Goal: Task Accomplishment & Management: Use online tool/utility

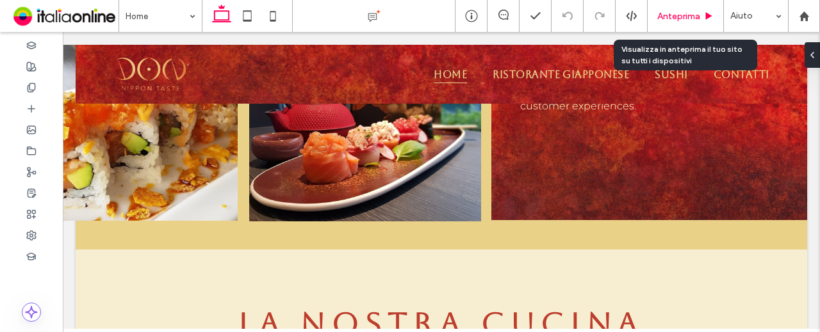
click at [675, 12] on span "Anteprima" at bounding box center [678, 16] width 43 height 11
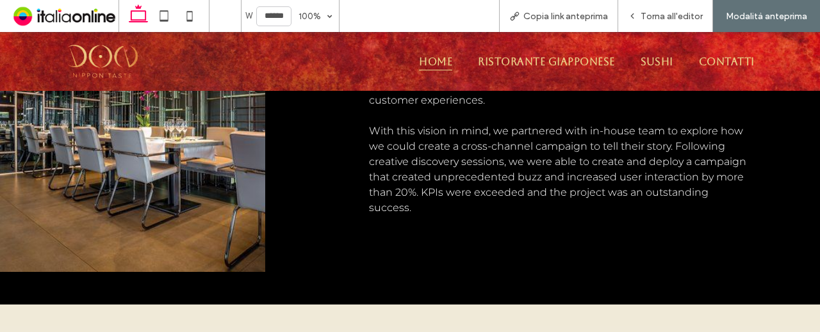
scroll to position [960, 0]
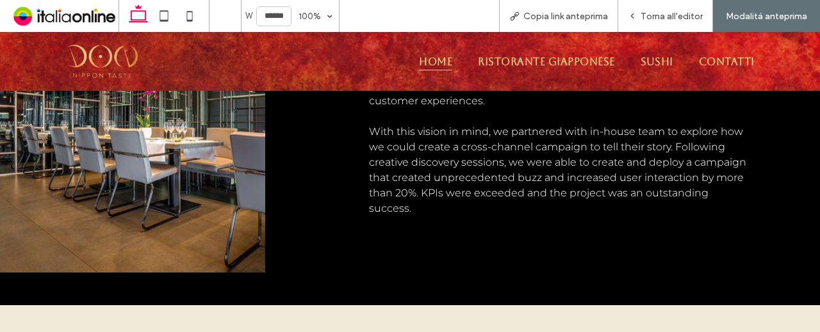
click at [537, 51] on div "Home Ristorante Giapponese Sushi Contatti" at bounding box center [481, 61] width 591 height 46
click at [537, 57] on span "Ristorante Giapponese" at bounding box center [546, 62] width 136 height 18
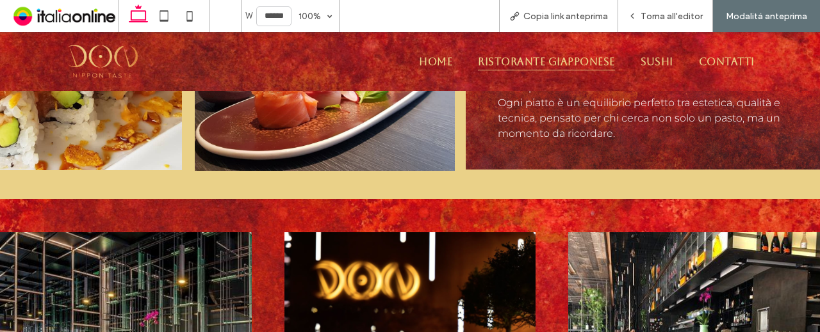
scroll to position [896, 0]
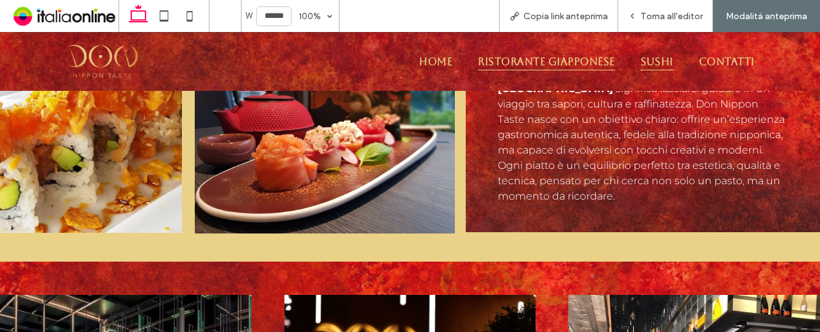
click at [650, 61] on span "Sushi" at bounding box center [656, 62] width 33 height 18
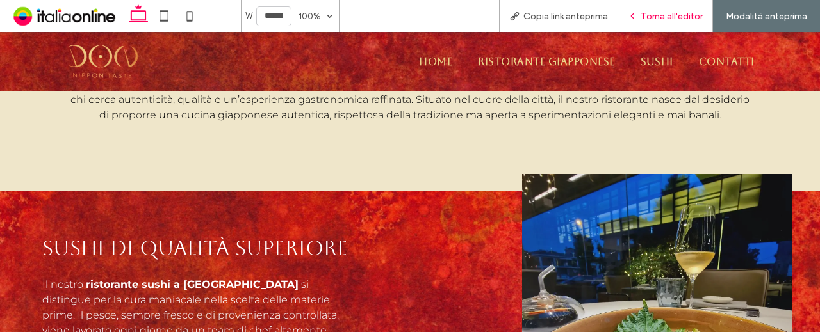
click at [640, 13] on div "Torna all'editor" at bounding box center [665, 16] width 94 height 11
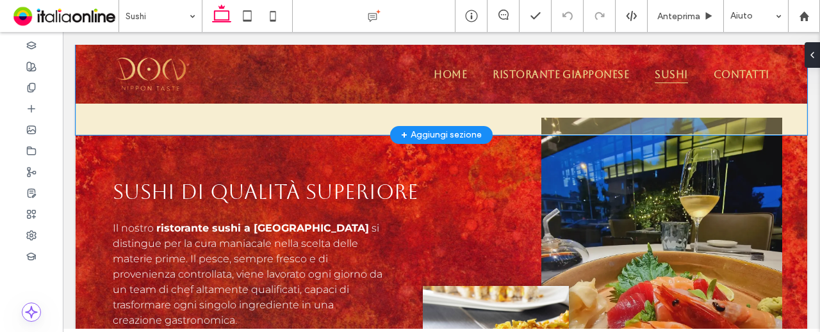
scroll to position [519, 0]
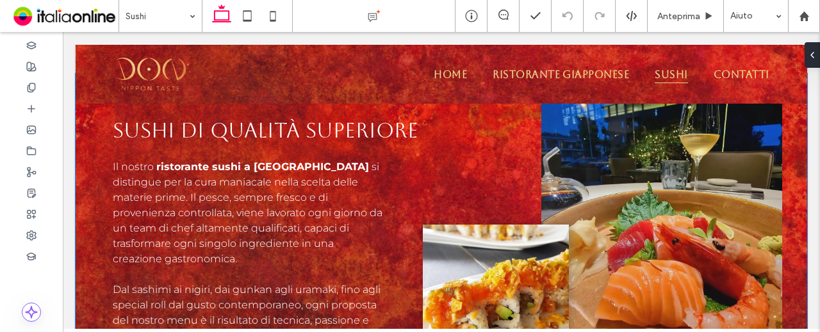
click at [592, 178] on img at bounding box center [661, 207] width 241 height 303
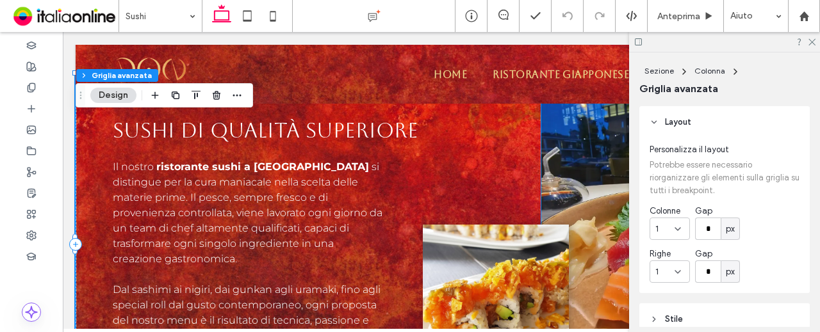
click at [566, 176] on img at bounding box center [661, 207] width 241 height 303
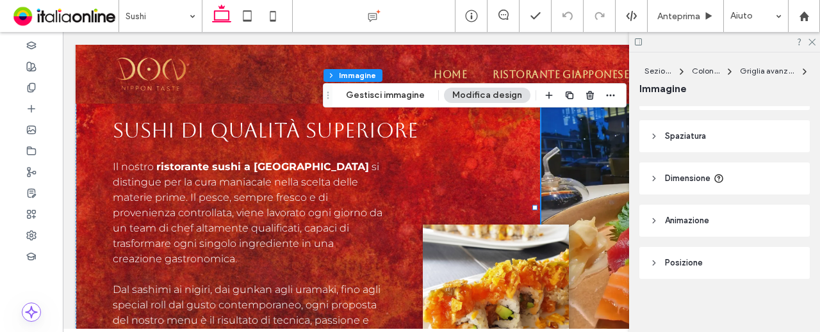
scroll to position [256, 0]
click at [720, 218] on header "Animazione" at bounding box center [724, 218] width 170 height 32
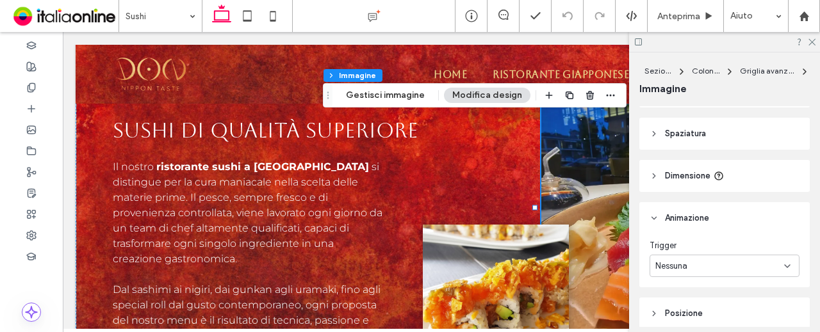
scroll to position [309, 0]
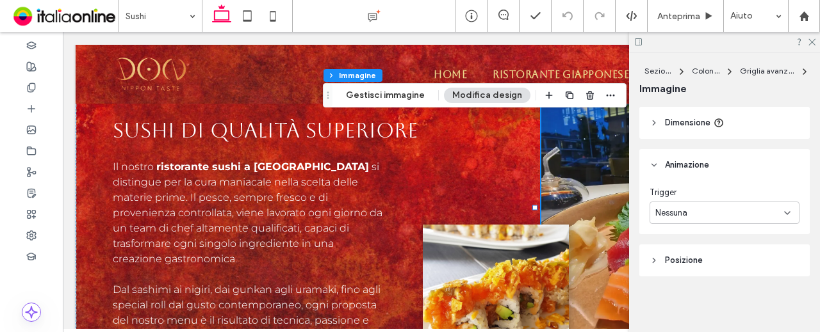
click at [718, 207] on div "Nessuna" at bounding box center [719, 213] width 129 height 13
click at [708, 255] on div "Ingresso" at bounding box center [721, 257] width 143 height 22
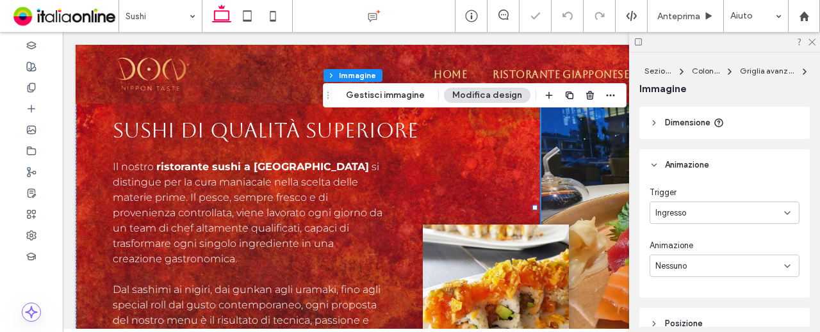
click at [713, 264] on div "Nessuno" at bounding box center [719, 266] width 129 height 13
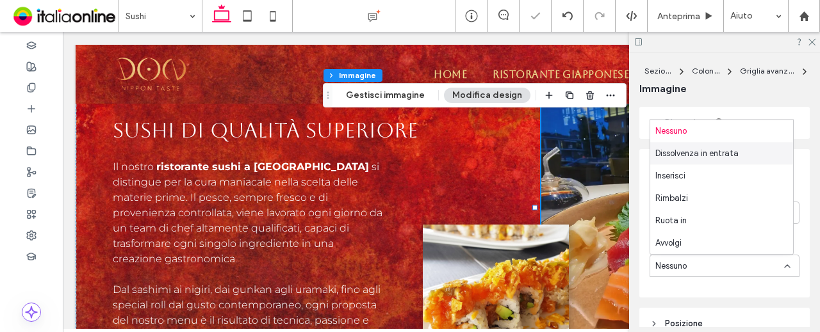
click at [699, 161] on div "Dissolvenza in entrata" at bounding box center [721, 153] width 143 height 22
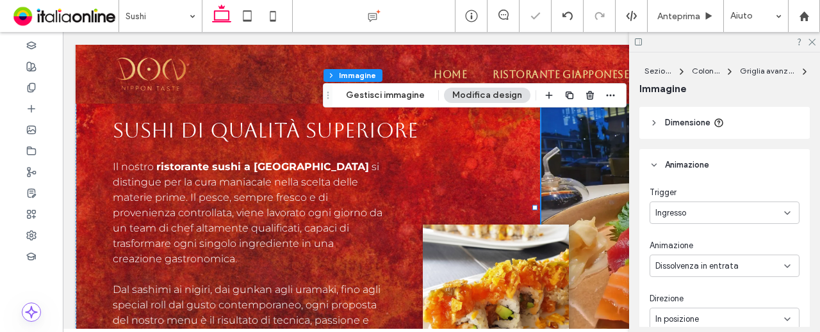
click at [699, 214] on div "Ingresso" at bounding box center [719, 213] width 129 height 13
click at [670, 280] on span "Scorri" at bounding box center [666, 279] width 22 height 13
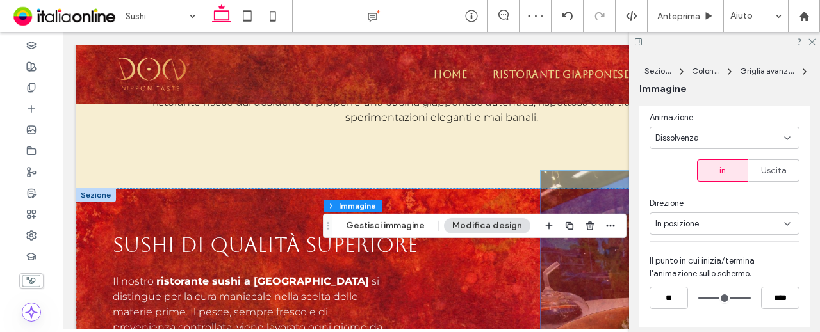
scroll to position [455, 0]
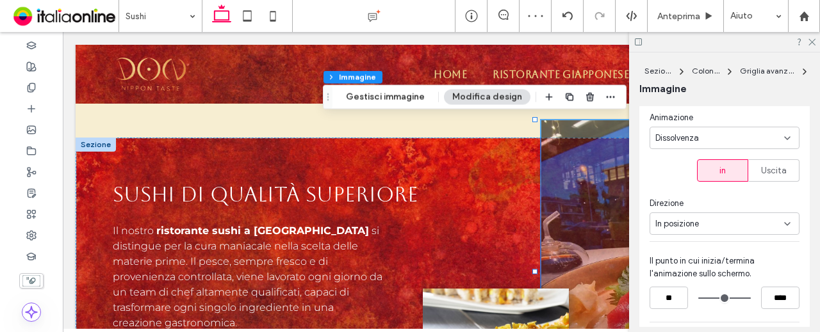
click at [695, 127] on div "Dissolvenza" at bounding box center [724, 138] width 150 height 22
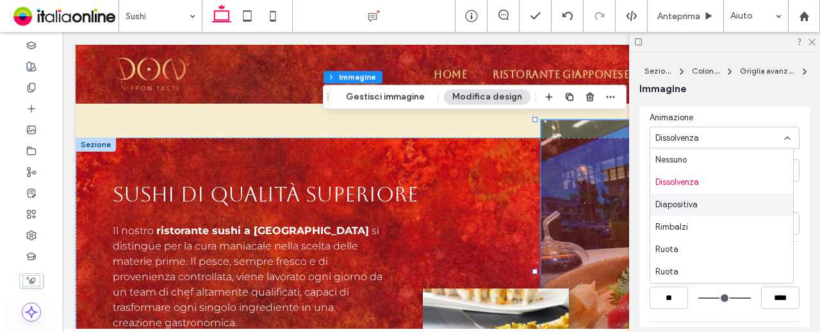
click at [635, 189] on div "Sezione Colonna Griglia avanzata Immagine Layout Cornice Stile Copertina Immagi…" at bounding box center [724, 193] width 191 height 280
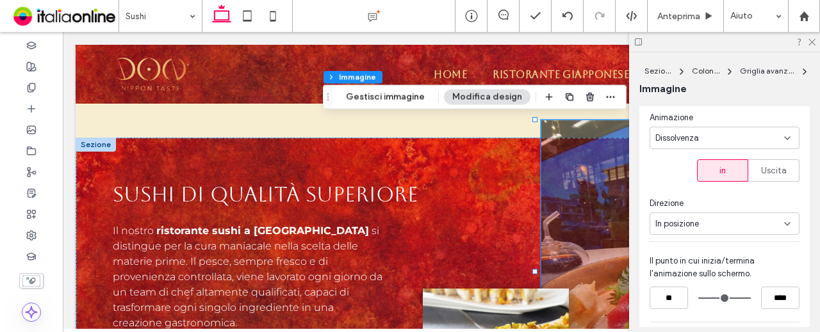
click at [667, 227] on span "In posizione" at bounding box center [677, 224] width 44 height 13
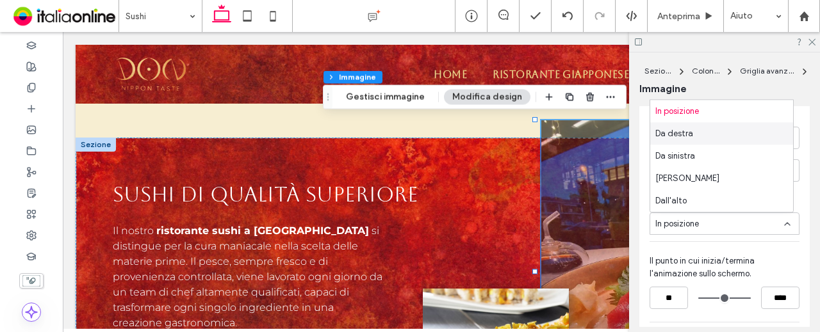
drag, startPoint x: 683, startPoint y: 141, endPoint x: 675, endPoint y: 150, distance: 11.4
click at [683, 141] on div "Da destra" at bounding box center [721, 133] width 143 height 22
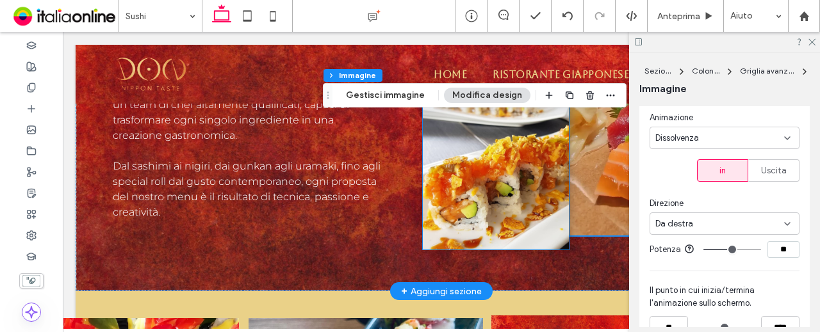
scroll to position [647, 0]
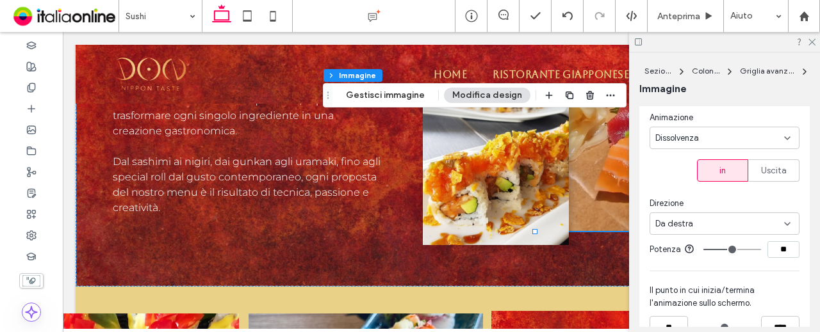
click at [720, 140] on div "Dissolvenza" at bounding box center [719, 138] width 129 height 13
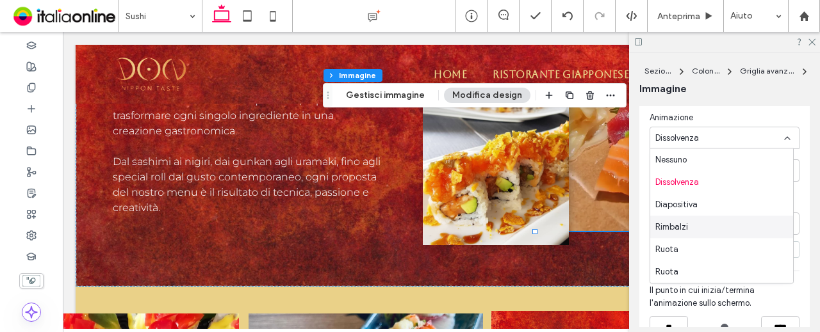
click at [684, 227] on span "Rimbalzi" at bounding box center [671, 227] width 33 height 13
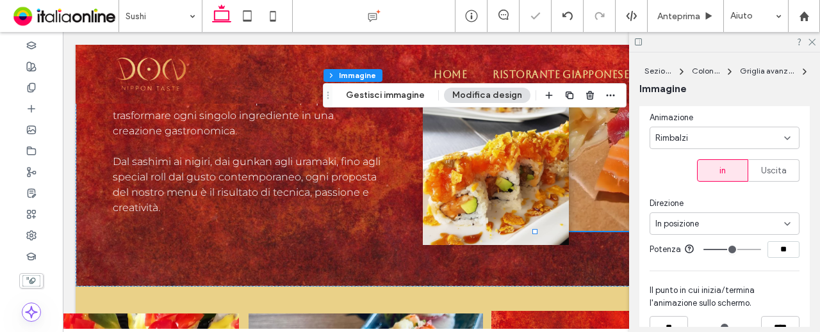
click at [694, 135] on div "Rimbalzi" at bounding box center [719, 138] width 129 height 13
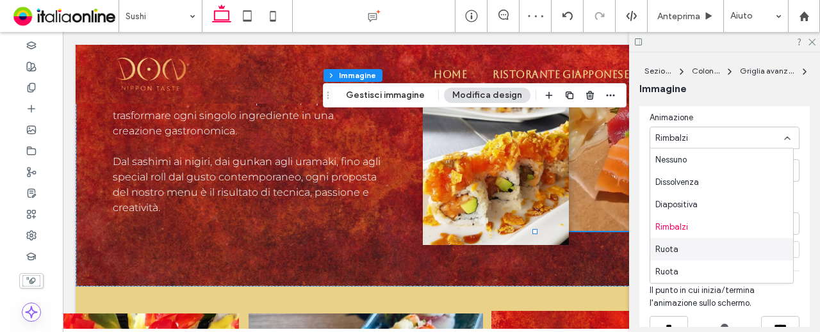
click at [685, 254] on div "Ruota" at bounding box center [721, 249] width 143 height 22
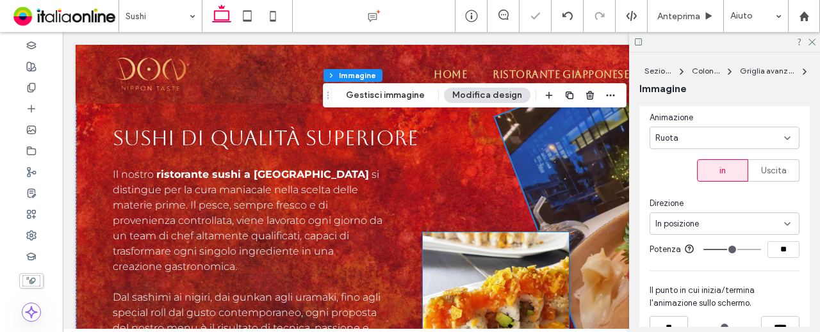
scroll to position [583, 0]
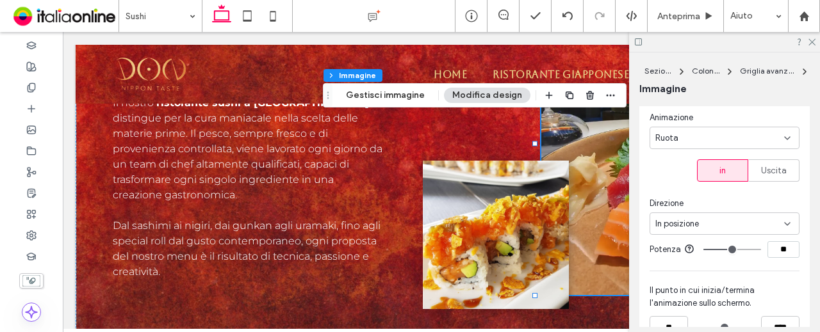
click at [677, 141] on div "Ruota" at bounding box center [719, 138] width 129 height 13
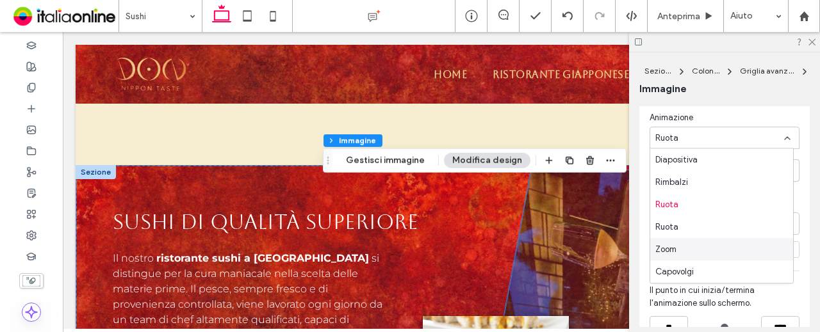
scroll to position [455, 0]
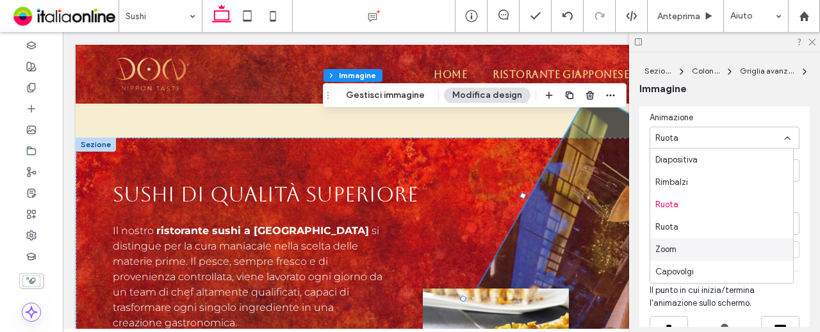
click at [704, 253] on div "Zoom" at bounding box center [721, 249] width 143 height 22
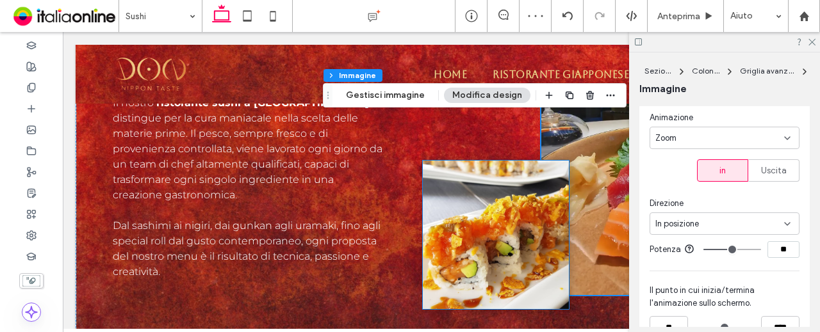
scroll to position [647, 0]
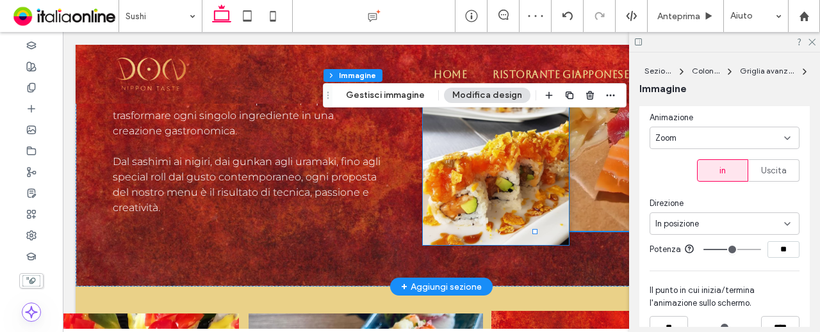
click at [501, 204] on img at bounding box center [496, 171] width 146 height 149
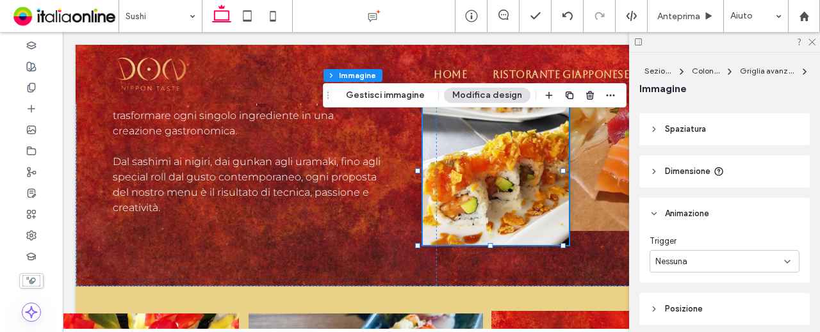
scroll to position [309, 0]
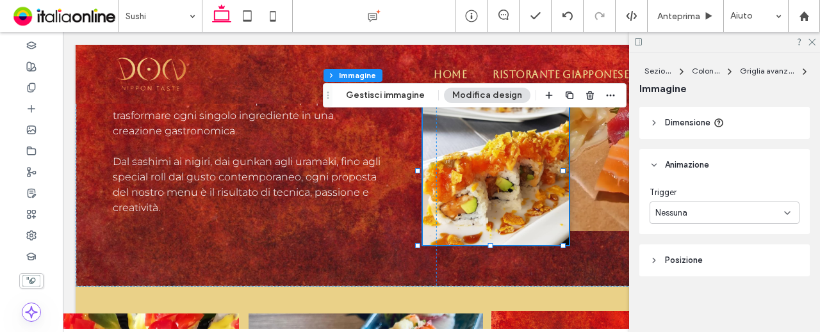
click at [732, 210] on div "Nessuna" at bounding box center [719, 213] width 129 height 13
click at [702, 273] on div "Scorri" at bounding box center [721, 280] width 143 height 22
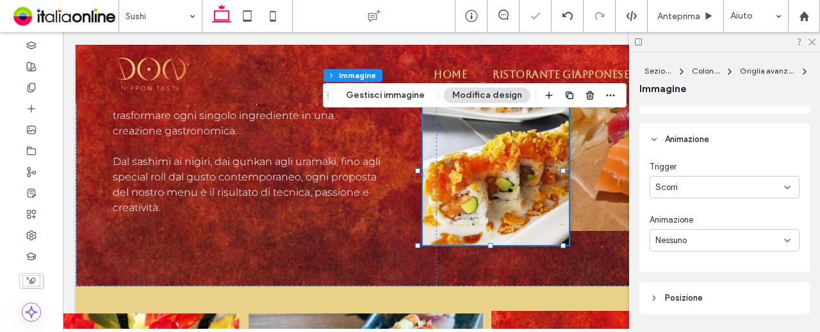
scroll to position [373, 0]
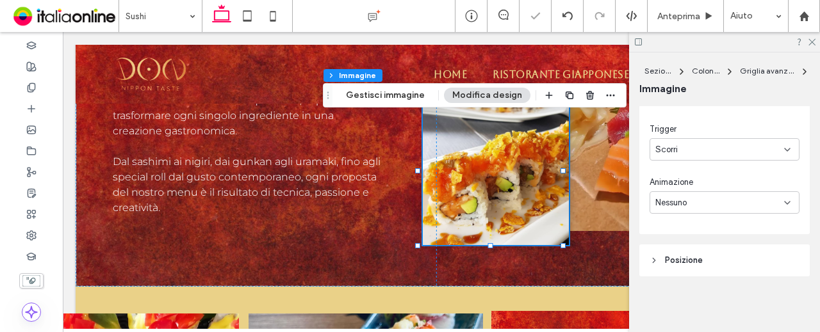
click at [715, 210] on div "Nessuno" at bounding box center [724, 202] width 150 height 22
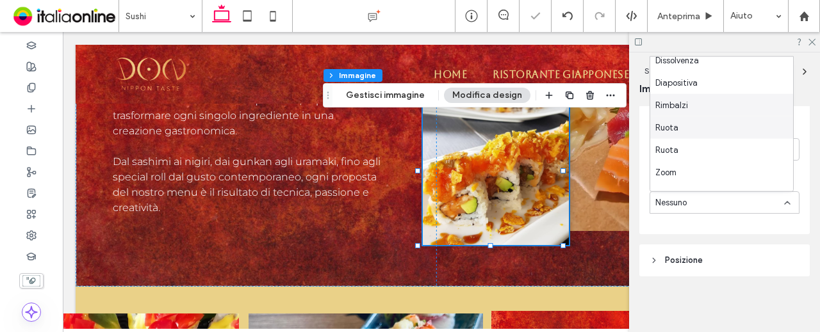
scroll to position [45, 0]
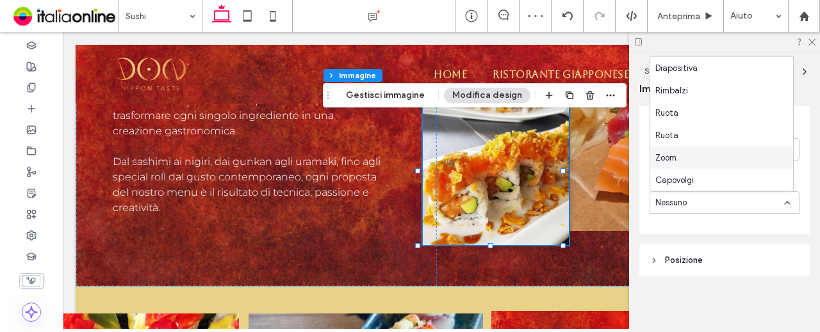
click at [702, 156] on div "Zoom" at bounding box center [721, 158] width 143 height 22
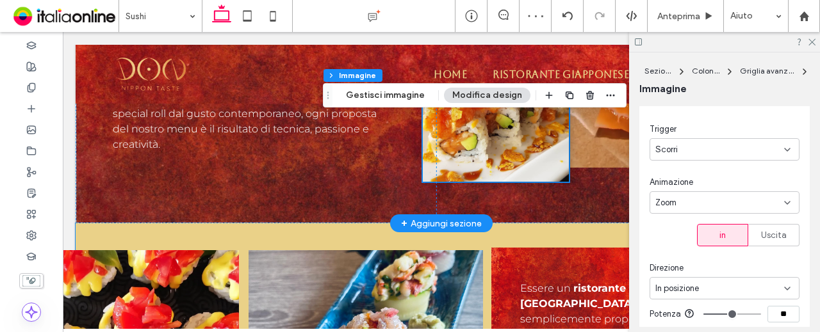
scroll to position [711, 0]
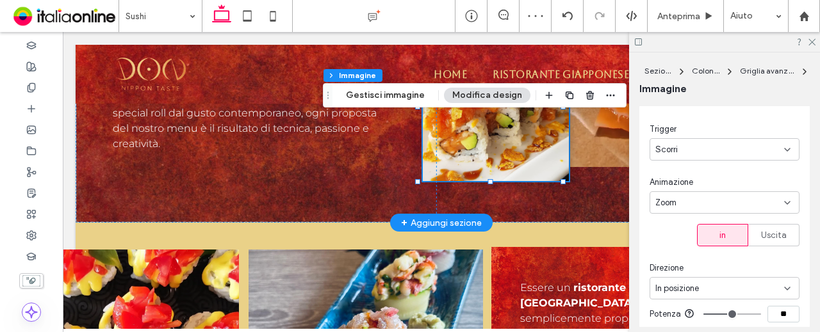
click at [507, 172] on img at bounding box center [496, 107] width 146 height 149
click at [756, 228] on div "Uscita" at bounding box center [773, 235] width 35 height 21
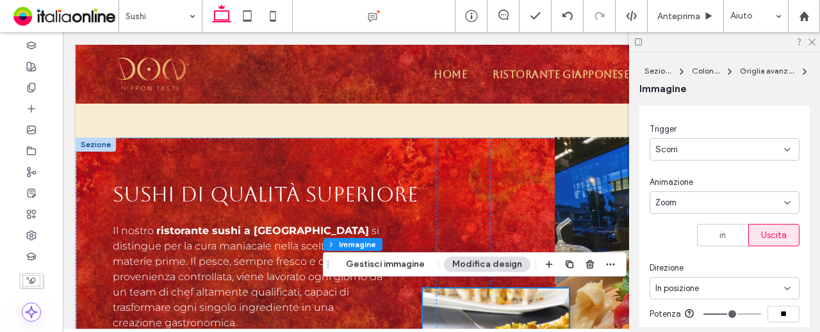
scroll to position [583, 0]
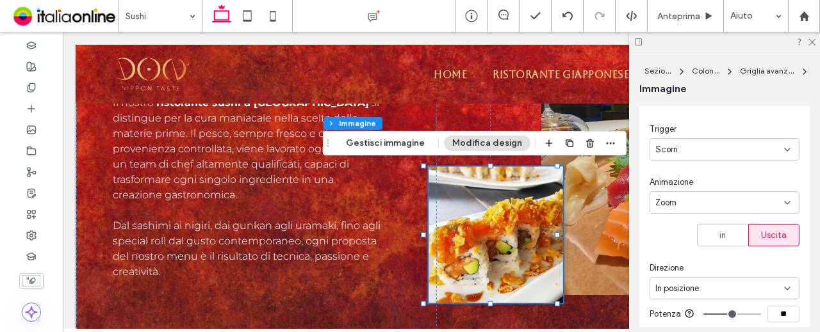
click at [502, 250] on img at bounding box center [495, 234] width 134 height 136
click at [748, 202] on div "Zoom" at bounding box center [719, 203] width 129 height 13
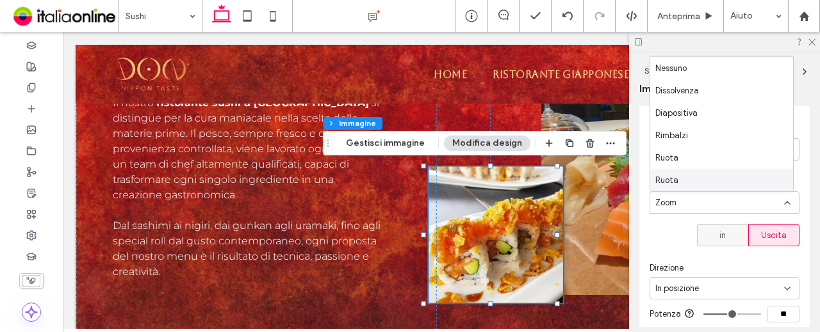
click at [724, 235] on div "in" at bounding box center [722, 235] width 35 height 21
type input "**"
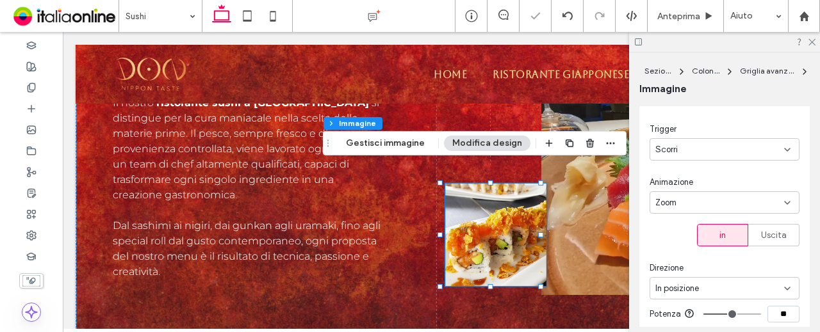
click at [699, 203] on div "Zoom" at bounding box center [719, 203] width 129 height 13
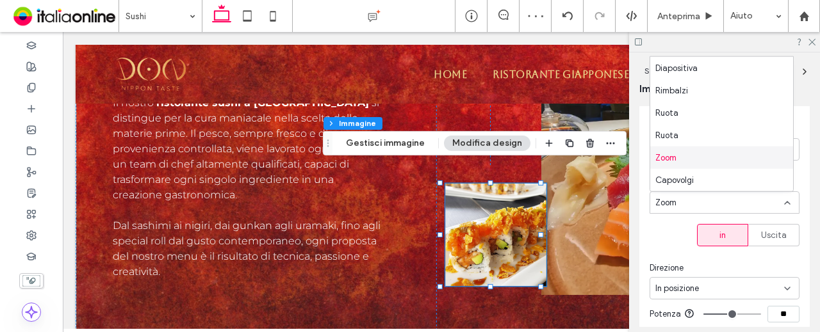
scroll to position [0, 0]
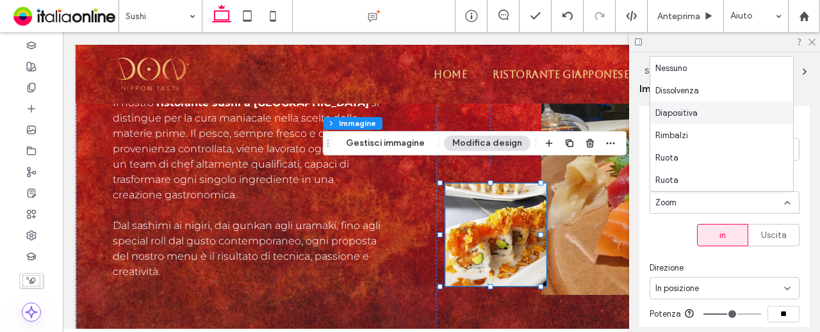
click at [711, 116] on div "Diapositiva" at bounding box center [721, 113] width 143 height 22
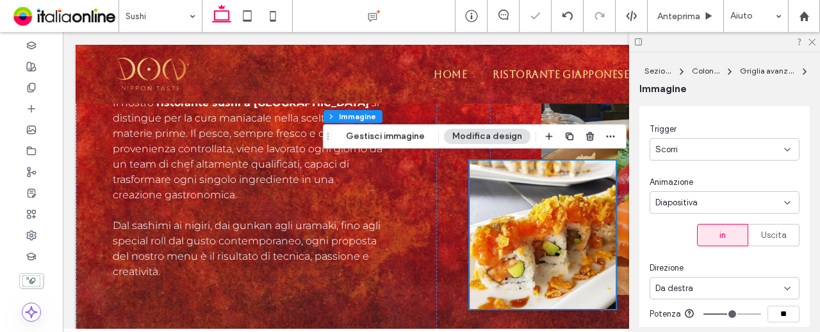
scroll to position [647, 0]
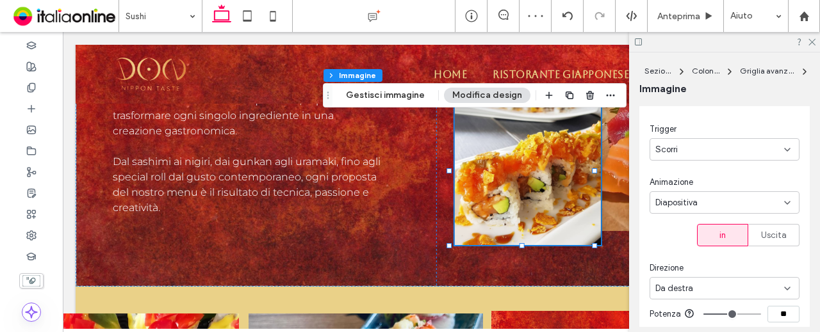
click at [707, 285] on div "Da destra" at bounding box center [719, 288] width 129 height 13
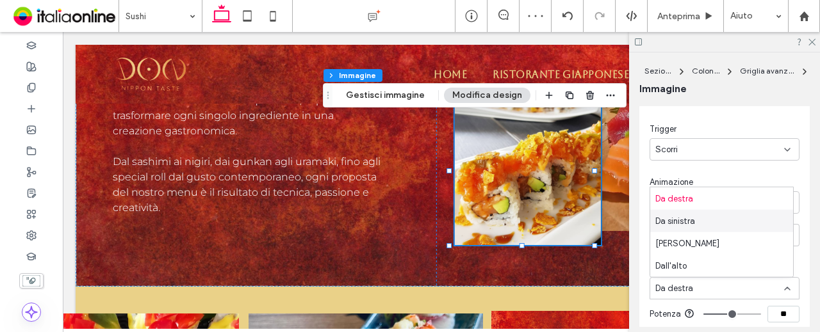
click at [697, 227] on div "Da sinistra" at bounding box center [721, 221] width 143 height 22
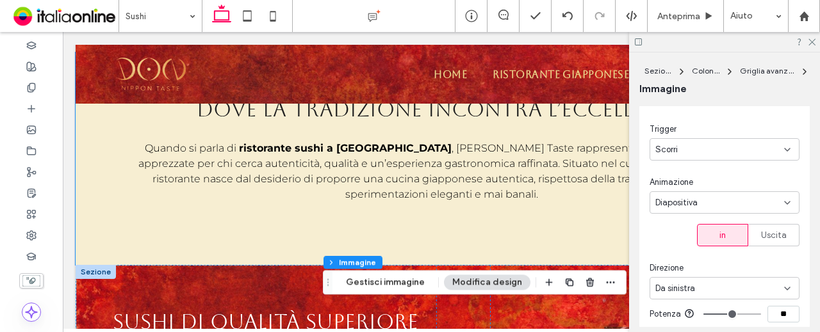
scroll to position [327, 0]
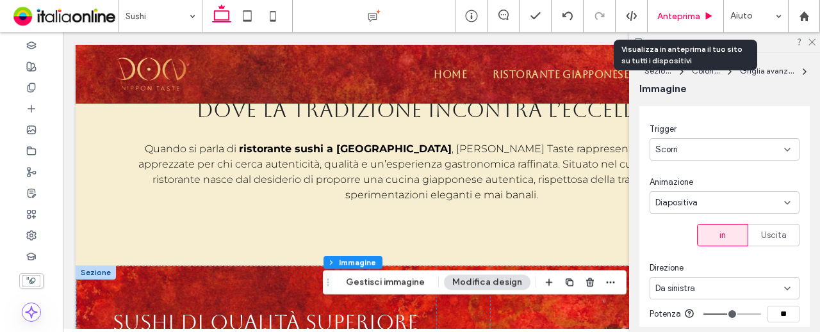
click at [679, 11] on span "Anteprima" at bounding box center [678, 16] width 43 height 11
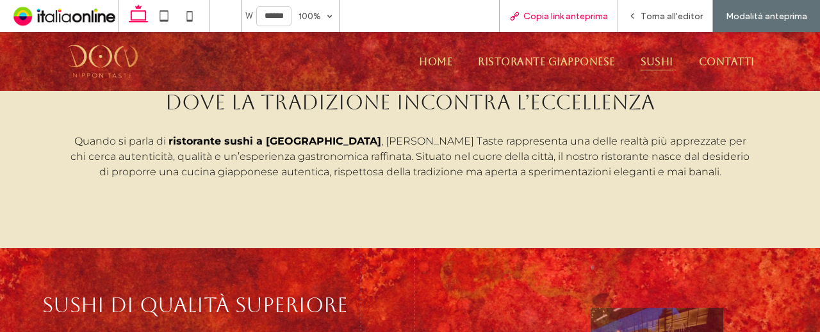
scroll to position [314, 0]
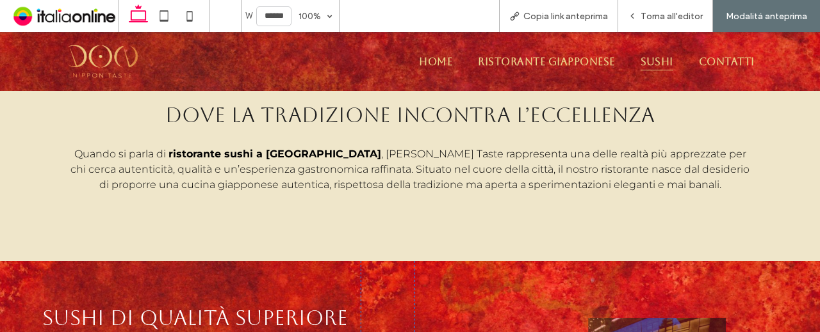
click at [345, 12] on div "W ****** 100% Copia link anteprima Torna all'editor Modalità anteprima" at bounding box center [468, 16] width 701 height 32
click at [311, 24] on div "100%" at bounding box center [309, 16] width 36 height 32
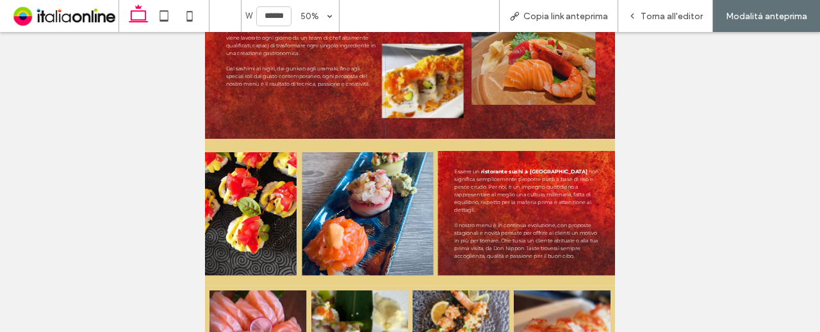
scroll to position [0, 0]
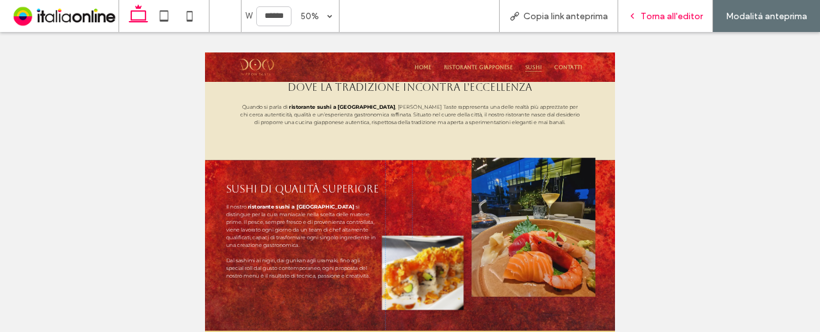
click at [658, 11] on span "Torna all'editor" at bounding box center [671, 16] width 62 height 11
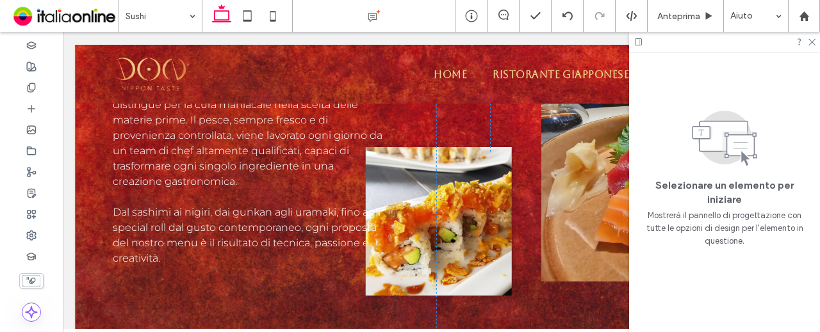
scroll to position [661, 0]
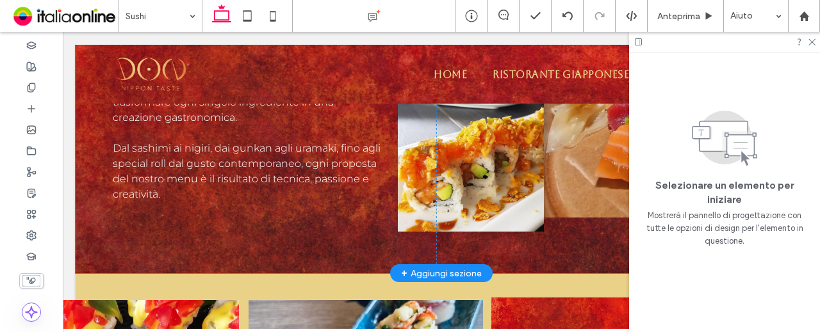
click at [506, 195] on img at bounding box center [471, 157] width 146 height 149
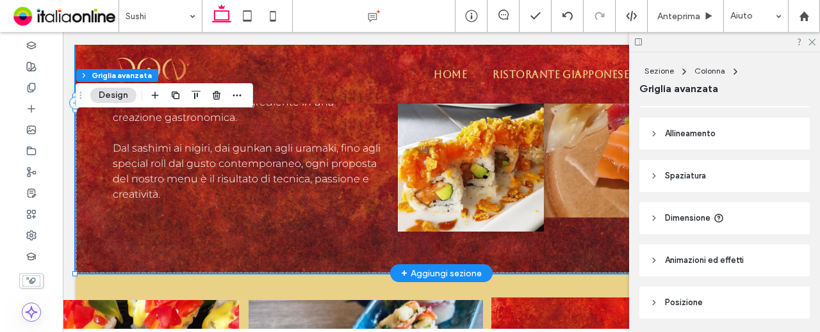
scroll to position [239, 0]
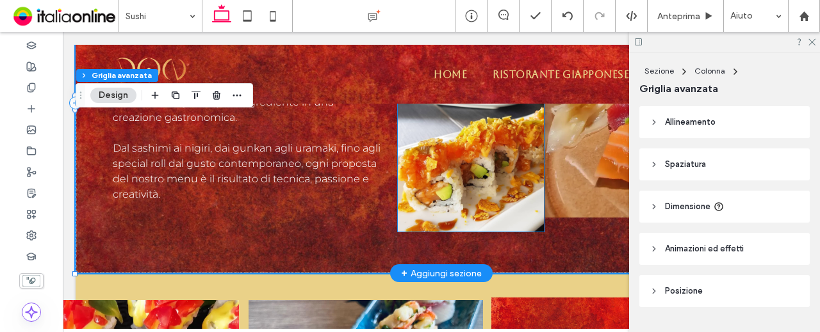
click at [499, 197] on img at bounding box center [471, 157] width 146 height 149
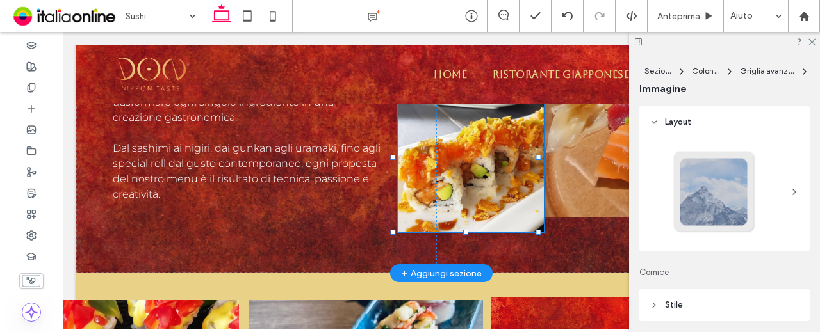
type input "**"
type input "****"
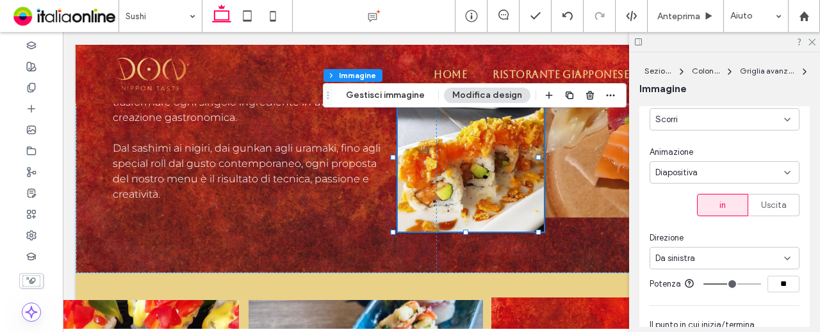
scroll to position [384, 0]
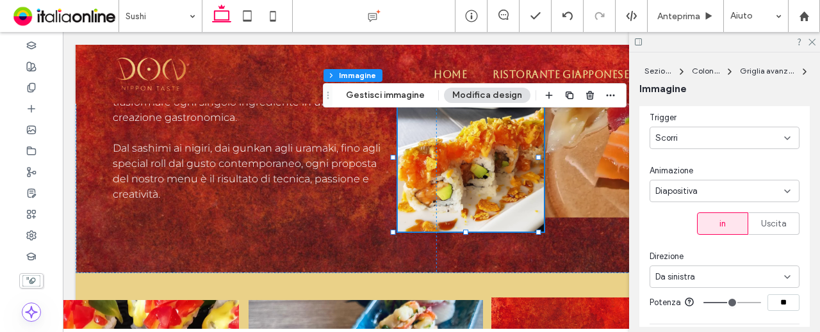
click at [706, 193] on div "Diapositiva" at bounding box center [719, 191] width 129 height 13
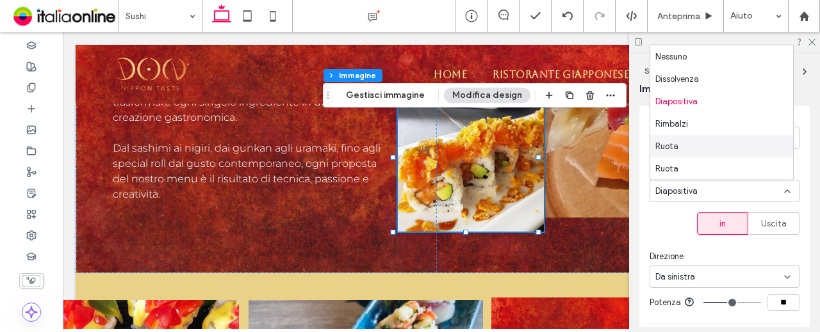
click at [694, 146] on div "Ruota" at bounding box center [721, 146] width 143 height 22
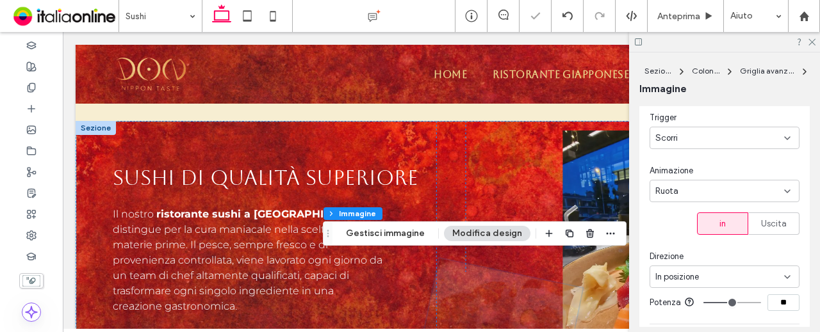
scroll to position [469, 0]
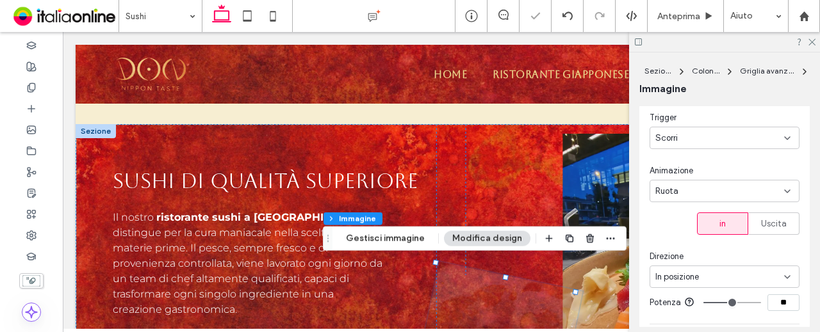
click at [681, 198] on div "Ruota" at bounding box center [724, 191] width 150 height 22
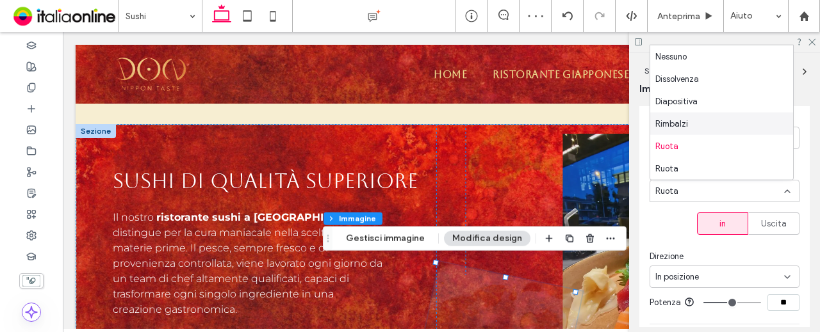
click at [702, 126] on div "Rimbalzi" at bounding box center [721, 124] width 143 height 22
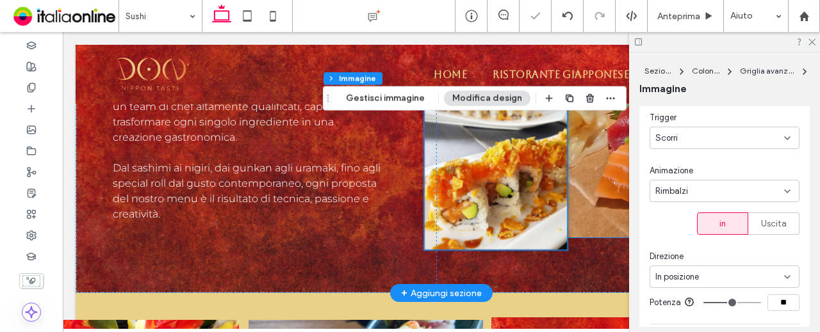
scroll to position [661, 0]
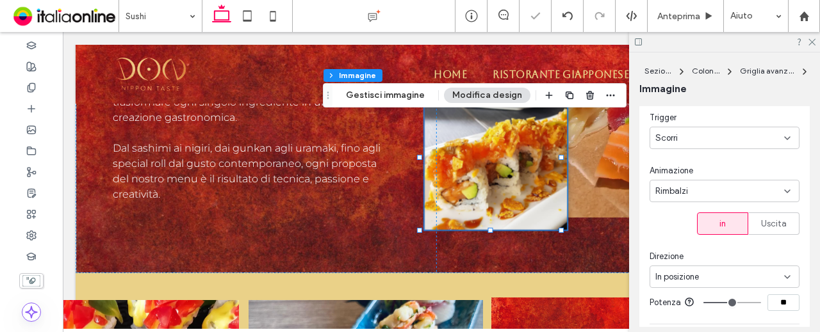
click at [720, 190] on div "Rimbalzi" at bounding box center [719, 191] width 129 height 13
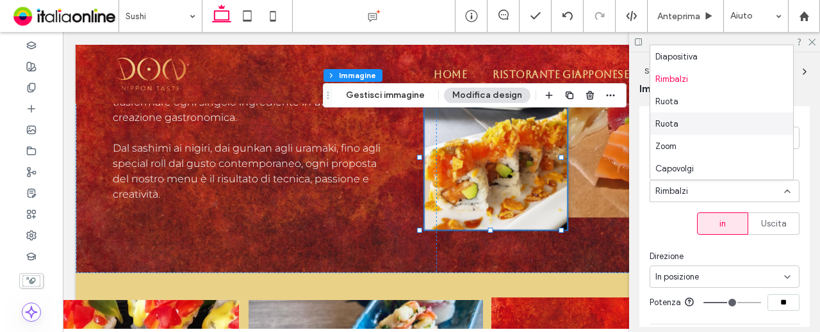
scroll to position [0, 0]
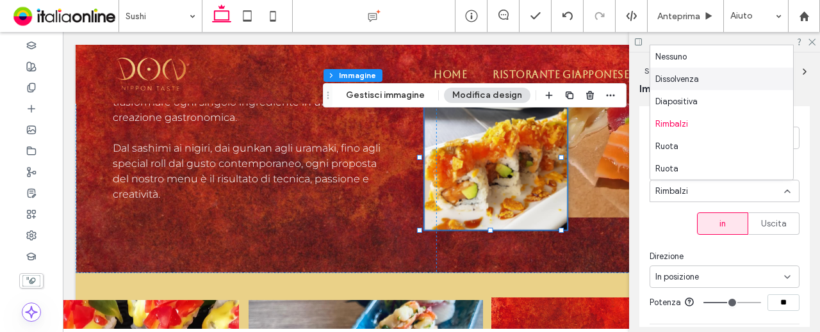
click at [706, 77] on div "Dissolvenza" at bounding box center [721, 79] width 143 height 22
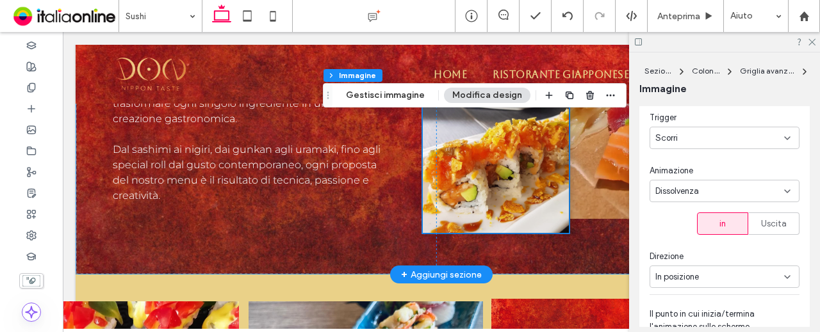
scroll to position [725, 0]
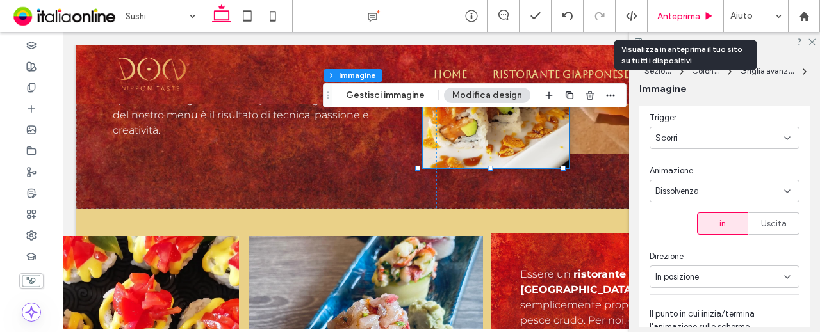
click at [668, 15] on span "Anteprima" at bounding box center [678, 16] width 43 height 11
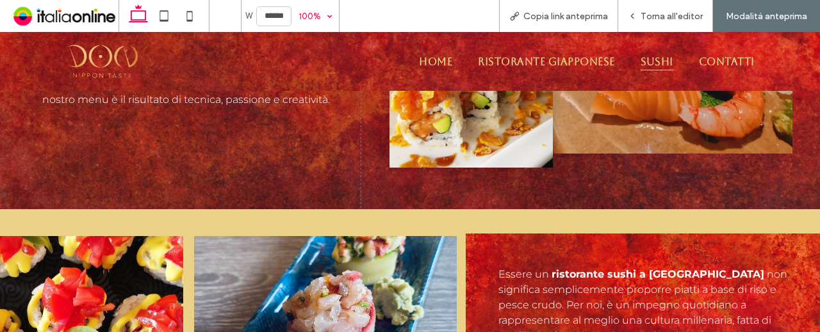
click at [324, 11] on div "100%" at bounding box center [309, 16] width 36 height 32
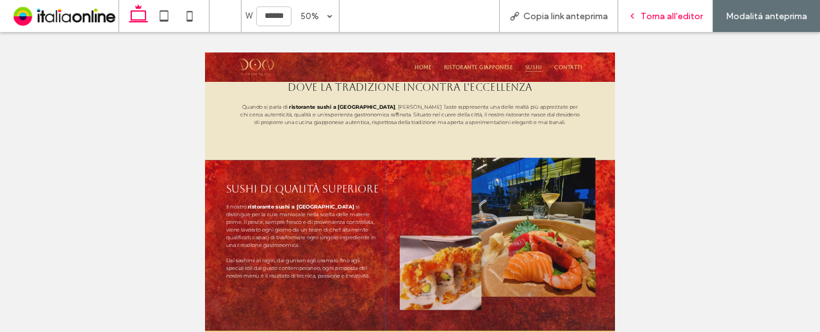
click at [672, 7] on div "Torna all'editor" at bounding box center [665, 16] width 95 height 32
click at [663, 13] on span "Torna all'editor" at bounding box center [671, 16] width 62 height 11
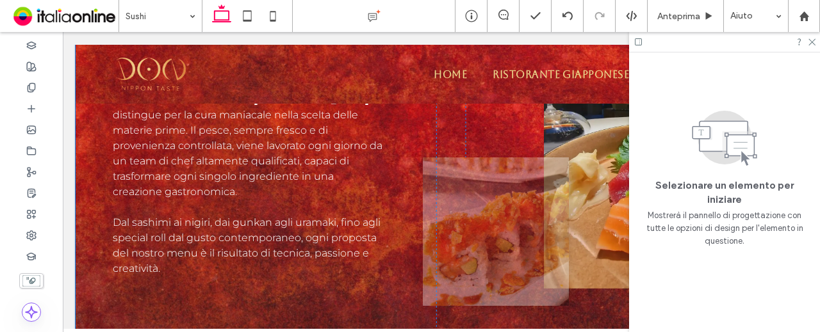
scroll to position [661, 0]
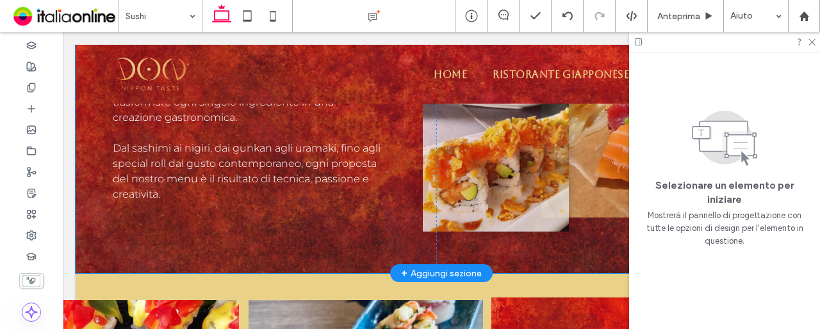
click at [524, 163] on img at bounding box center [496, 157] width 146 height 149
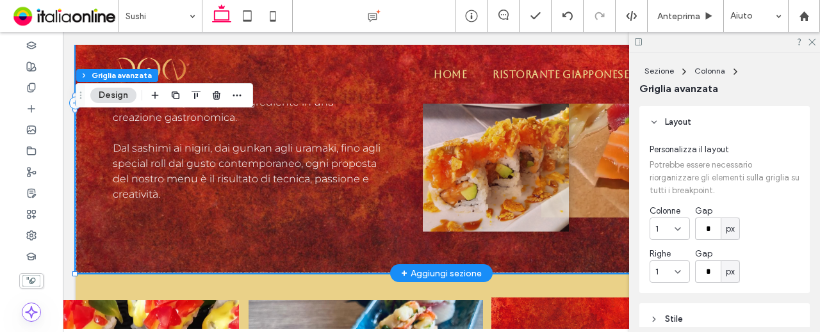
click at [511, 182] on img at bounding box center [496, 157] width 146 height 149
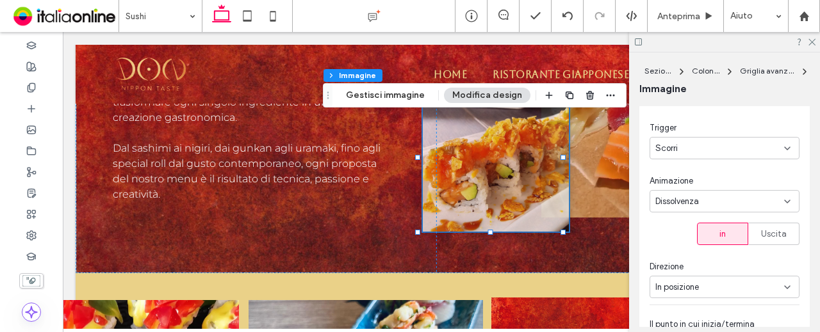
scroll to position [384, 0]
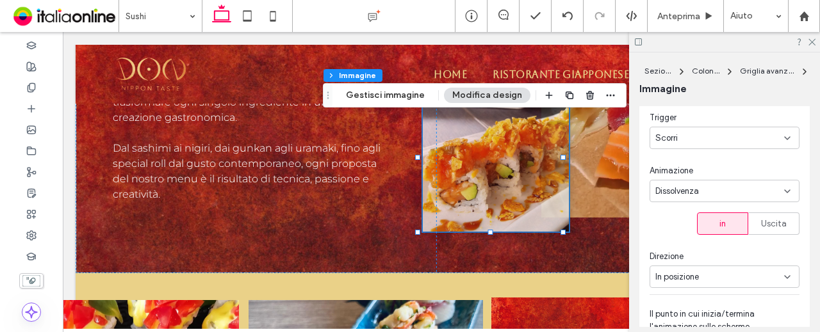
click at [713, 188] on div "Dissolvenza" at bounding box center [719, 191] width 129 height 13
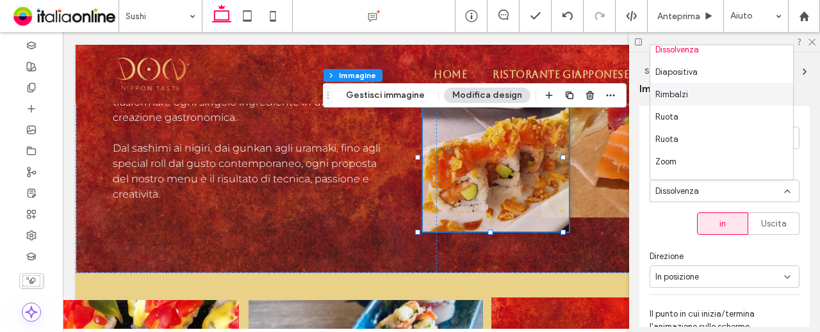
scroll to position [45, 0]
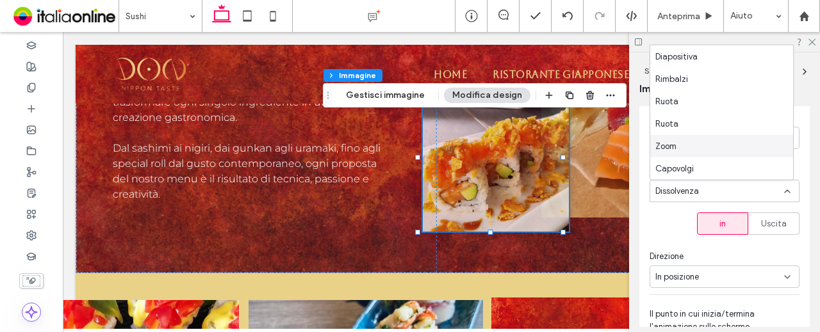
click at [702, 141] on div "Zoom" at bounding box center [721, 146] width 143 height 22
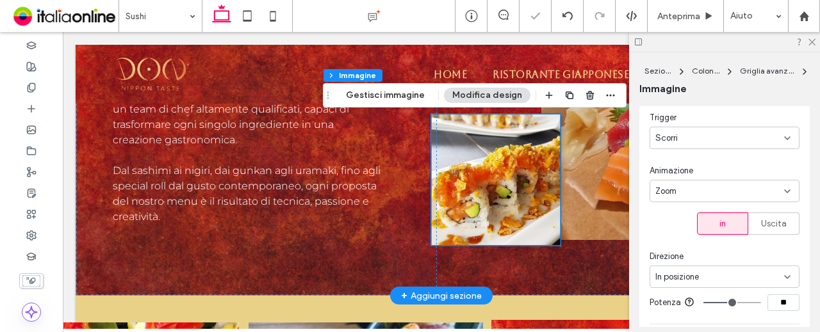
scroll to position [661, 0]
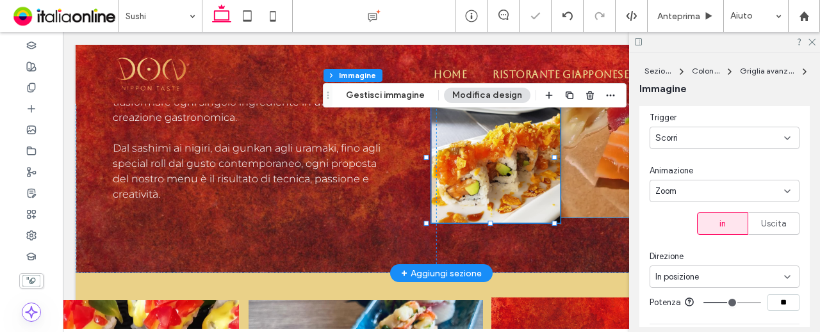
click at [583, 198] on img at bounding box center [661, 66] width 241 height 303
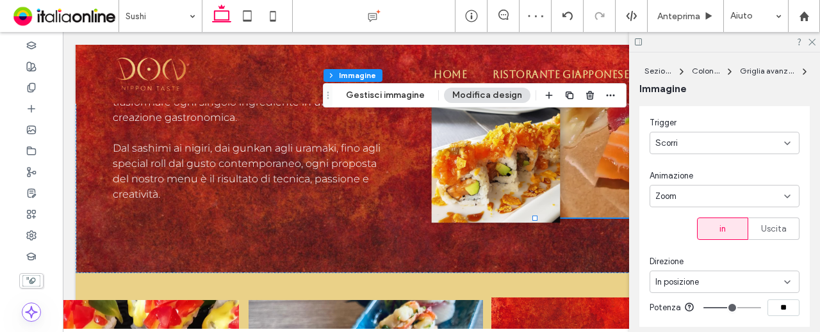
scroll to position [384, 0]
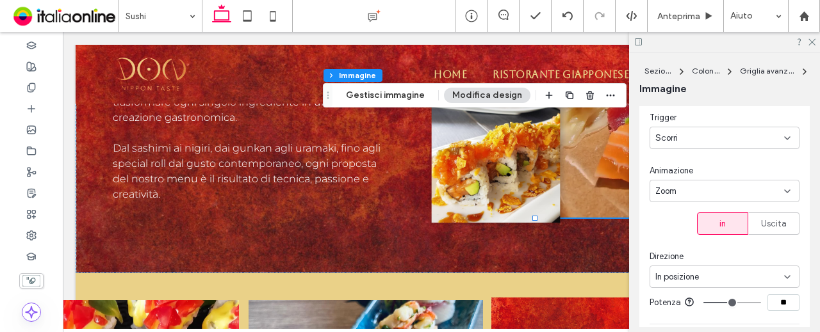
click at [722, 192] on div "Zoom" at bounding box center [719, 191] width 129 height 13
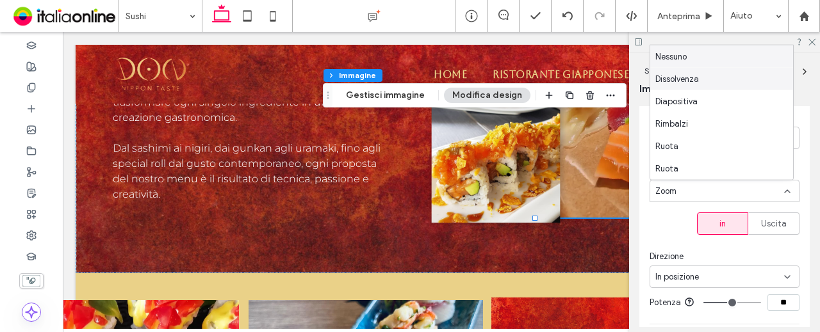
click at [722, 67] on div "Nessuno" at bounding box center [721, 56] width 143 height 22
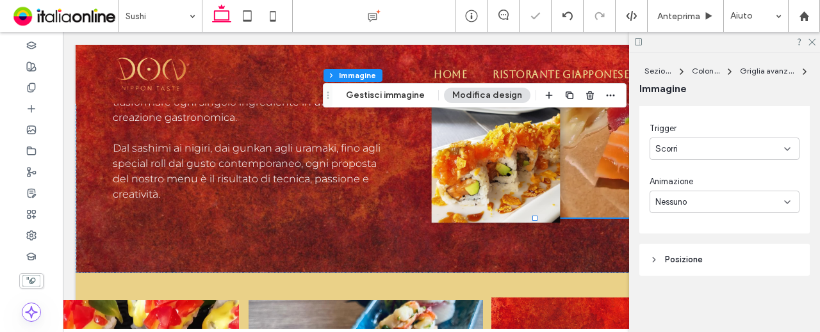
scroll to position [373, 0]
click at [715, 197] on div "Nessuno" at bounding box center [719, 203] width 129 height 13
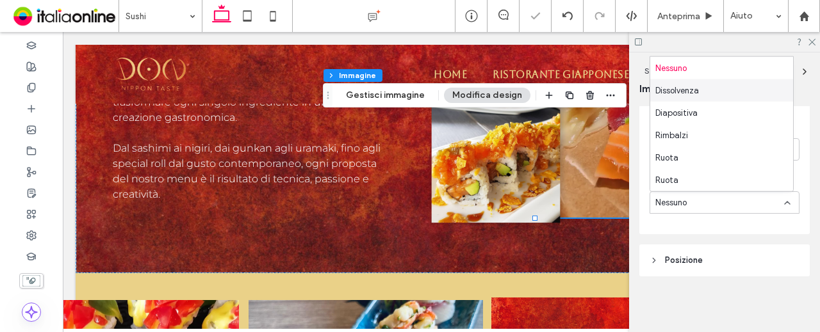
click at [713, 96] on div "Dissolvenza" at bounding box center [721, 90] width 143 height 22
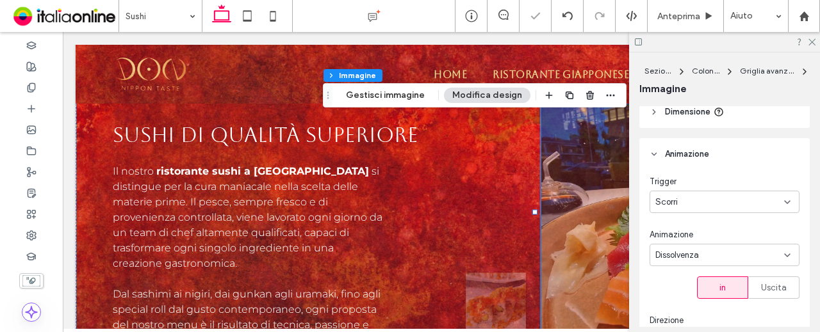
scroll to position [533, 0]
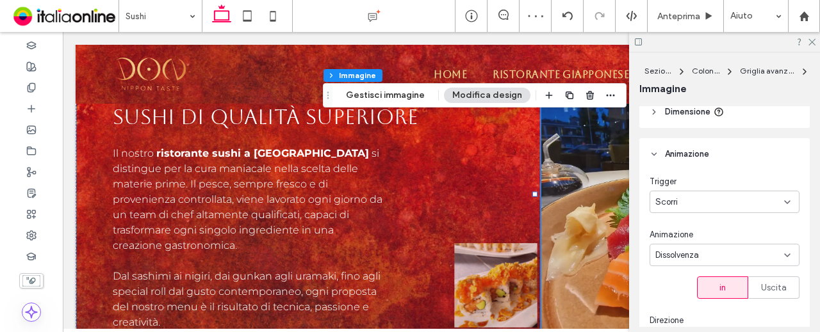
click at [675, 255] on span "Dissolvenza" at bounding box center [677, 255] width 44 height 13
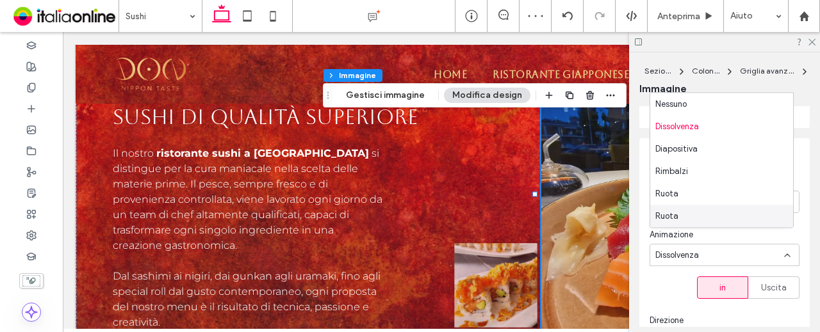
scroll to position [384, 0]
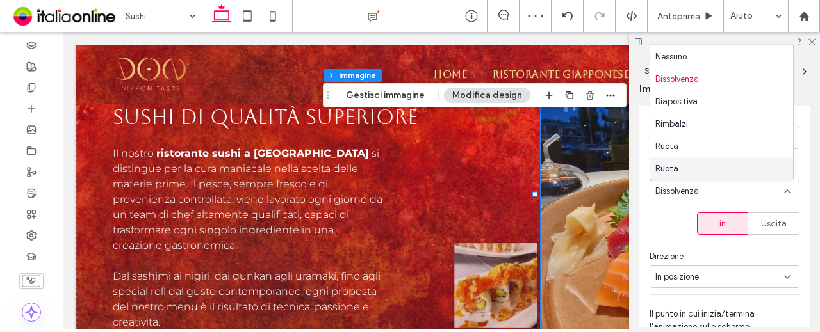
click at [672, 275] on span "In posizione" at bounding box center [677, 277] width 44 height 13
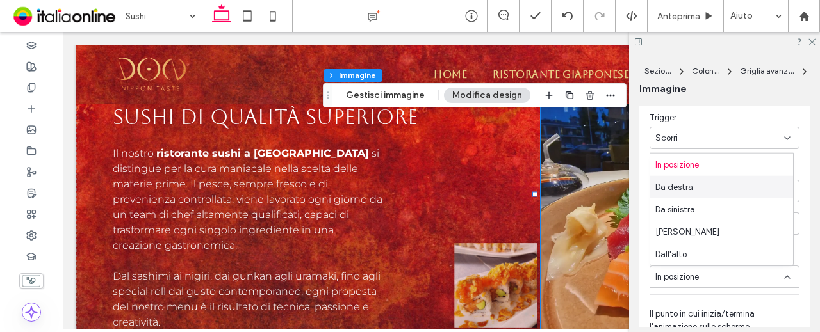
click at [684, 188] on span "Da destra" at bounding box center [674, 187] width 38 height 13
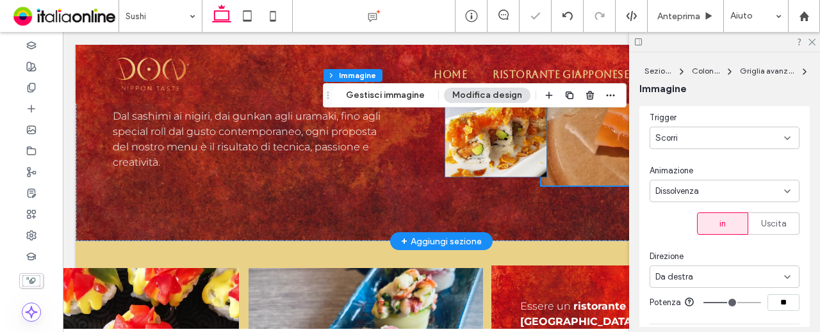
scroll to position [725, 0]
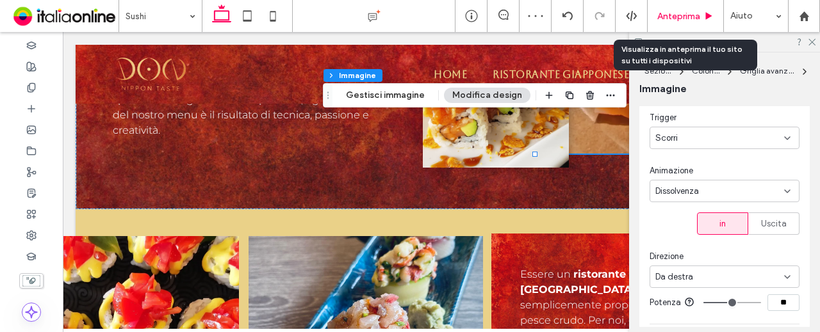
click at [670, 18] on span "Anteprima" at bounding box center [678, 16] width 43 height 11
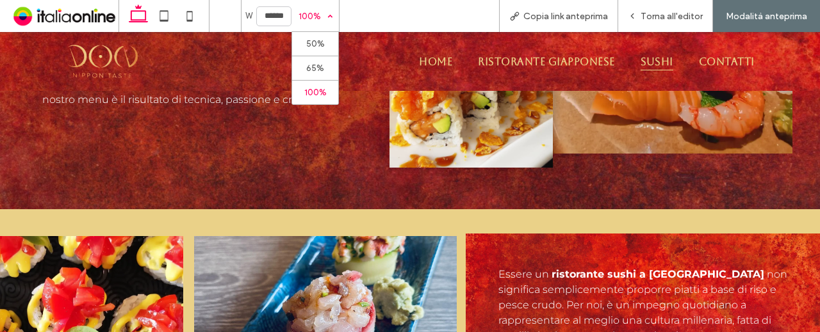
drag, startPoint x: 318, startPoint y: 8, endPoint x: 318, endPoint y: 19, distance: 10.9
click at [318, 8] on div "100%" at bounding box center [309, 16] width 36 height 32
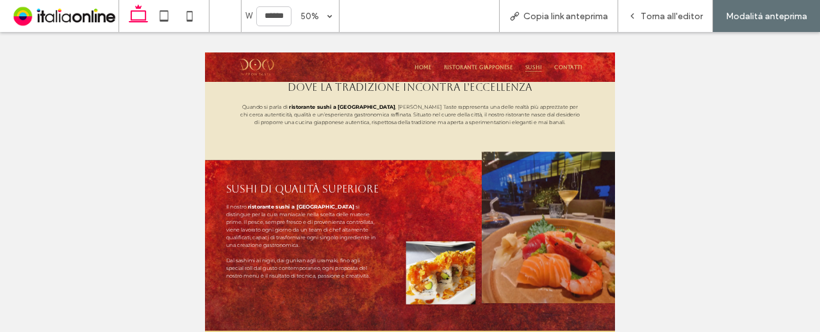
scroll to position [330, 0]
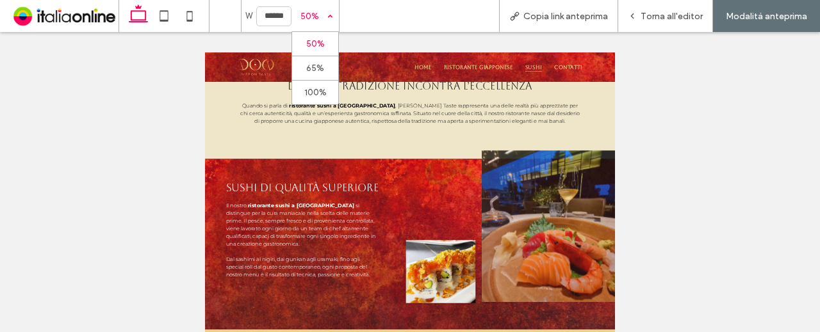
click at [327, 15] on span "50%" at bounding box center [314, 16] width 47 height 32
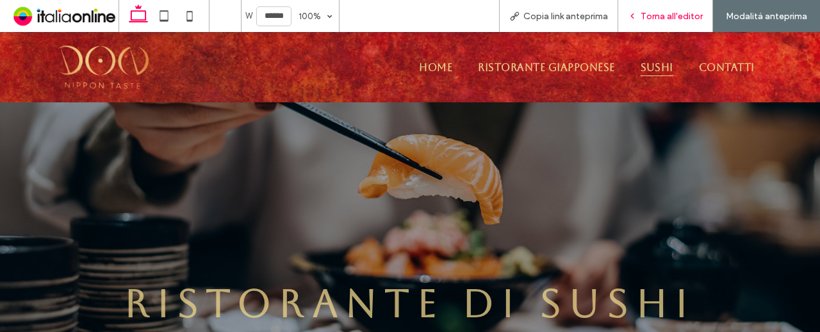
click at [648, 12] on span "Torna all'editor" at bounding box center [671, 16] width 62 height 11
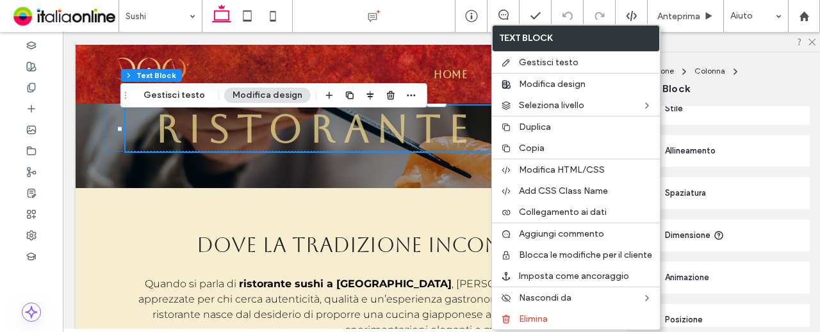
scroll to position [96, 0]
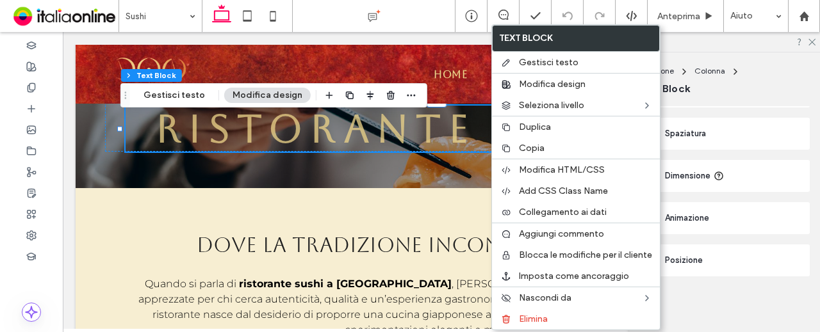
click at [733, 220] on header "Animazione" at bounding box center [724, 218] width 170 height 32
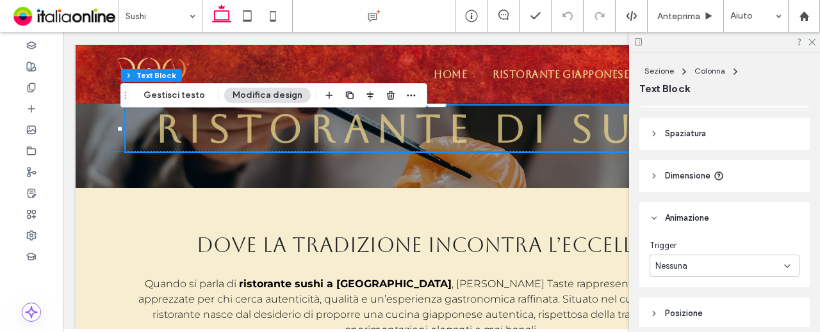
scroll to position [0, 0]
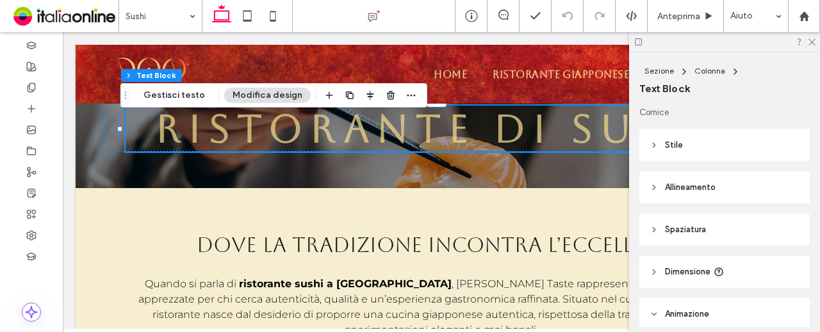
click at [707, 153] on header "Stile" at bounding box center [724, 145] width 170 height 32
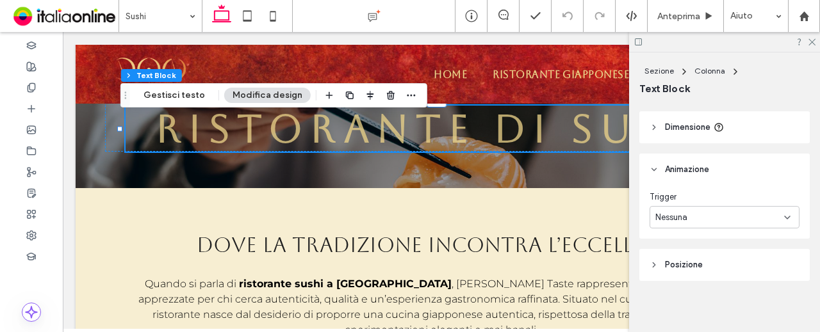
scroll to position [337, 0]
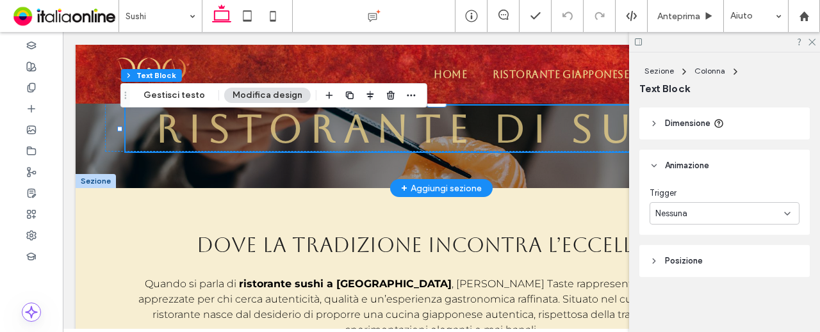
click at [512, 134] on strong "RISTORANTE DI SUSHI" at bounding box center [441, 128] width 571 height 45
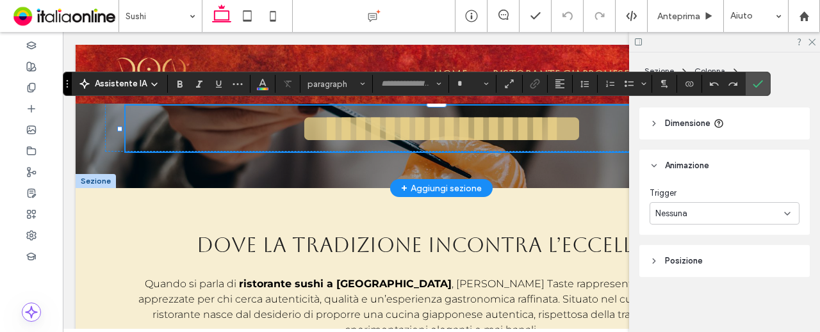
type input "*******"
type input "**"
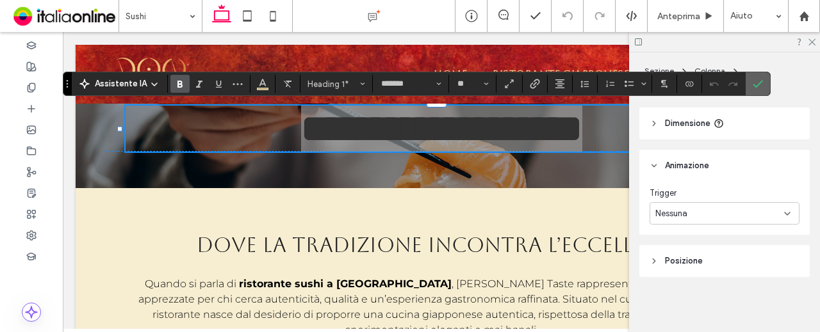
click at [752, 85] on icon "Conferma" at bounding box center [757, 84] width 10 height 10
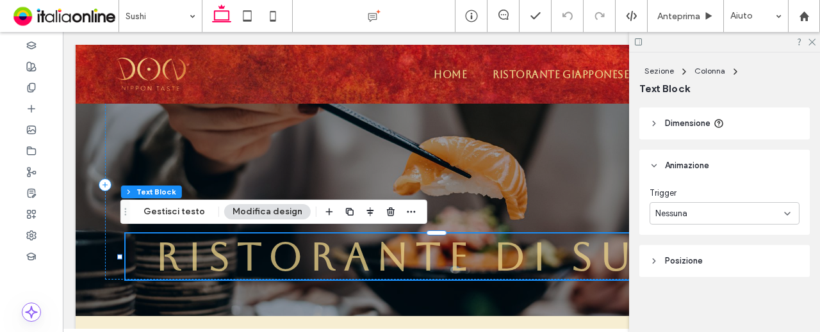
click at [698, 202] on div "Nessuna" at bounding box center [724, 213] width 150 height 22
click at [685, 254] on span "Ingresso" at bounding box center [670, 257] width 31 height 13
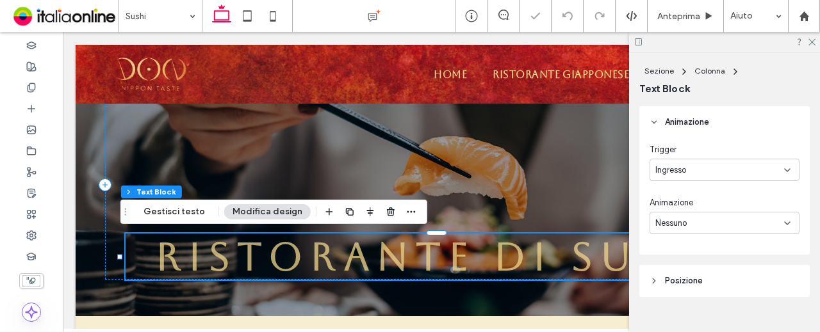
scroll to position [401, 0]
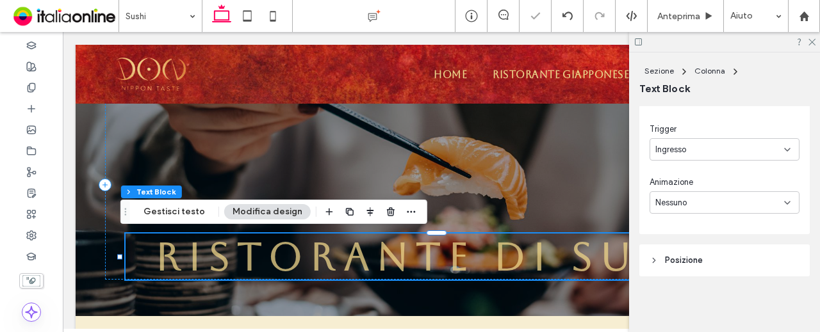
click at [736, 202] on div "Nessuno" at bounding box center [719, 203] width 129 height 13
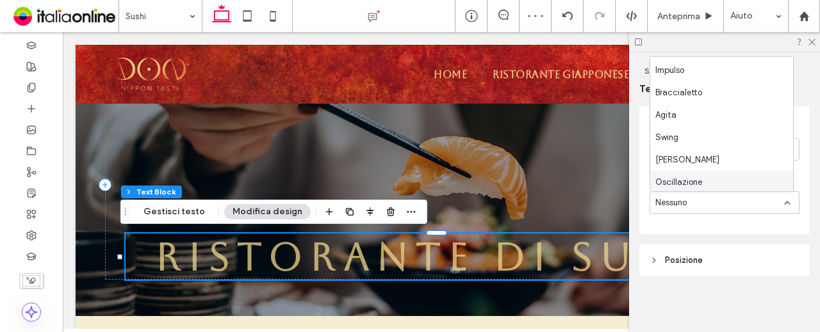
scroll to position [202, 0]
click at [715, 179] on div "Oscillazione" at bounding box center [721, 180] width 143 height 22
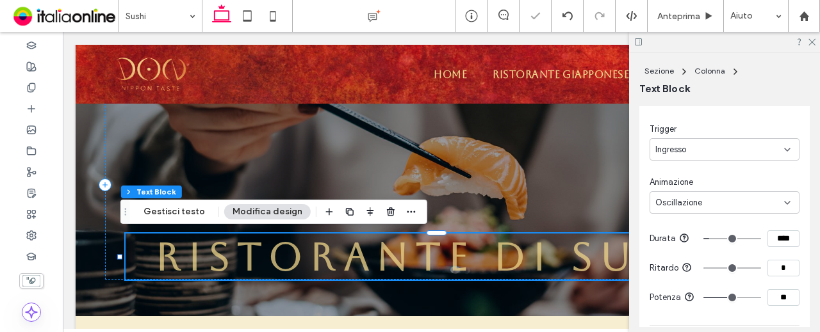
click at [710, 146] on div "Ingresso" at bounding box center [719, 149] width 129 height 13
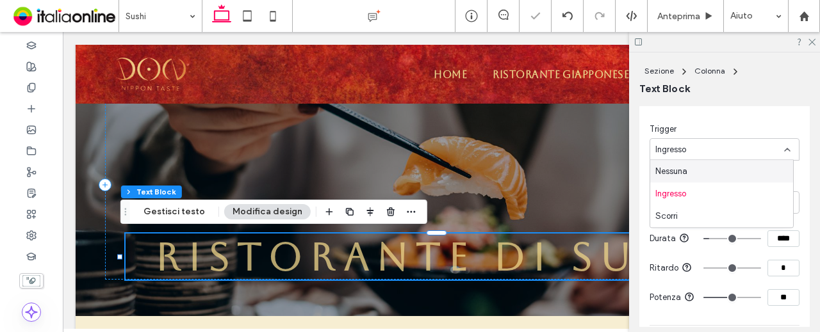
click at [713, 172] on div "Nessuna" at bounding box center [721, 171] width 143 height 22
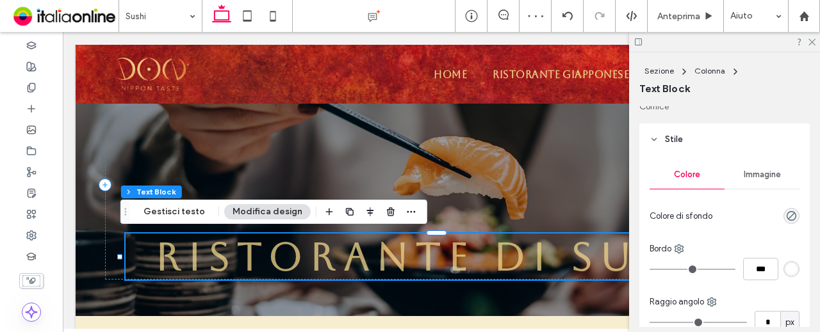
scroll to position [0, 0]
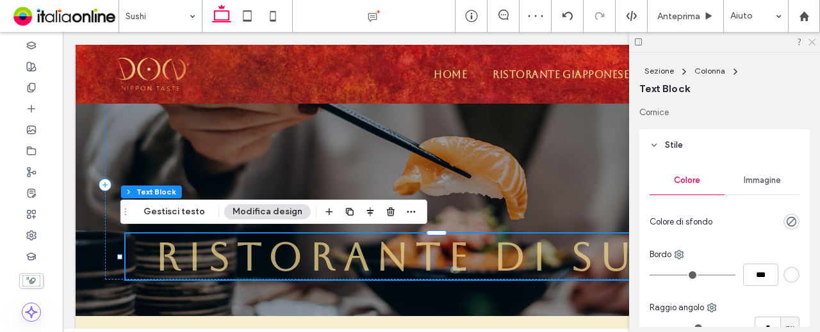
click at [812, 38] on icon at bounding box center [811, 41] width 8 height 8
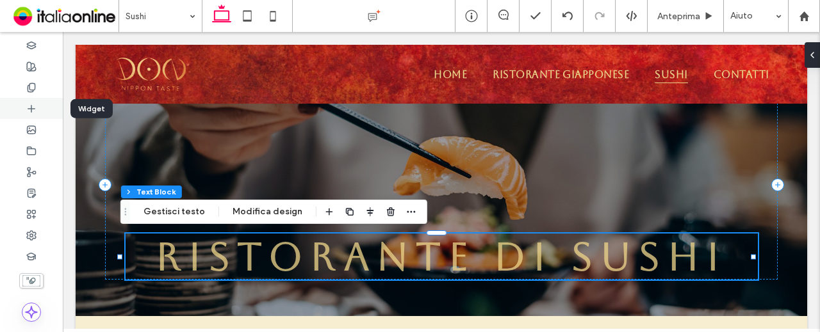
click at [31, 107] on use at bounding box center [31, 108] width 6 height 6
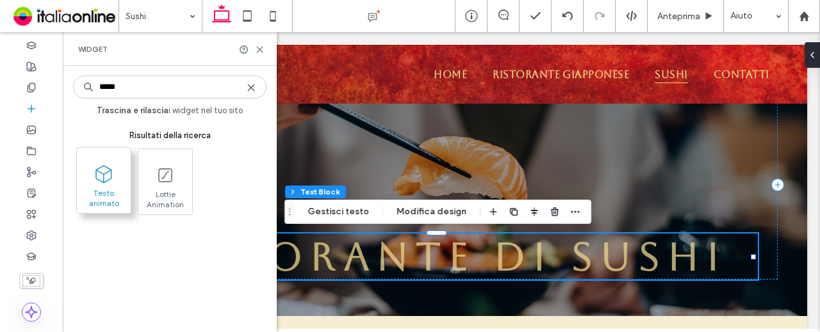
type input "*****"
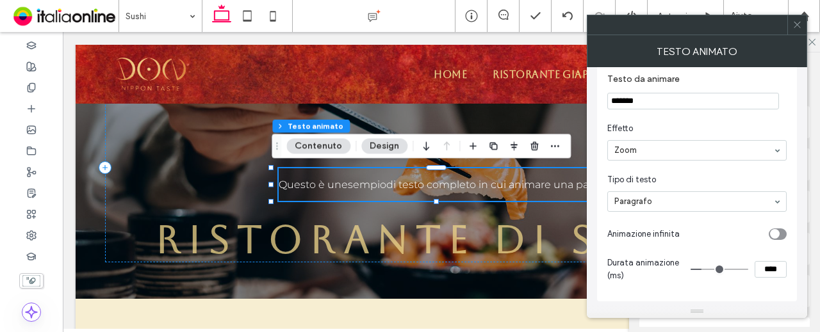
scroll to position [147, 0]
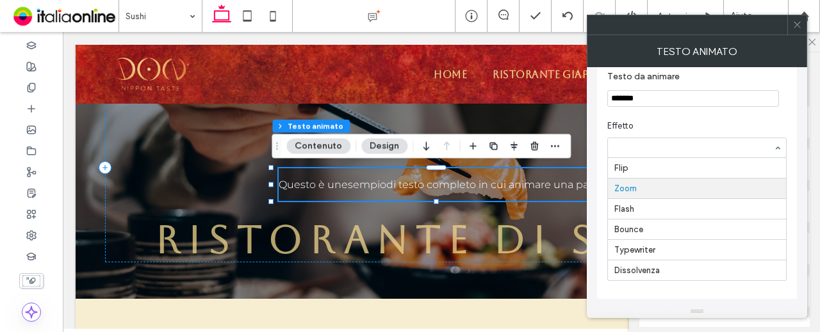
click at [650, 156] on div at bounding box center [697, 147] width 178 height 19
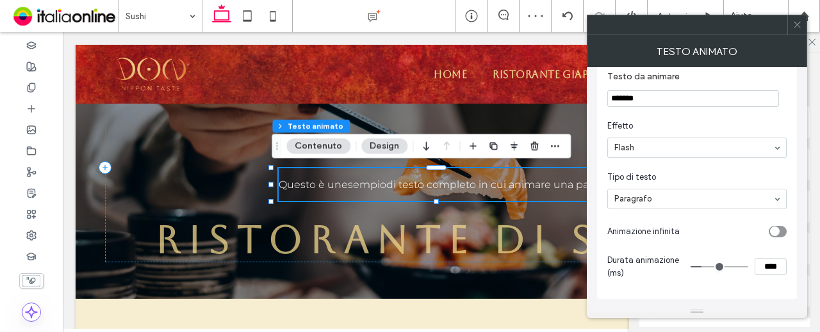
click at [646, 152] on input at bounding box center [693, 147] width 159 height 9
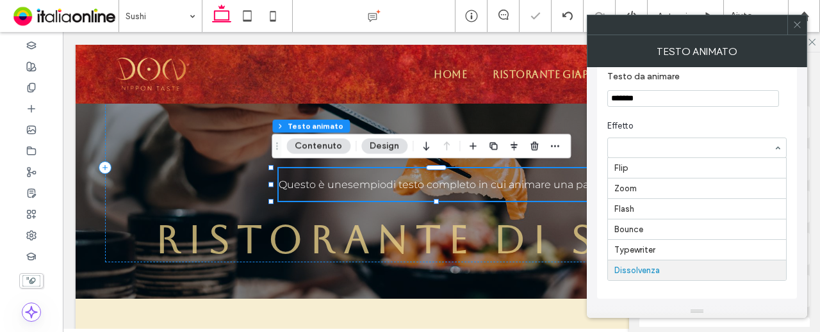
click at [648, 149] on input at bounding box center [693, 147] width 159 height 9
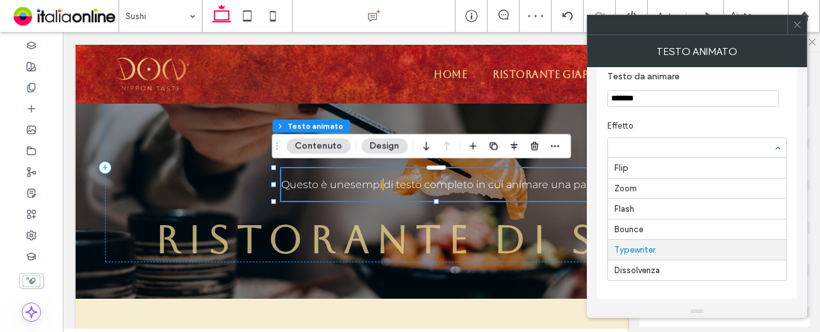
click at [652, 147] on input at bounding box center [693, 147] width 159 height 9
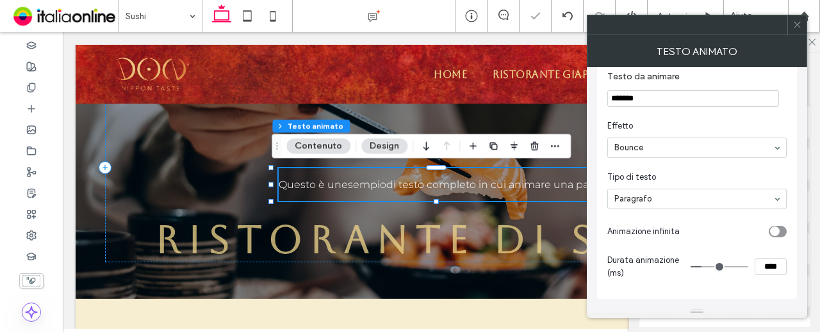
click at [657, 149] on input at bounding box center [693, 147] width 159 height 9
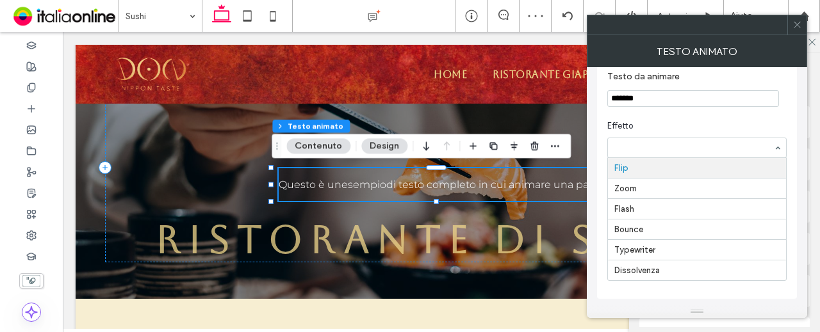
click at [666, 149] on input at bounding box center [693, 147] width 159 height 9
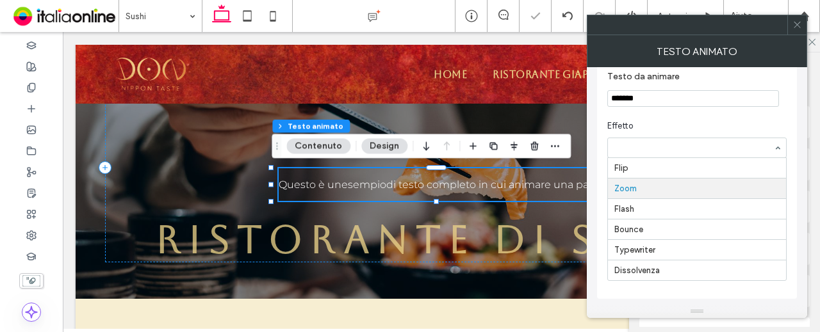
click at [662, 148] on input at bounding box center [693, 147] width 159 height 9
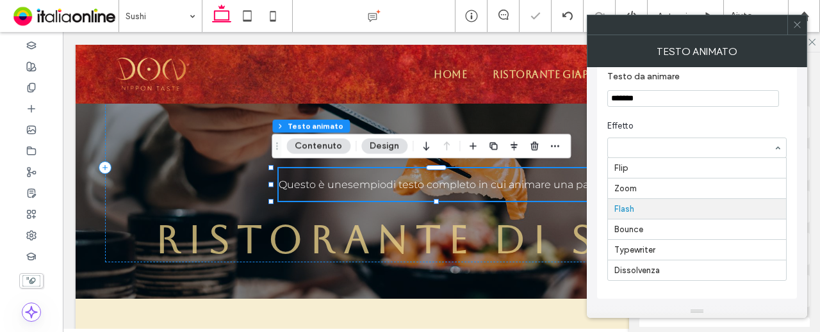
drag, startPoint x: 656, startPoint y: 150, endPoint x: 655, endPoint y: 165, distance: 14.7
click at [656, 150] on input at bounding box center [693, 147] width 159 height 9
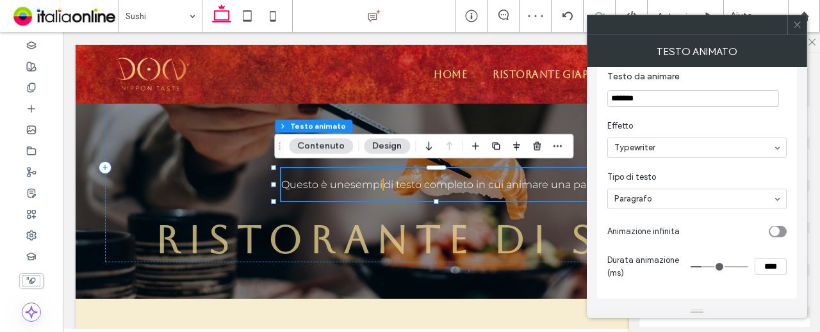
click at [663, 144] on input at bounding box center [693, 147] width 159 height 9
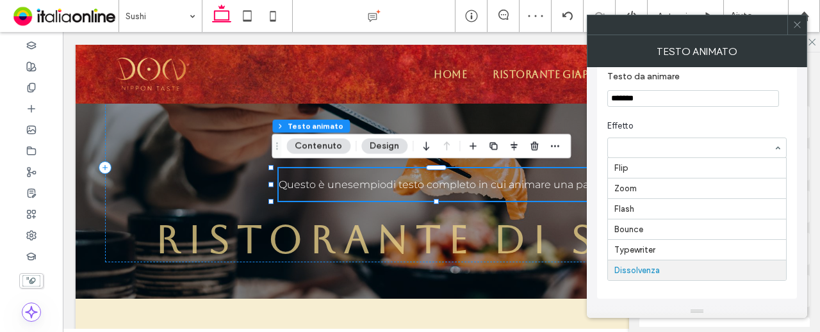
click at [652, 147] on input at bounding box center [693, 147] width 159 height 9
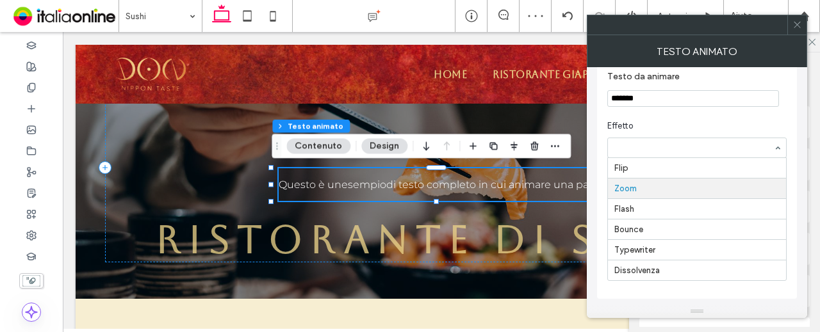
click at [647, 146] on input at bounding box center [693, 147] width 159 height 9
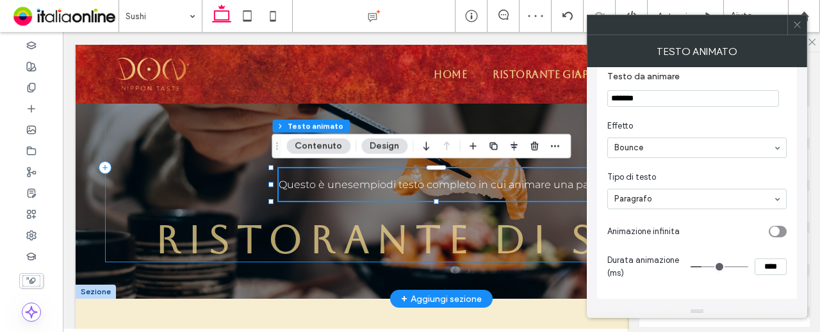
drag, startPoint x: 726, startPoint y: 131, endPoint x: 563, endPoint y: 123, distance: 162.8
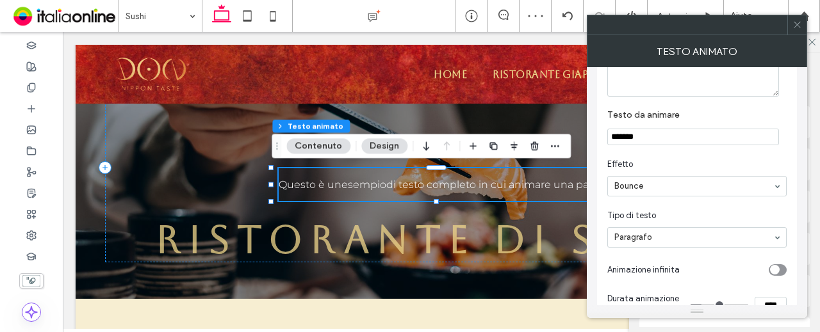
scroll to position [19, 0]
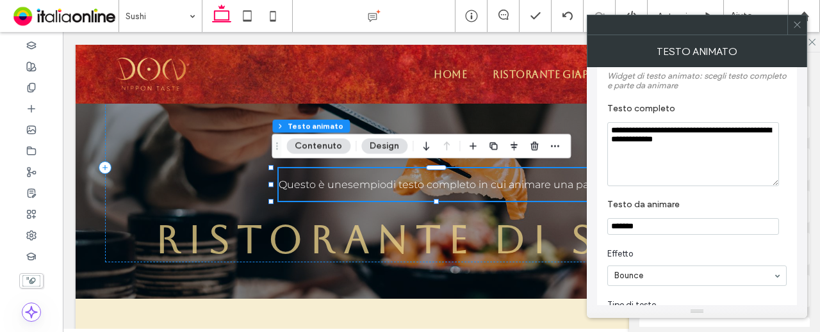
click at [679, 149] on textarea "**********" at bounding box center [693, 154] width 172 height 64
type textarea "**********"
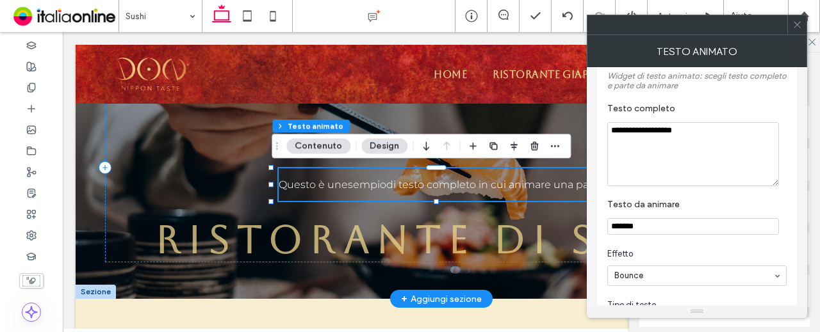
drag, startPoint x: 702, startPoint y: 133, endPoint x: 521, endPoint y: 111, distance: 181.9
click at [528, 143] on body ".wqwq-1{fill:#231f20;} .cls-1q, .cls-2q { fill-rule: evenodd; } .cls-2q { fill:…" at bounding box center [410, 166] width 820 height 332
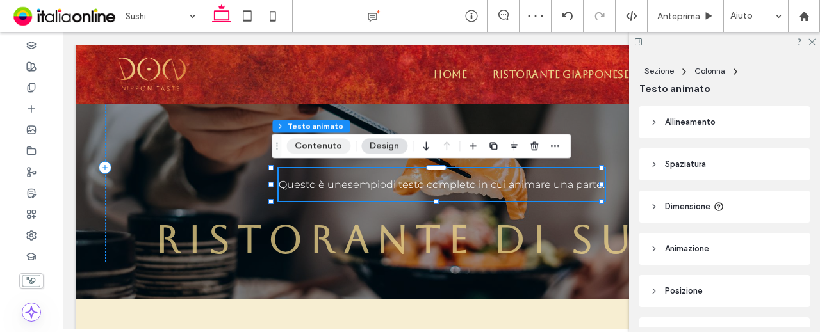
click at [320, 142] on button "Contenuto" at bounding box center [318, 145] width 64 height 15
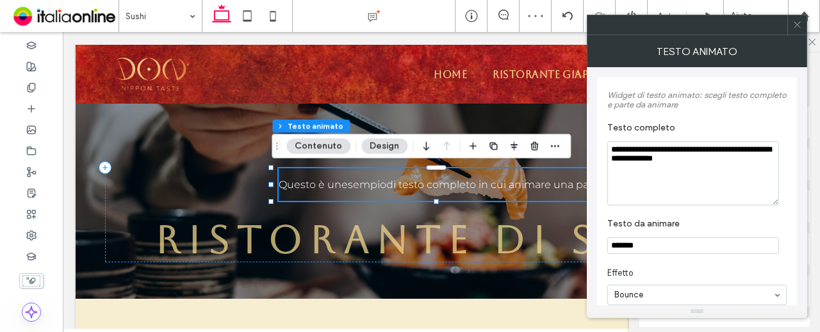
drag, startPoint x: 742, startPoint y: 164, endPoint x: 595, endPoint y: 134, distance: 150.3
click at [595, 134] on div "**********" at bounding box center [696, 186] width 220 height 238
paste textarea "***"
click at [666, 165] on textarea "**********" at bounding box center [693, 173] width 172 height 64
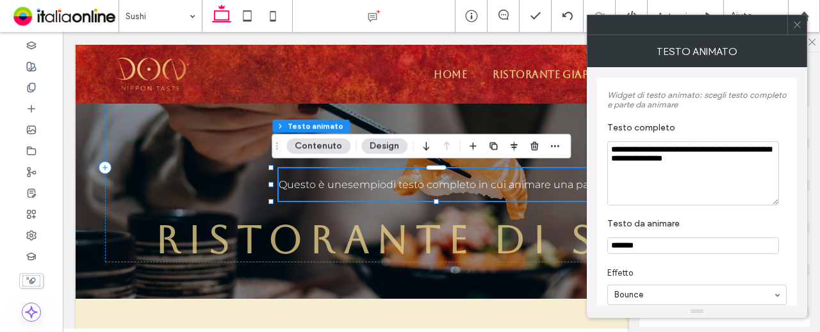
click at [666, 165] on textarea "**********" at bounding box center [693, 173] width 172 height 64
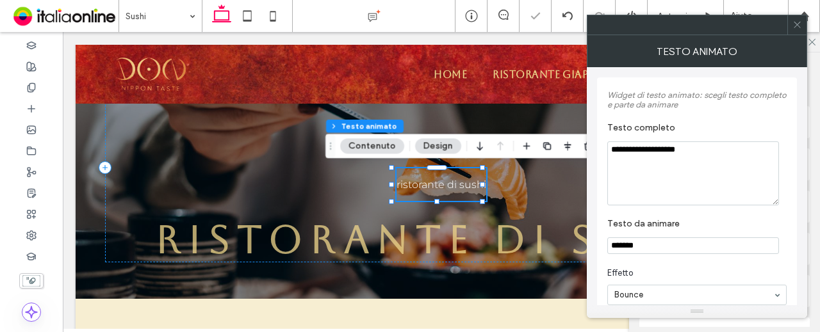
type textarea "**********"
drag, startPoint x: 670, startPoint y: 248, endPoint x: 598, endPoint y: 250, distance: 71.7
click at [598, 250] on div "**********" at bounding box center [697, 261] width 200 height 369
drag, startPoint x: 703, startPoint y: 150, endPoint x: 590, endPoint y: 156, distance: 113.4
click at [591, 156] on div "**********" at bounding box center [696, 186] width 220 height 238
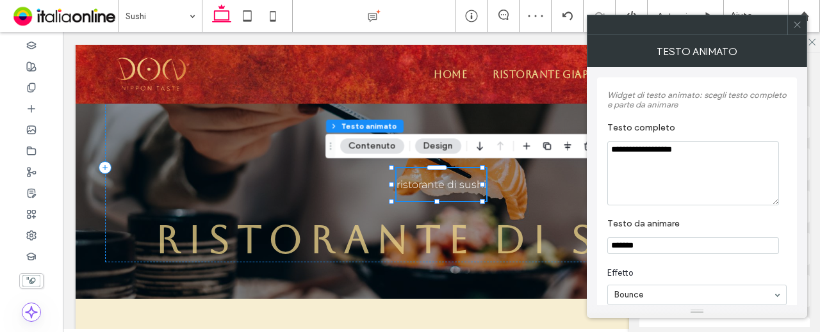
click at [636, 239] on input "*******" at bounding box center [693, 246] width 172 height 17
paste input "**********"
type input "**********"
click at [699, 259] on section "**********" at bounding box center [696, 236] width 179 height 49
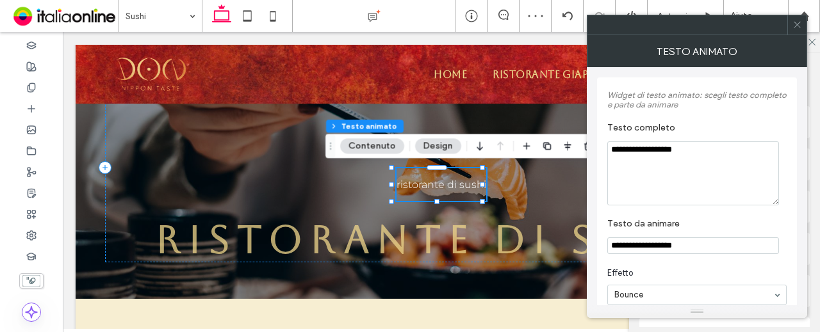
scroll to position [128, 0]
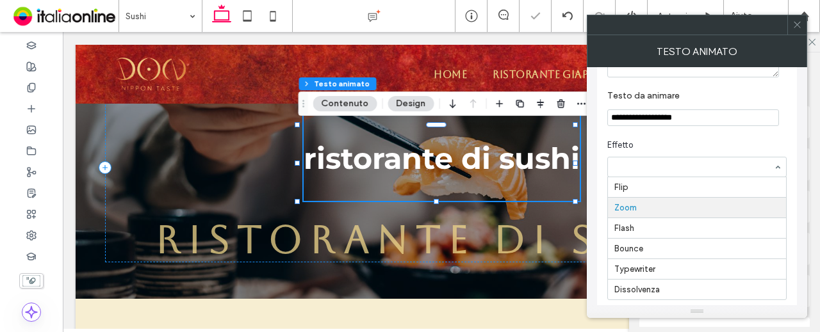
click at [665, 166] on input at bounding box center [693, 167] width 159 height 9
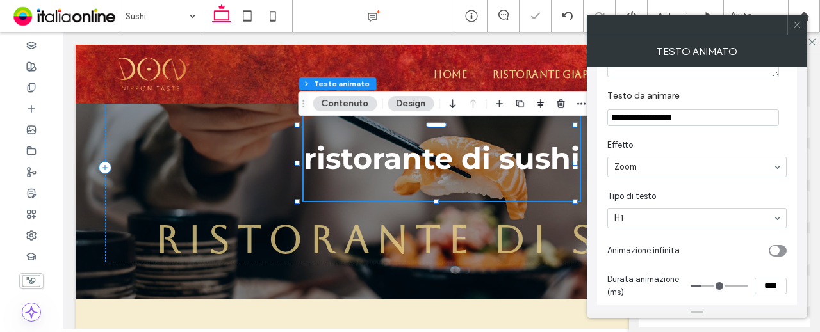
click at [663, 170] on input at bounding box center [693, 167] width 159 height 9
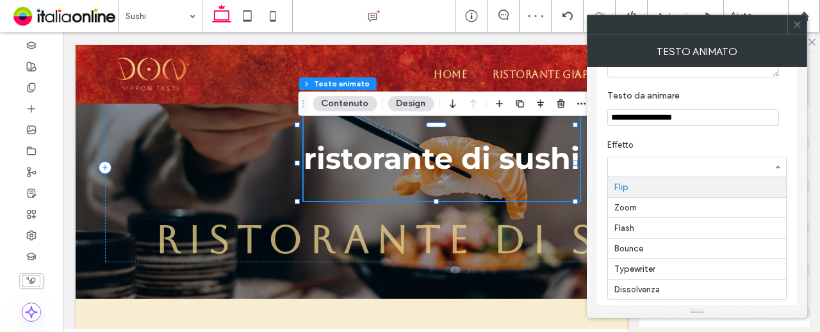
click at [666, 168] on input at bounding box center [693, 167] width 159 height 9
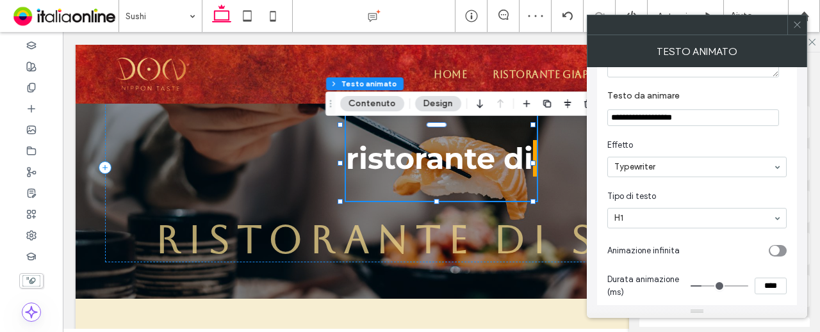
click at [646, 168] on input at bounding box center [693, 167] width 159 height 9
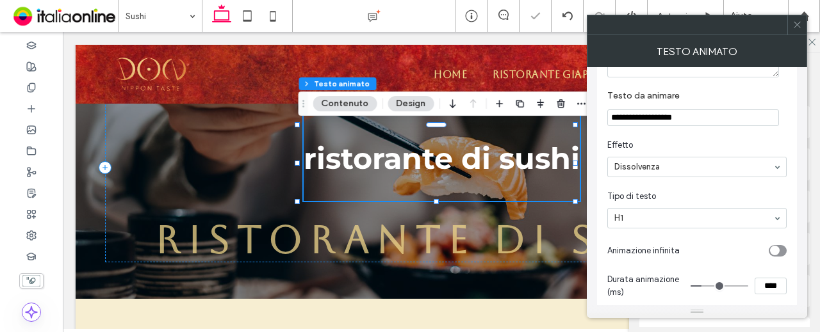
click at [639, 165] on input at bounding box center [693, 167] width 159 height 9
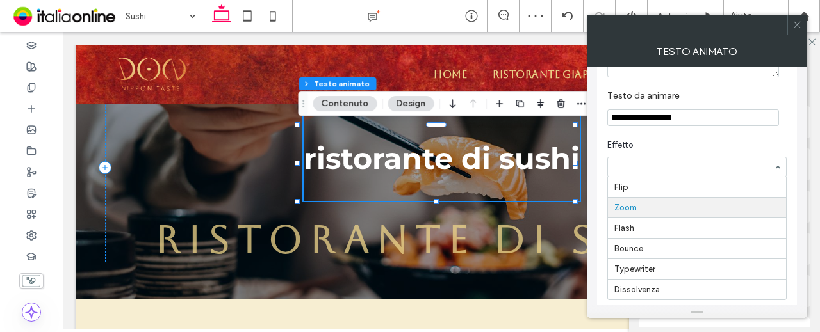
click at [652, 163] on input at bounding box center [693, 167] width 159 height 9
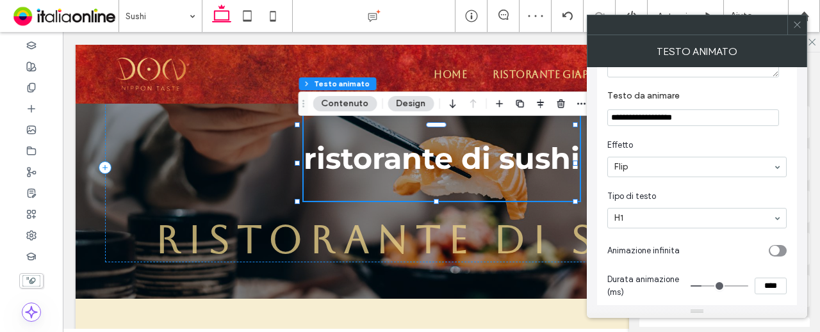
click at [795, 22] on icon at bounding box center [797, 25] width 10 height 10
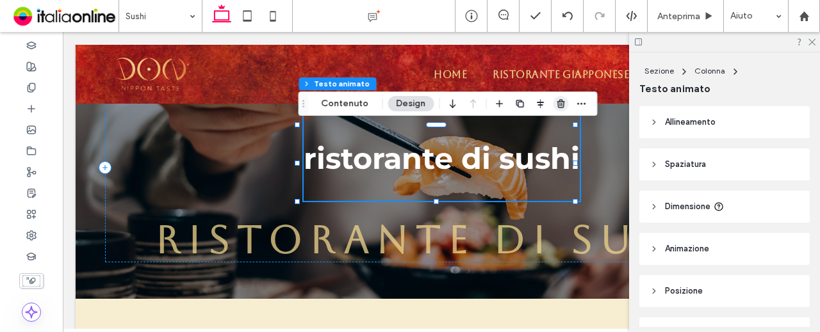
click at [556, 99] on icon "button" at bounding box center [561, 104] width 10 height 10
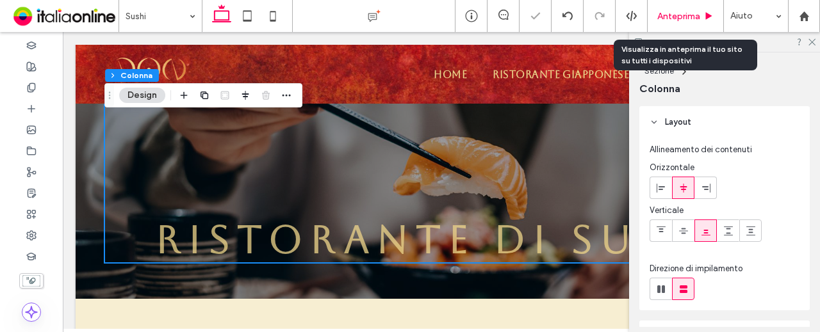
click at [700, 13] on div "Anteprima" at bounding box center [685, 16] width 76 height 11
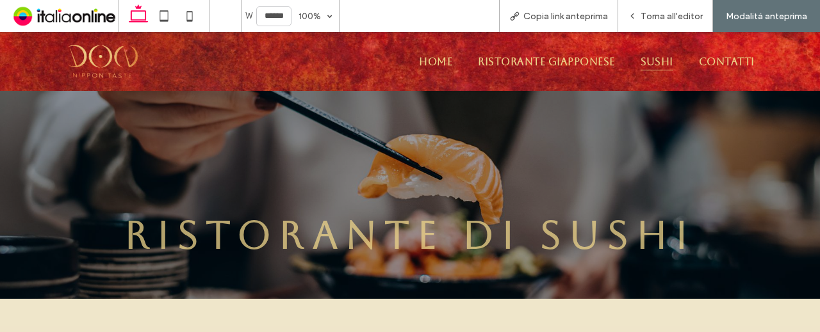
scroll to position [261, 0]
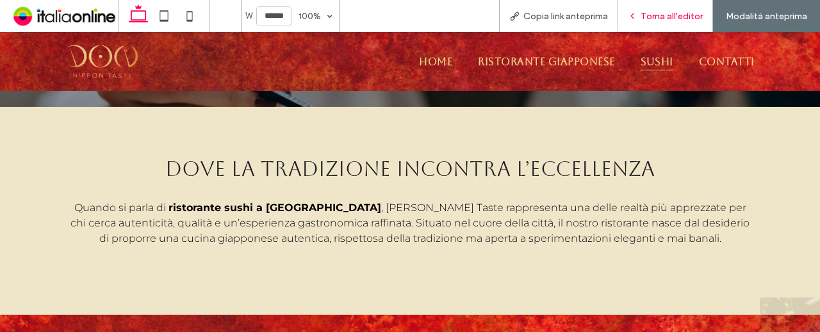
click at [666, 16] on span "Torna all'editor" at bounding box center [671, 16] width 62 height 11
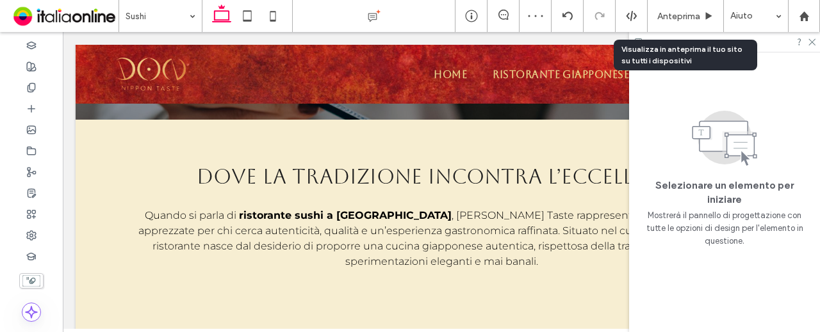
scroll to position [273, 0]
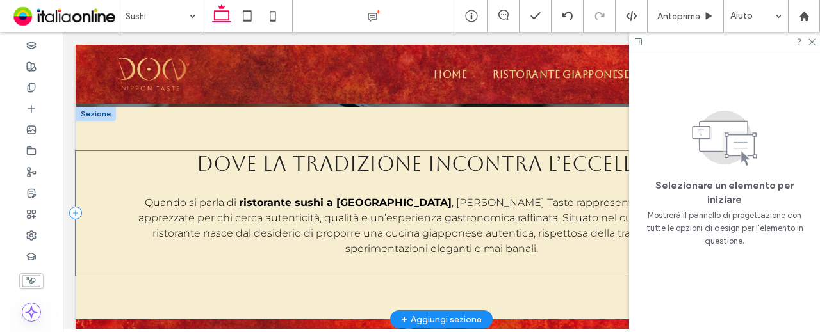
click at [448, 178] on div "dove la tradizione incontra l’eccellenza Quando si parla di ristorante sushi a …" at bounding box center [441, 213] width 731 height 125
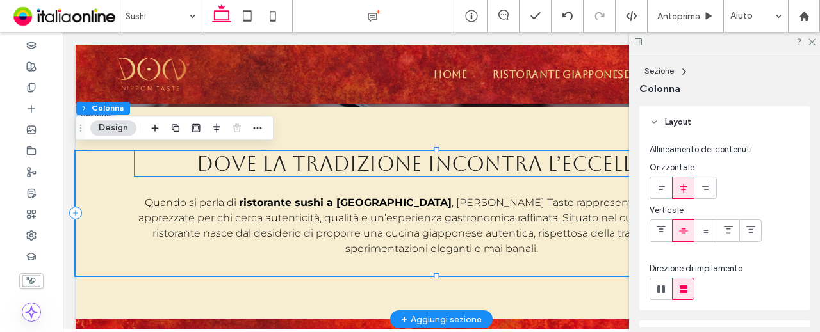
click at [506, 165] on span "dove la tradizione incontra l’eccellenza" at bounding box center [441, 164] width 489 height 24
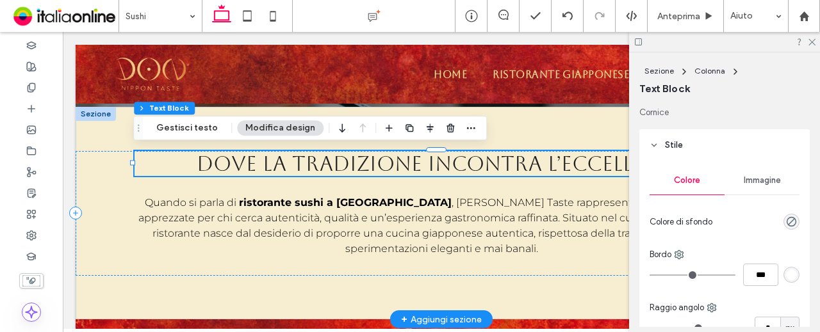
click at [581, 171] on span "dove la tradizione incontra l’eccellenza" at bounding box center [441, 164] width 489 height 24
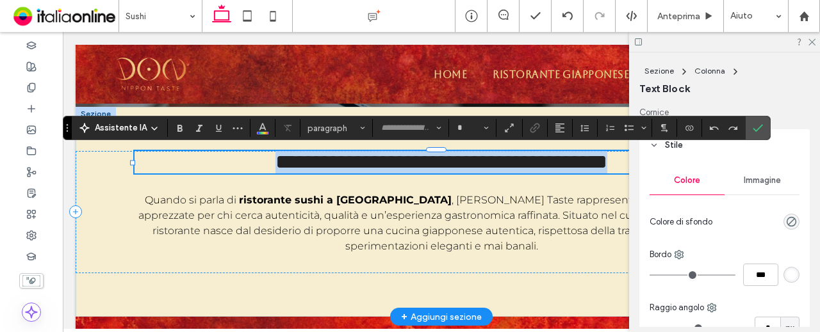
type input "*******"
type input "**"
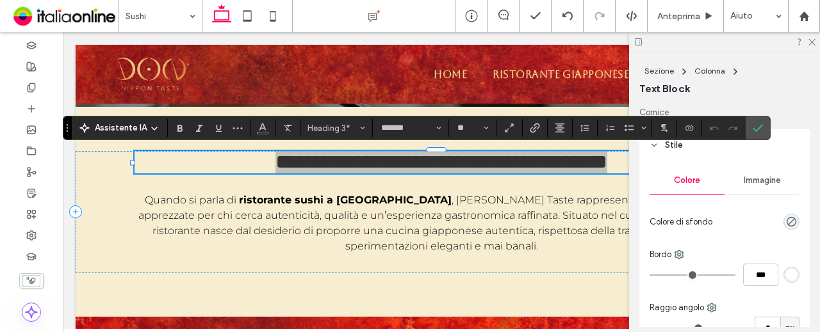
drag, startPoint x: 747, startPoint y: 127, endPoint x: 747, endPoint y: 120, distance: 7.7
click at [748, 127] on label "Conferma" at bounding box center [757, 128] width 19 height 23
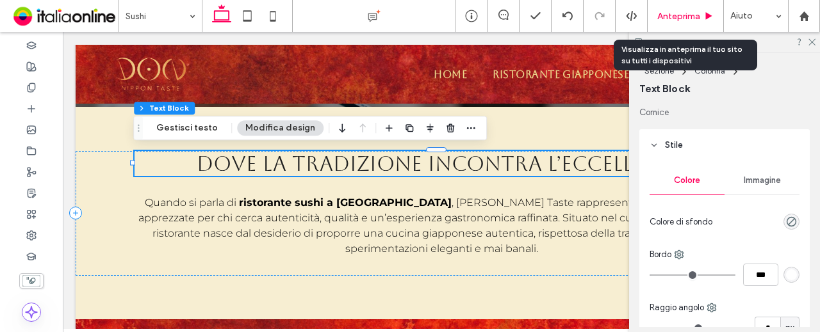
click at [693, 15] on span "Anteprima" at bounding box center [678, 16] width 43 height 11
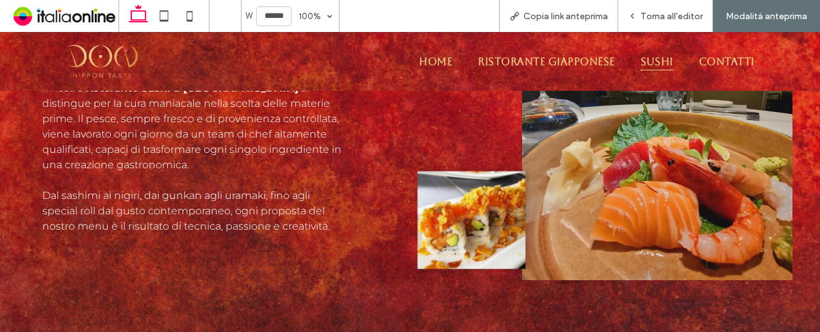
scroll to position [517, 0]
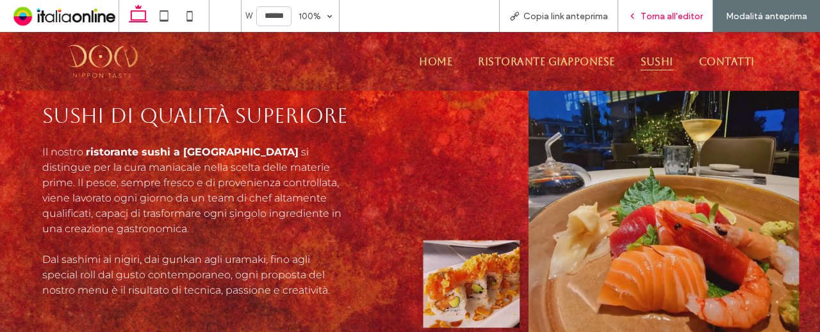
click at [643, 13] on span "Torna all'editor" at bounding box center [671, 16] width 62 height 11
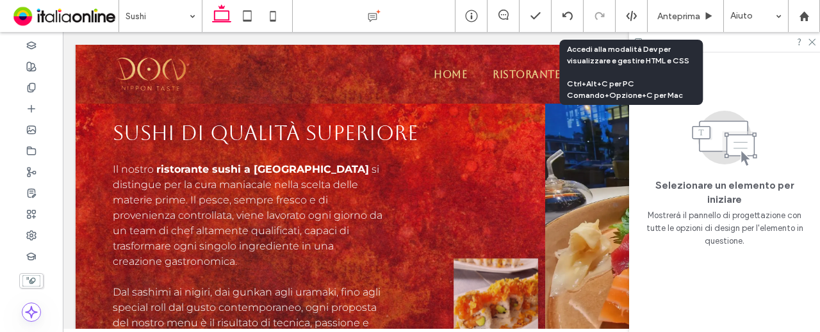
scroll to position [529, 0]
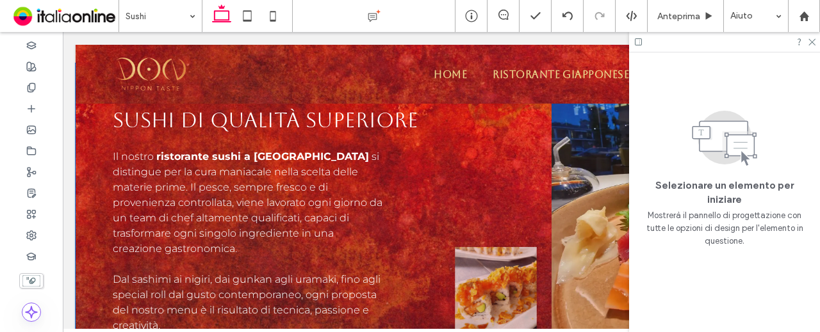
click at [239, 194] on p "Il nostro ristorante sushi a [GEOGRAPHIC_DATA] si distingue per la cura maniaca…" at bounding box center [248, 203] width 271 height 108
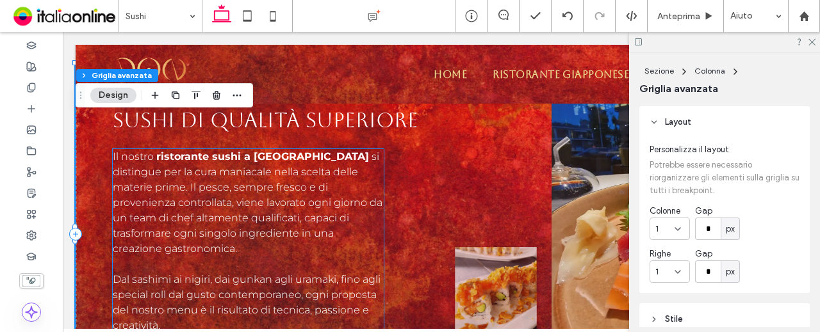
click at [218, 175] on span "si distingue per la cura maniacale nella scelta delle materie prime. Il pesce, …" at bounding box center [248, 202] width 270 height 104
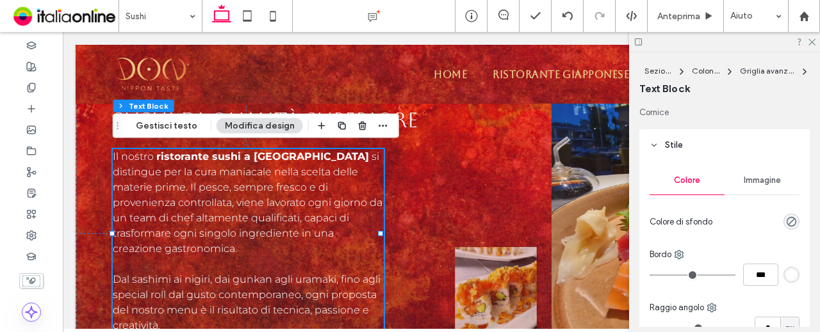
click at [141, 174] on span "si distingue per la cura maniacale nella scelta delle materie prime. Il pesce, …" at bounding box center [248, 202] width 270 height 104
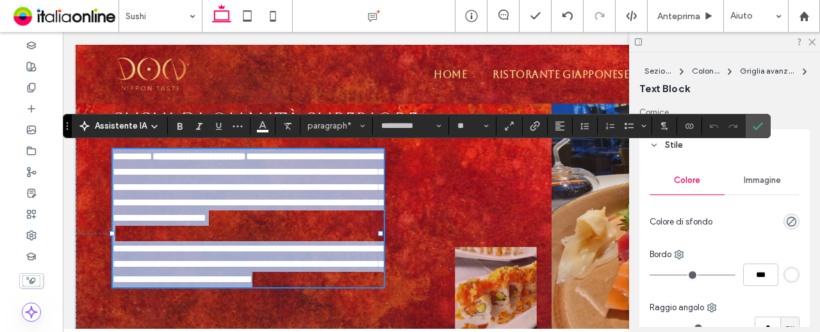
click at [172, 190] on span "**********" at bounding box center [249, 187] width 272 height 71
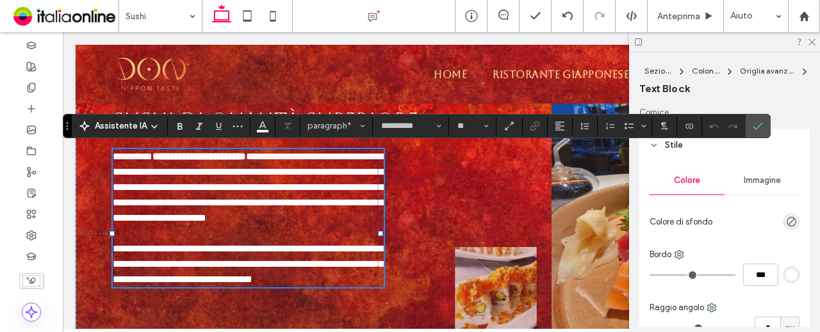
click at [166, 172] on span "**********" at bounding box center [249, 187] width 272 height 71
click at [282, 202] on span "**********" at bounding box center [249, 187] width 272 height 71
click at [282, 203] on span "**********" at bounding box center [249, 187] width 272 height 71
click at [265, 200] on span "**********" at bounding box center [249, 187] width 272 height 71
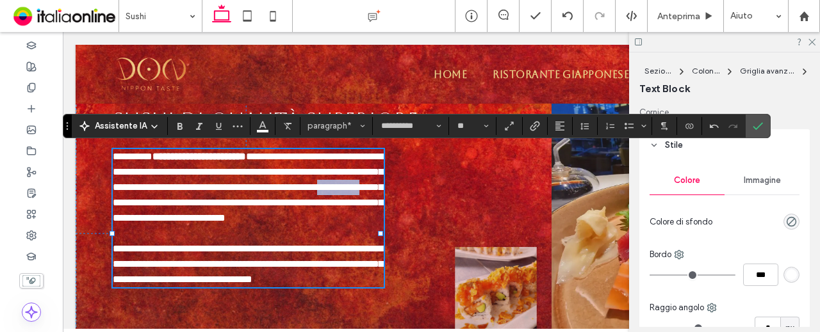
drag, startPoint x: 262, startPoint y: 197, endPoint x: 319, endPoint y: 200, distance: 57.1
click at [319, 200] on span "**********" at bounding box center [249, 187] width 272 height 71
click at [297, 202] on span "**********" at bounding box center [249, 187] width 272 height 71
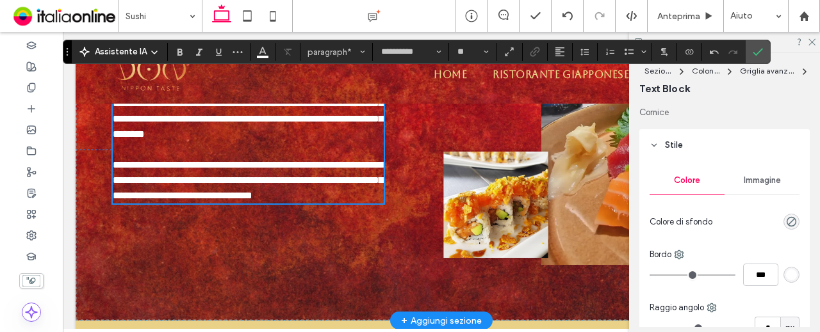
scroll to position [594, 0]
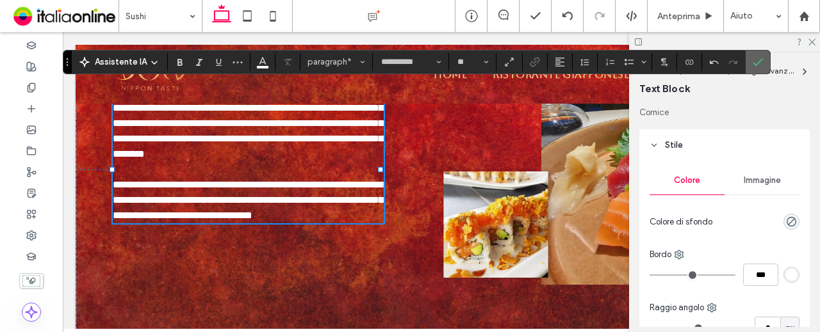
click at [752, 57] on icon "Conferma" at bounding box center [757, 62] width 10 height 10
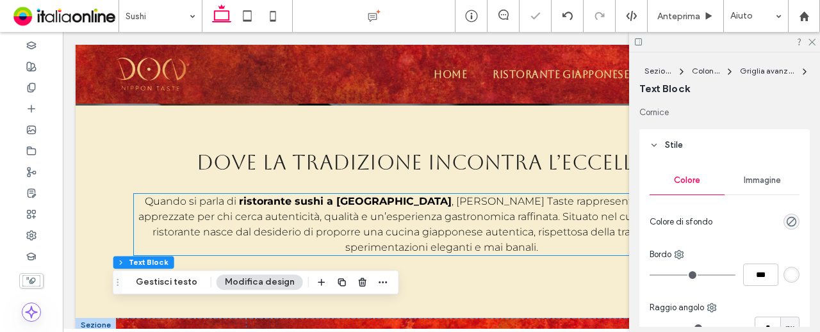
scroll to position [273, 0]
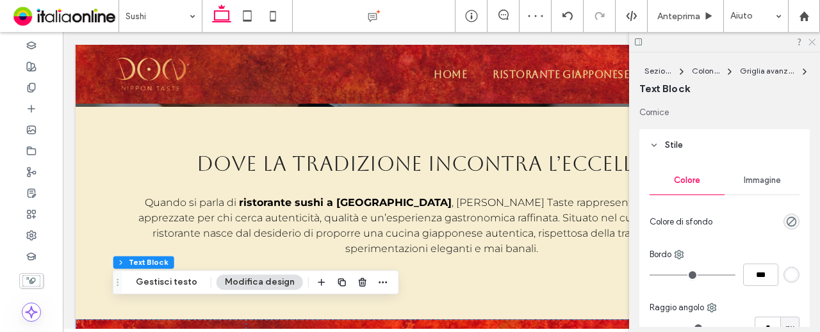
click at [812, 39] on icon at bounding box center [811, 41] width 8 height 8
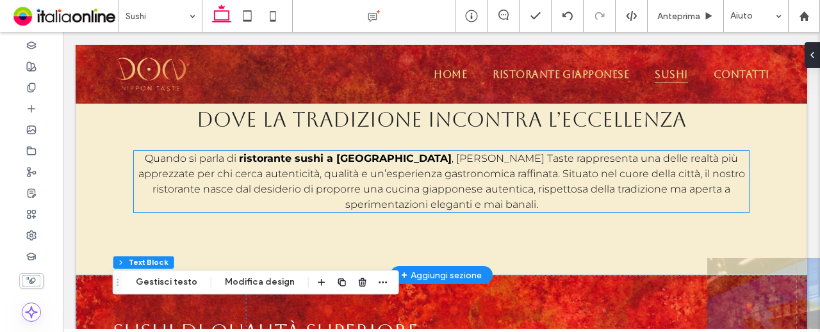
scroll to position [337, 0]
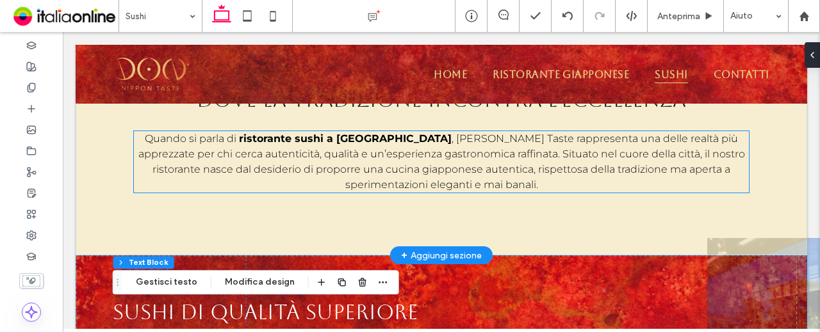
click at [502, 185] on p "Quando si parla di ristorante sushi a [GEOGRAPHIC_DATA] , Don Nippon Taste rapp…" at bounding box center [441, 161] width 614 height 61
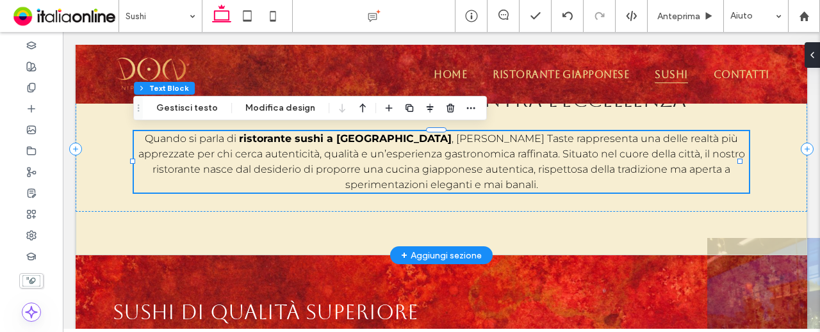
click at [483, 184] on p "Quando si parla di ristorante sushi a [GEOGRAPHIC_DATA] , Don Nippon Taste rapp…" at bounding box center [441, 161] width 614 height 61
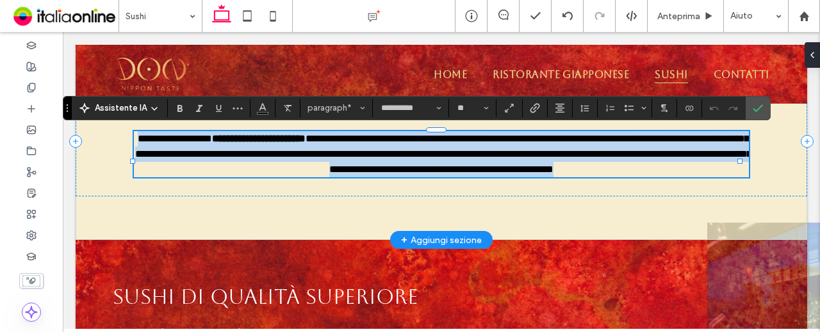
click at [488, 177] on p "**********" at bounding box center [441, 154] width 614 height 46
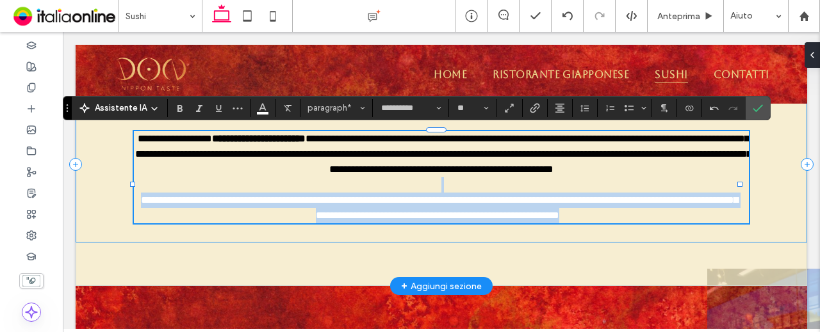
drag, startPoint x: 494, startPoint y: 181, endPoint x: 707, endPoint y: 245, distance: 222.0
click at [707, 243] on div "**********" at bounding box center [441, 165] width 731 height 156
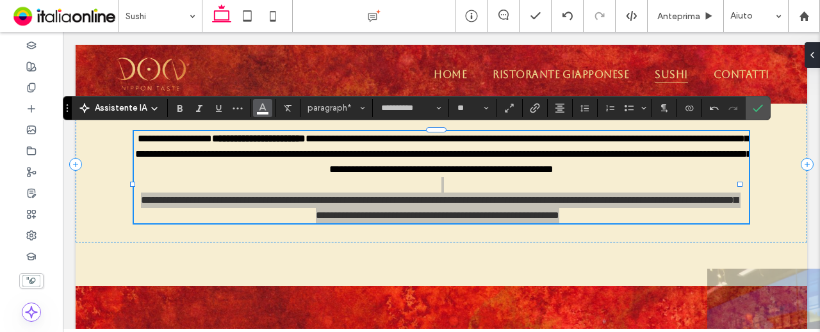
click at [265, 109] on button "Colore" at bounding box center [262, 108] width 19 height 18
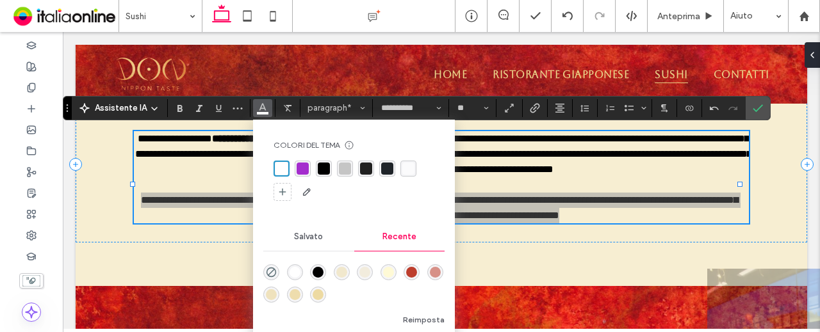
click at [316, 268] on div "rgba(0, 0, 0, 1)" at bounding box center [317, 272] width 11 height 11
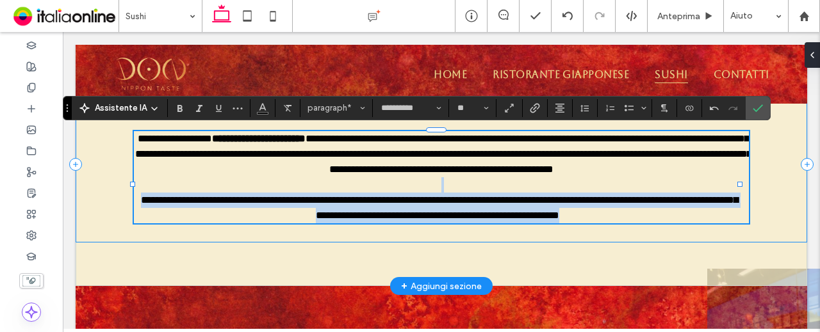
click at [398, 211] on span "**********" at bounding box center [439, 207] width 597 height 25
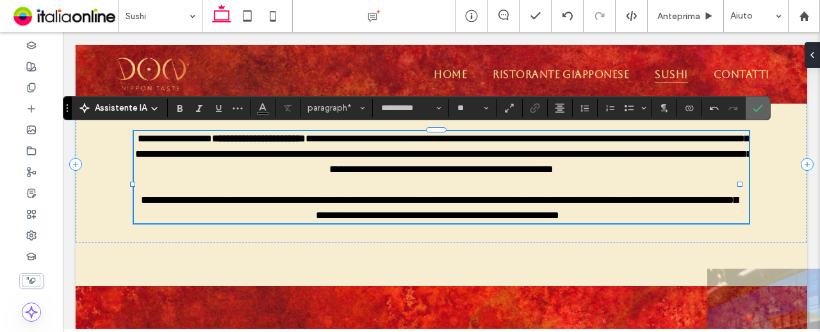
click at [763, 105] on section at bounding box center [757, 108] width 24 height 23
click at [755, 106] on icon "Conferma" at bounding box center [757, 108] width 10 height 10
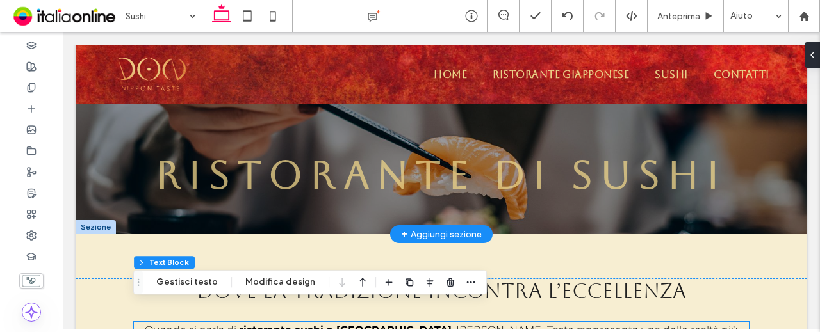
scroll to position [145, 0]
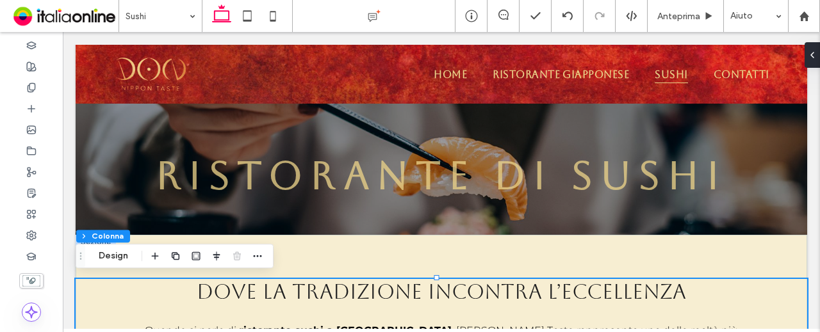
click at [591, 294] on span "dove la tradizione incontra l’eccellenza" at bounding box center [441, 292] width 489 height 24
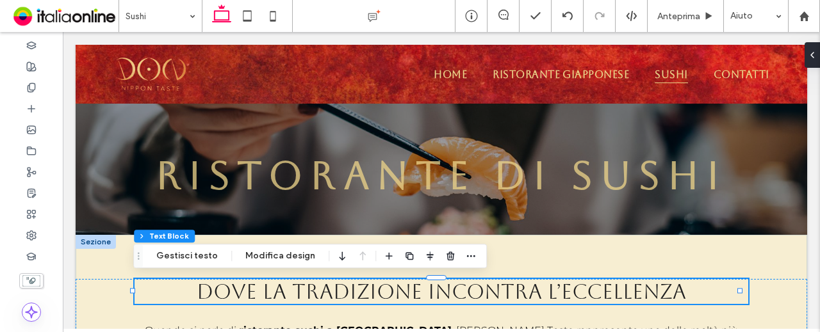
click at [590, 294] on span "dove la tradizione incontra l’eccellenza" at bounding box center [441, 292] width 489 height 24
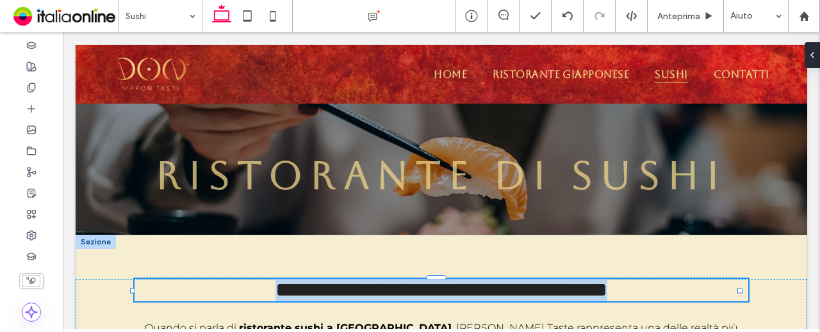
type input "*******"
type input "**"
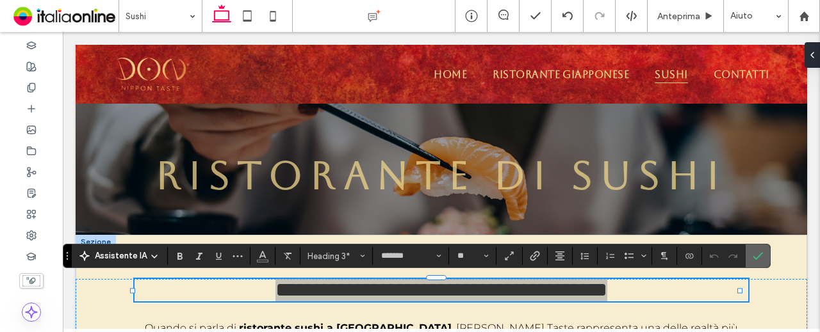
click at [757, 246] on span "Conferma" at bounding box center [757, 256] width 10 height 22
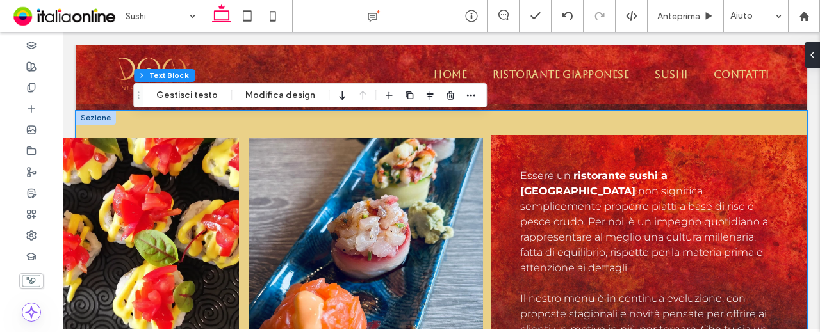
scroll to position [850, 0]
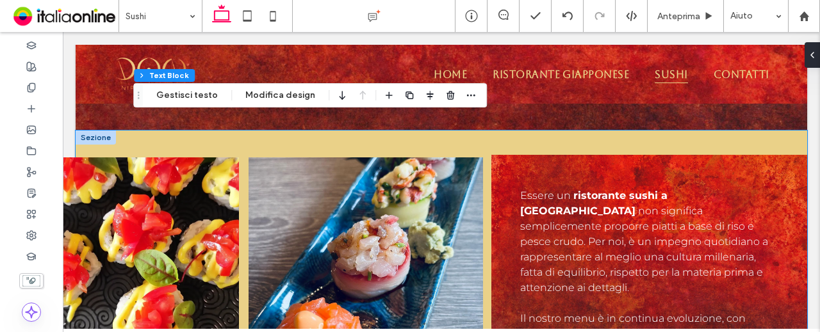
click at [333, 208] on img at bounding box center [365, 281] width 234 height 246
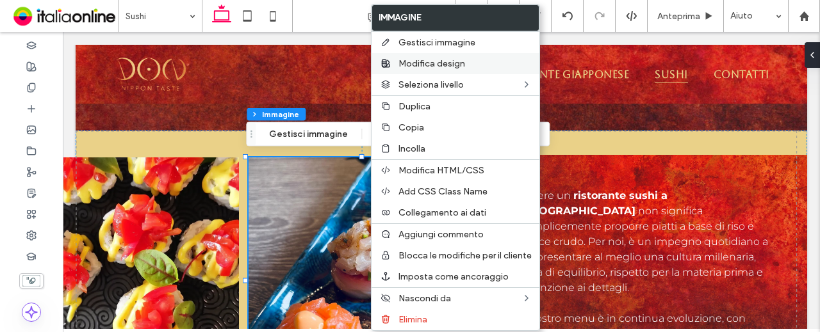
click at [439, 62] on span "Modifica design" at bounding box center [431, 63] width 67 height 11
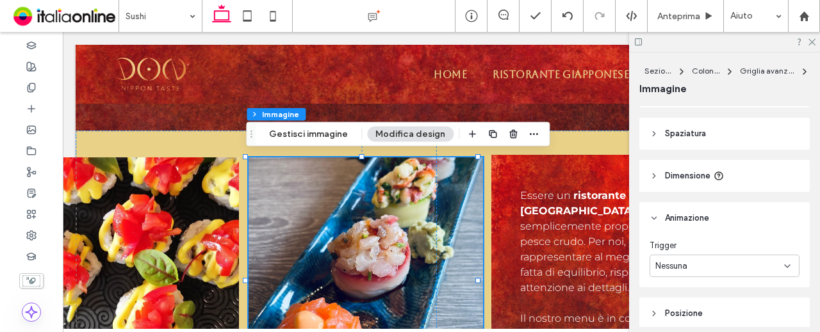
scroll to position [309, 0]
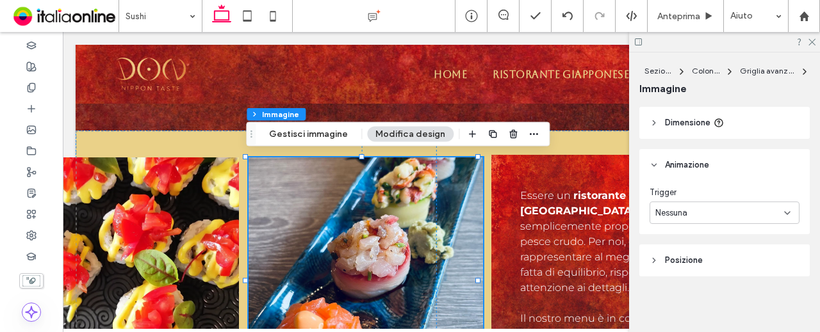
click at [717, 211] on div "Nessuna" at bounding box center [719, 213] width 129 height 13
click at [721, 254] on div "Ingresso" at bounding box center [721, 257] width 143 height 22
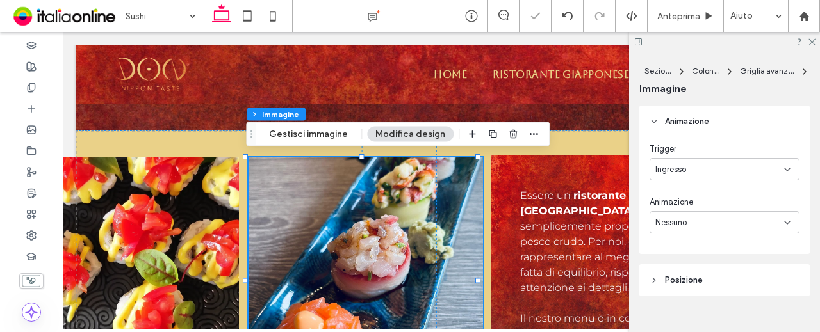
scroll to position [373, 0]
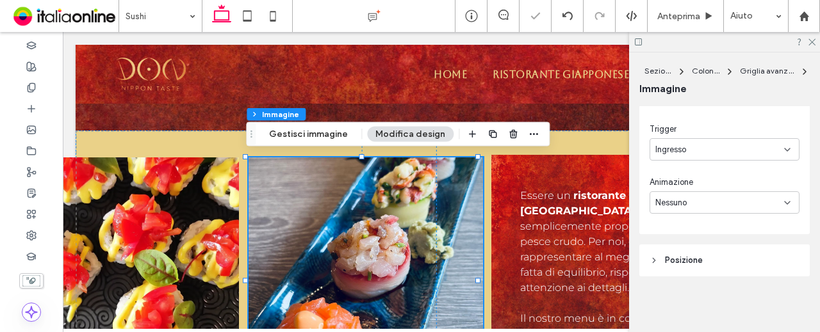
click at [704, 203] on div "Nessuno" at bounding box center [719, 203] width 129 height 13
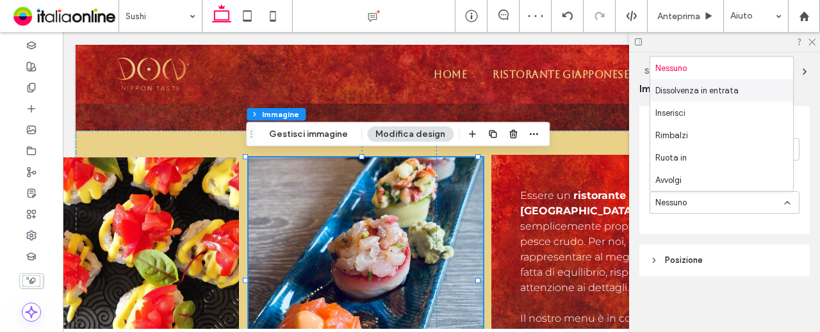
click at [709, 96] on span "Dissolvenza in entrata" at bounding box center [696, 90] width 83 height 13
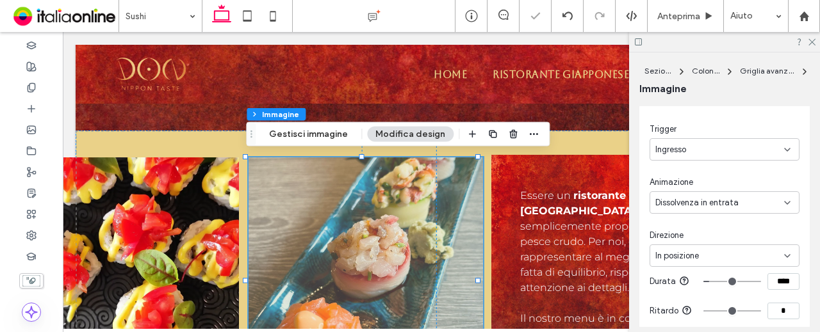
click at [695, 261] on span "In posizione" at bounding box center [677, 256] width 44 height 13
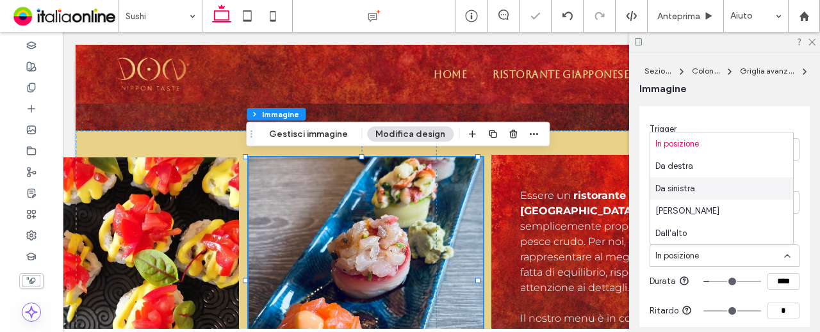
click at [707, 184] on div "Da sinistra" at bounding box center [721, 188] width 143 height 22
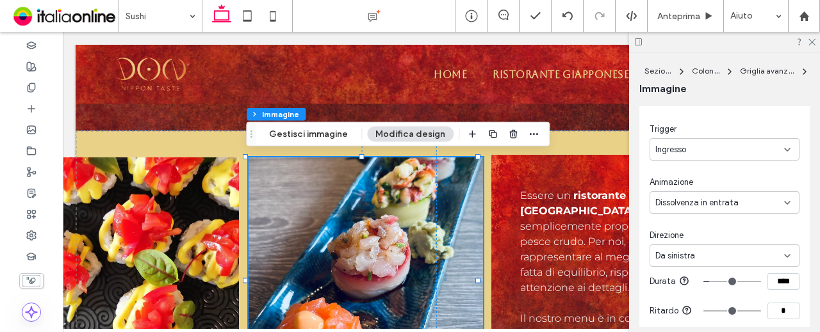
click at [713, 206] on span "Dissolvenza in entrata" at bounding box center [696, 203] width 83 height 13
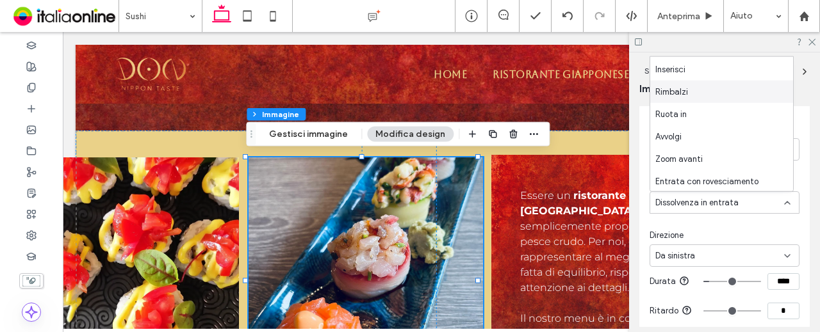
scroll to position [64, 0]
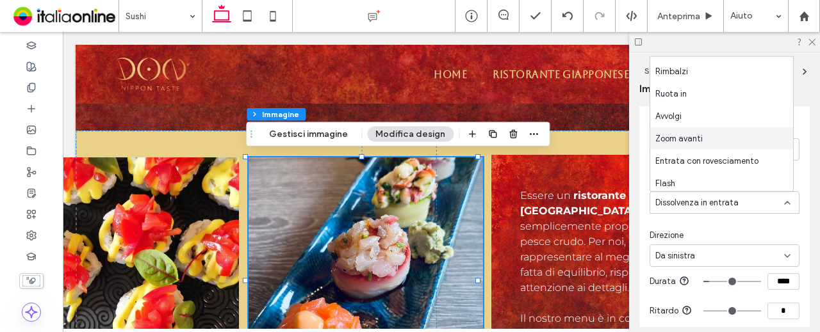
click at [693, 137] on span "Zoom avanti" at bounding box center [678, 138] width 47 height 13
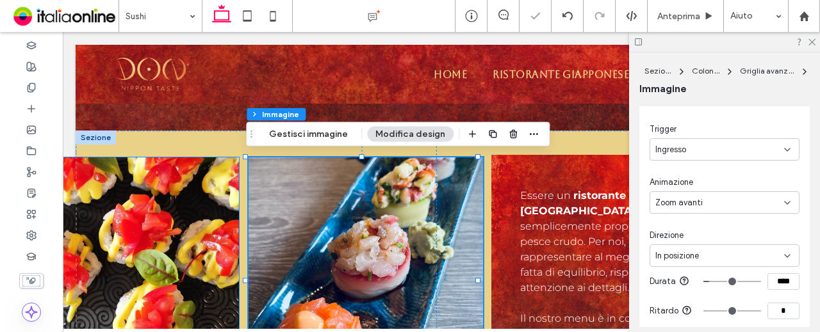
click at [164, 239] on img at bounding box center [122, 281] width 233 height 246
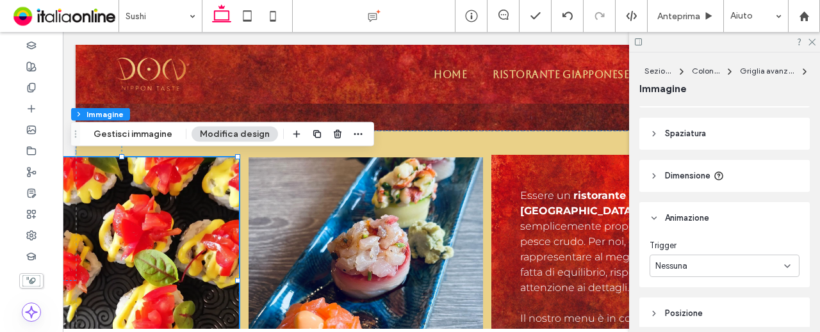
scroll to position [309, 0]
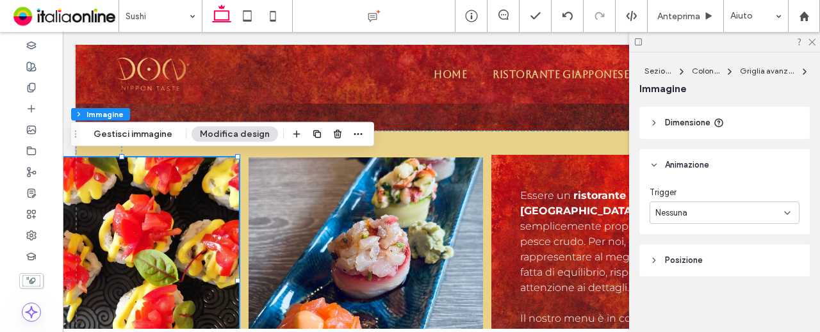
click at [696, 214] on div "Nessuna" at bounding box center [719, 213] width 129 height 13
click at [692, 257] on div "Ingresso" at bounding box center [721, 257] width 143 height 22
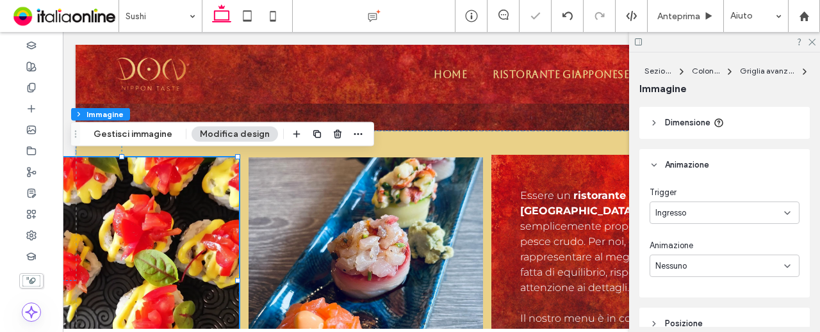
drag, startPoint x: 698, startPoint y: 264, endPoint x: 699, endPoint y: 255, distance: 9.1
click at [698, 264] on div "Nessuno" at bounding box center [719, 266] width 129 height 13
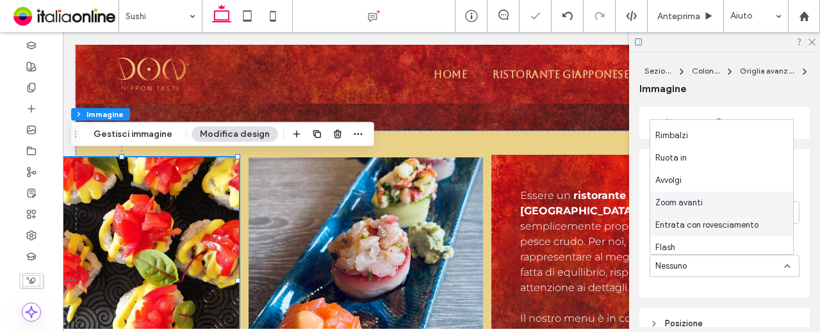
scroll to position [64, 0]
click at [699, 206] on span "Zoom avanti" at bounding box center [678, 201] width 47 height 13
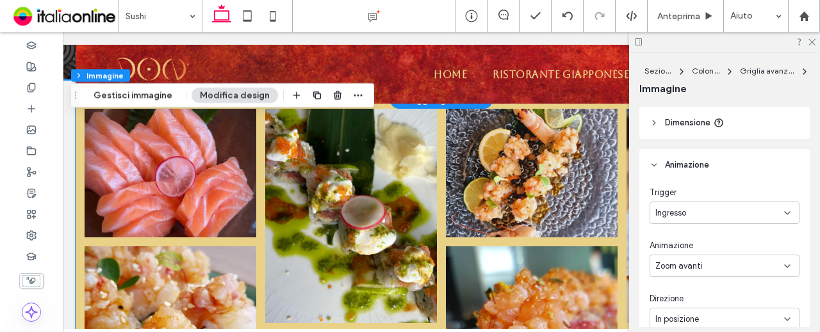
scroll to position [1234, 0]
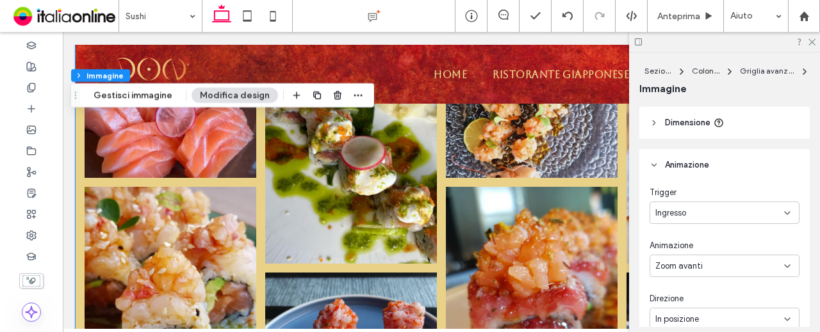
click at [493, 223] on link at bounding box center [532, 294] width 172 height 214
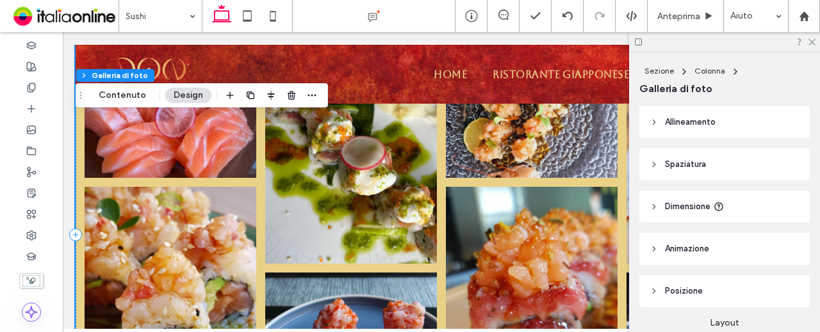
click at [403, 201] on link at bounding box center [351, 156] width 172 height 214
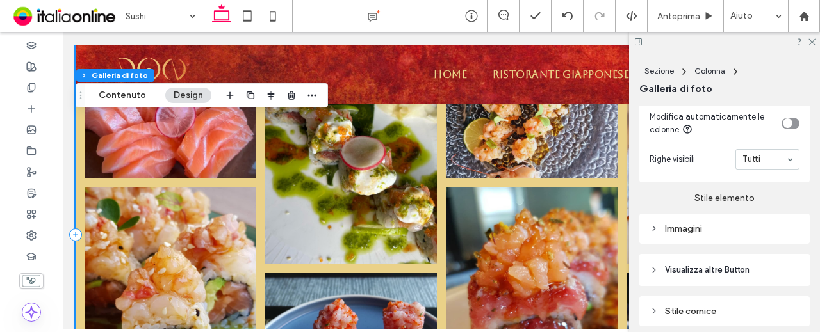
scroll to position [687, 0]
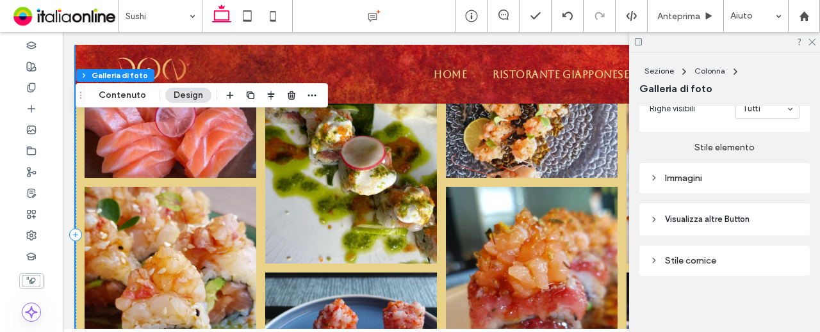
click at [727, 170] on div "Immagini" at bounding box center [724, 178] width 170 height 30
click at [730, 179] on div "Immagini" at bounding box center [724, 178] width 150 height 11
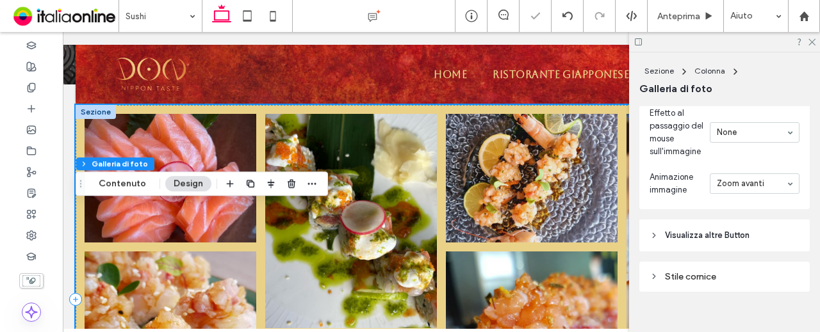
scroll to position [1042, 0]
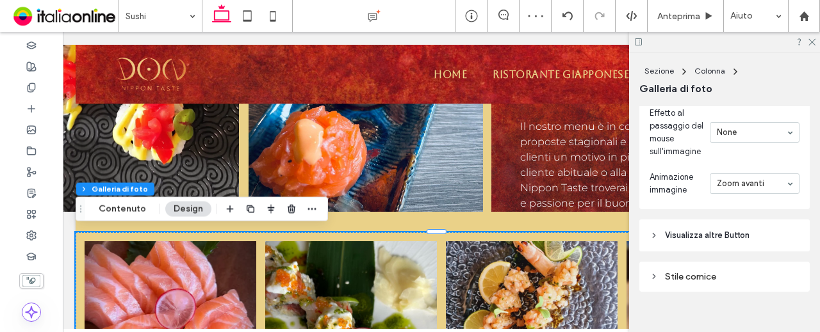
click at [752, 243] on header "Visualizza altre Button" at bounding box center [724, 236] width 170 height 32
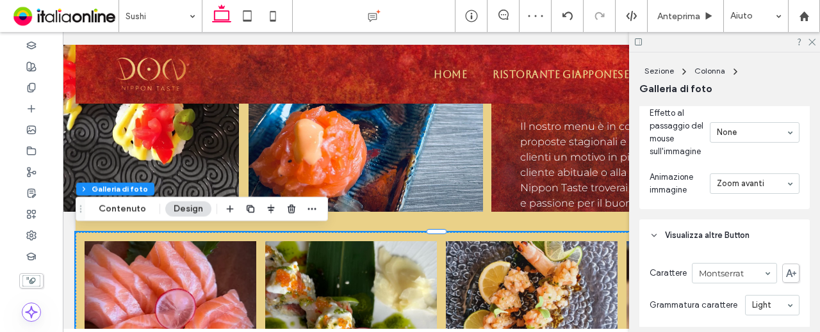
click at [752, 240] on header "Visualizza altre Button" at bounding box center [724, 236] width 170 height 32
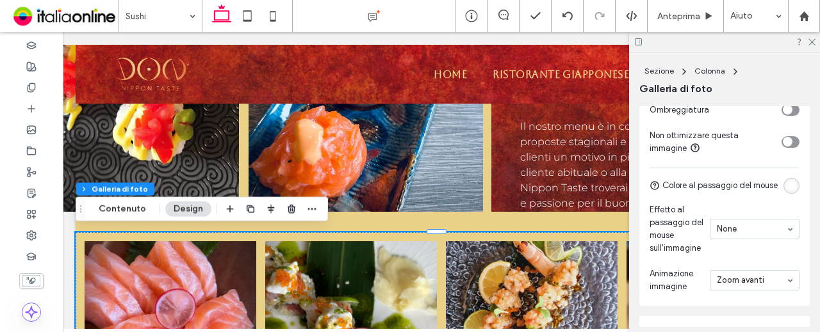
scroll to position [902, 0]
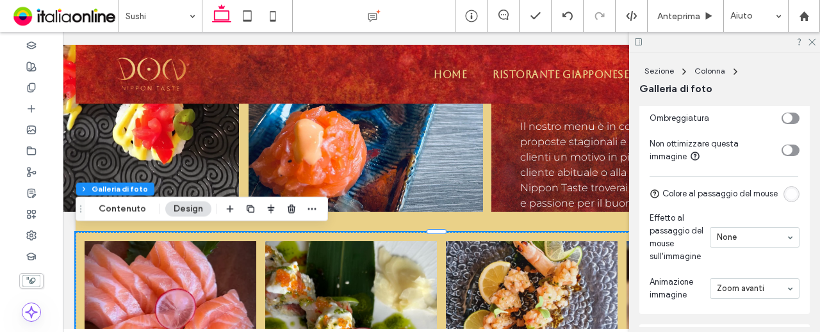
click at [745, 284] on section "Animazione immagine Zoom avanti" at bounding box center [724, 289] width 150 height 38
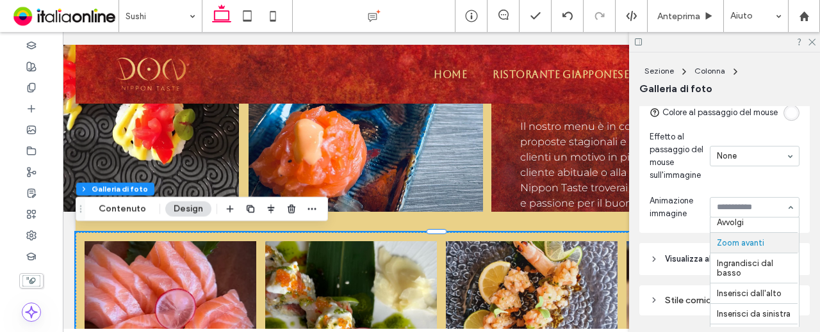
scroll to position [1030, 0]
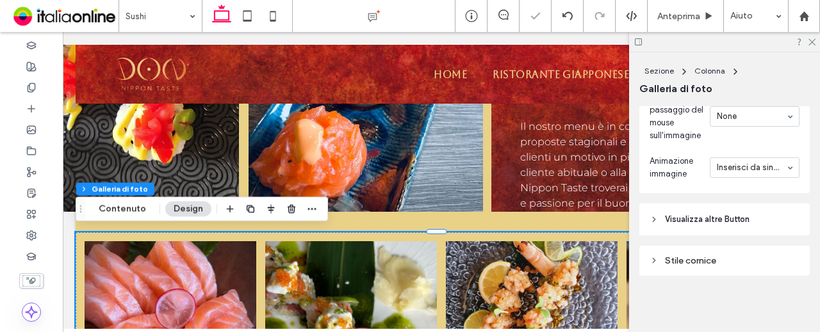
click at [748, 179] on section "Animazione immagine Inserisci da sinistra" at bounding box center [724, 168] width 150 height 38
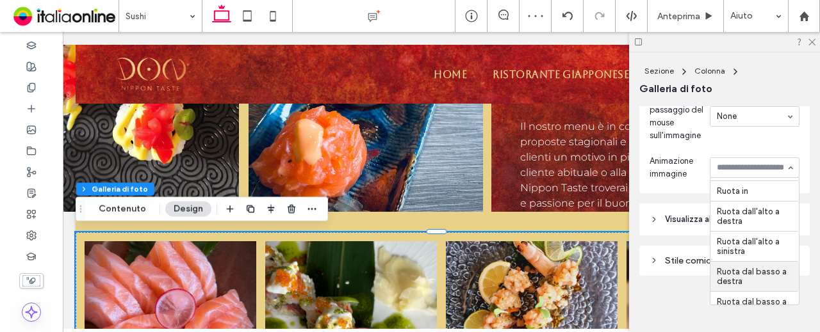
scroll to position [346, 0]
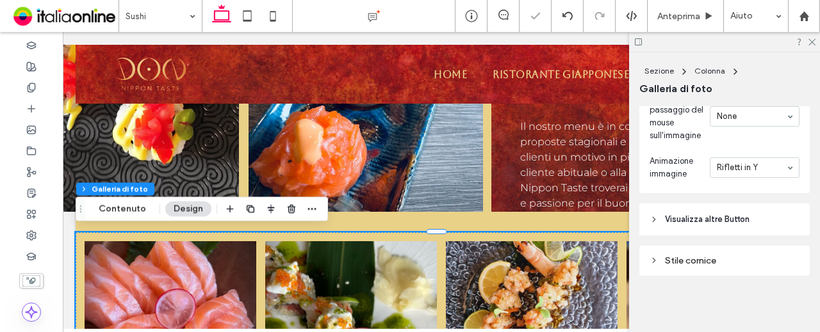
click at [765, 165] on input at bounding box center [750, 167] width 69 height 9
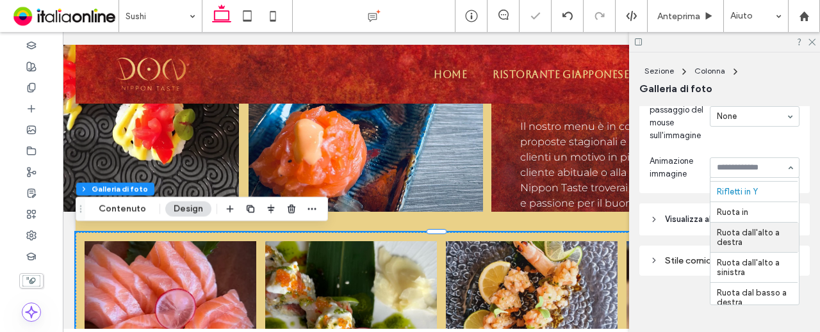
scroll to position [353, 0]
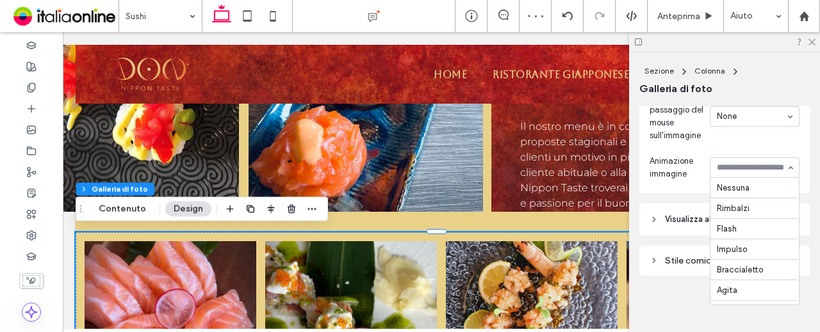
click at [760, 166] on input at bounding box center [750, 167] width 69 height 9
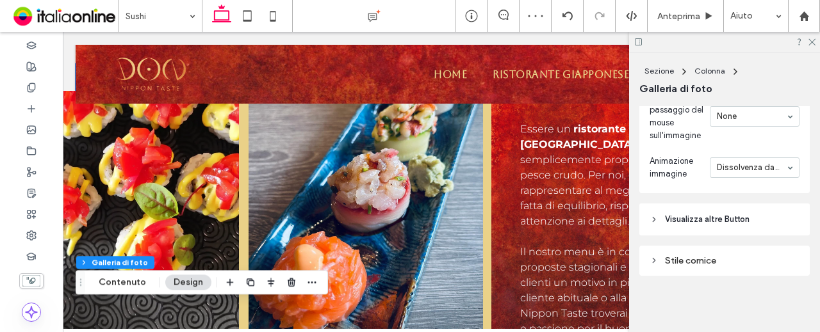
scroll to position [914, 0]
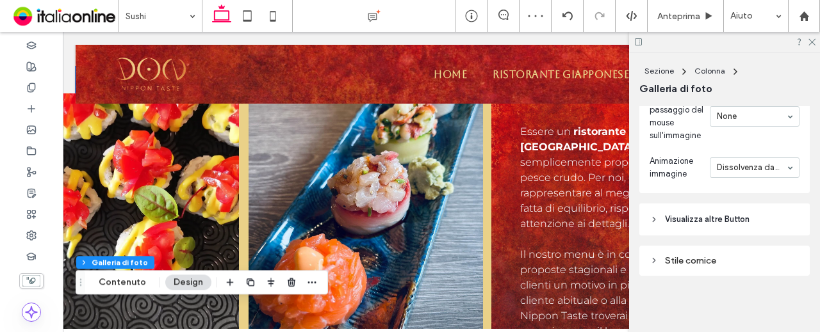
click at [445, 236] on img at bounding box center [365, 216] width 234 height 246
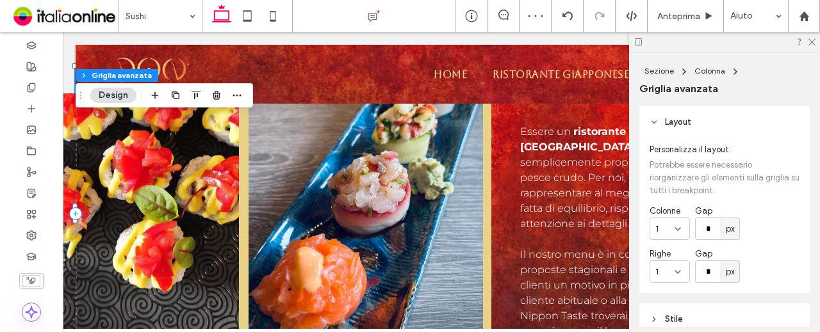
click at [407, 236] on img at bounding box center [365, 216] width 234 height 246
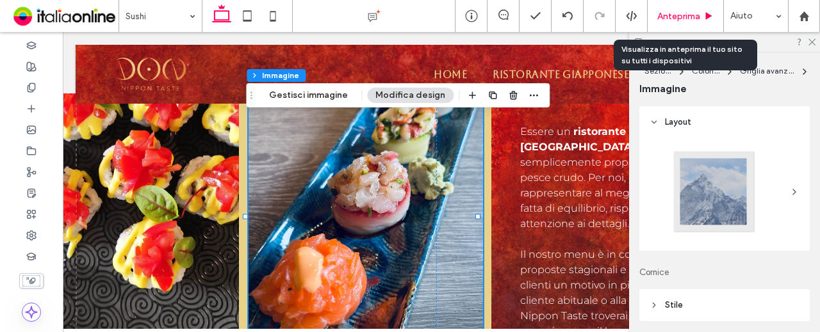
click at [688, 22] on div "Anteprima" at bounding box center [685, 16] width 76 height 32
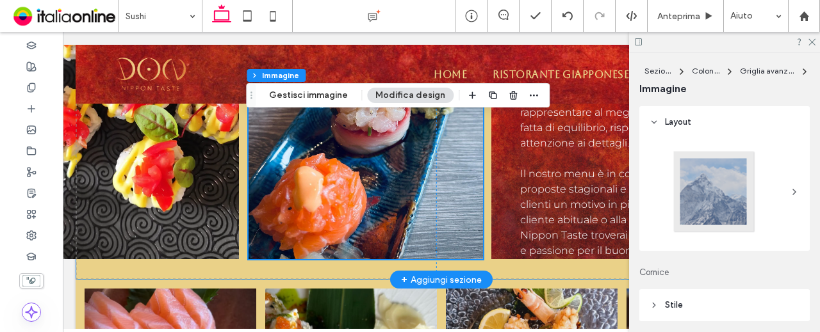
scroll to position [1106, 0]
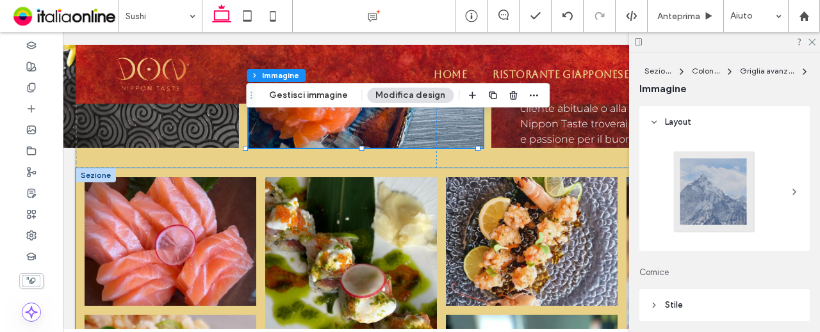
click at [446, 245] on link at bounding box center [532, 241] width 172 height 129
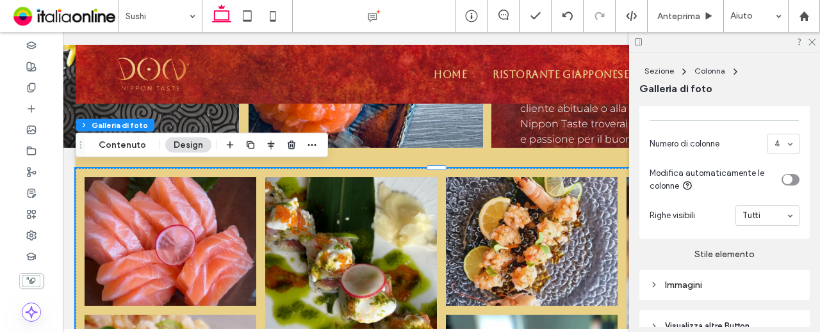
scroll to position [687, 0]
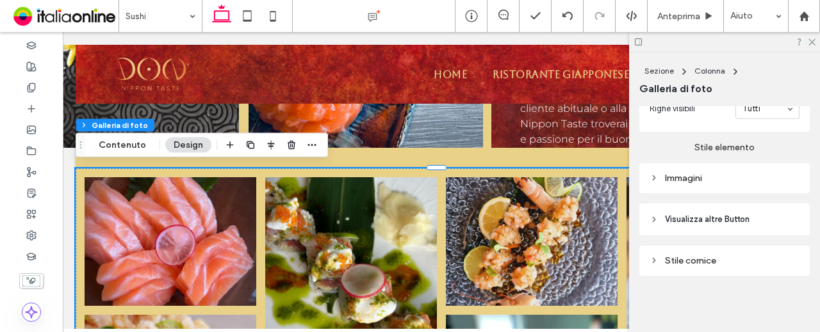
click at [717, 169] on div "Immagini" at bounding box center [724, 178] width 170 height 30
click at [719, 188] on div "Immagini" at bounding box center [724, 178] width 170 height 30
click at [720, 176] on div "Immagini" at bounding box center [724, 178] width 150 height 11
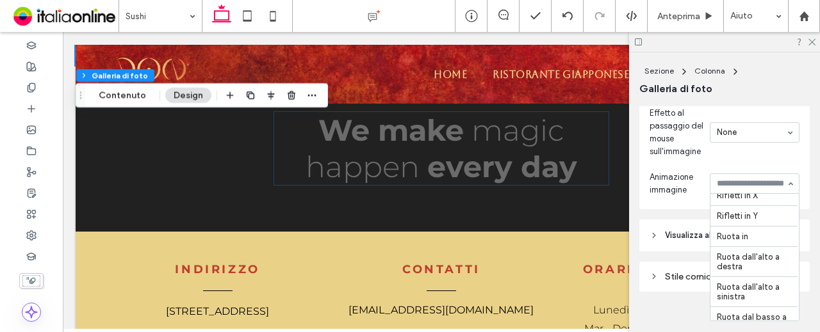
scroll to position [1618, 0]
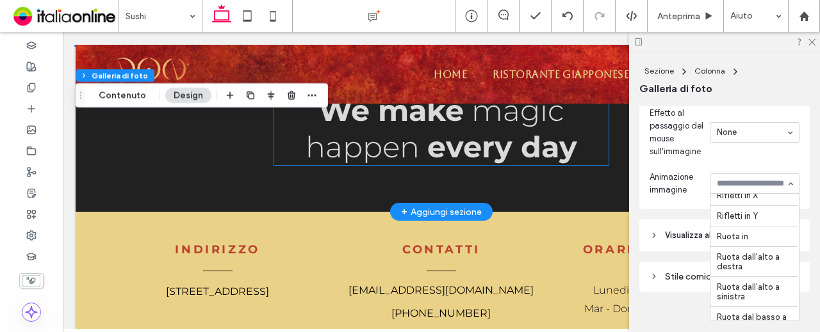
click at [427, 143] on strong "every day" at bounding box center [502, 147] width 150 height 36
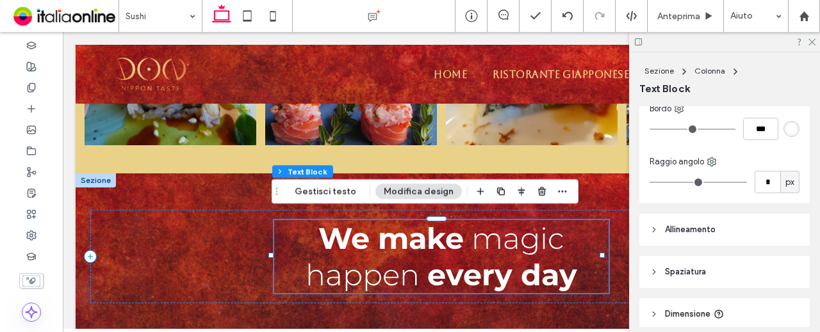
scroll to position [145, 0]
click at [599, 210] on div "We make magic happen every day" at bounding box center [441, 256] width 702 height 93
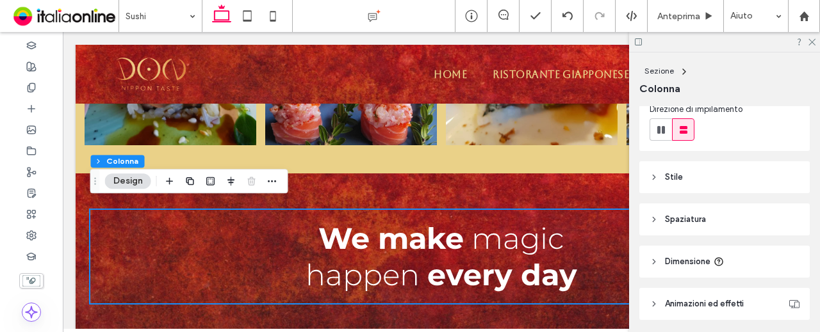
scroll to position [203, 0]
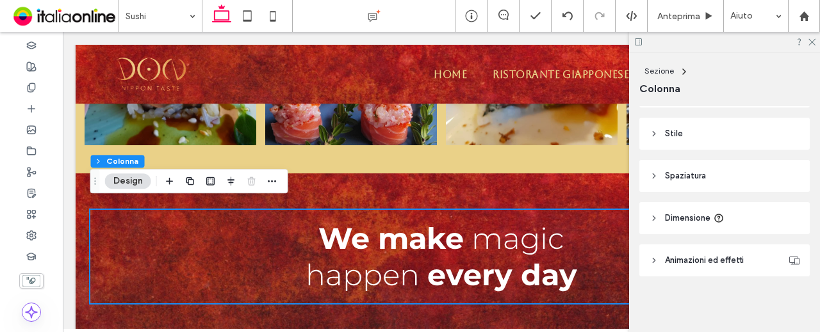
click at [690, 257] on span "Animazioni ed effetti" at bounding box center [704, 260] width 79 height 13
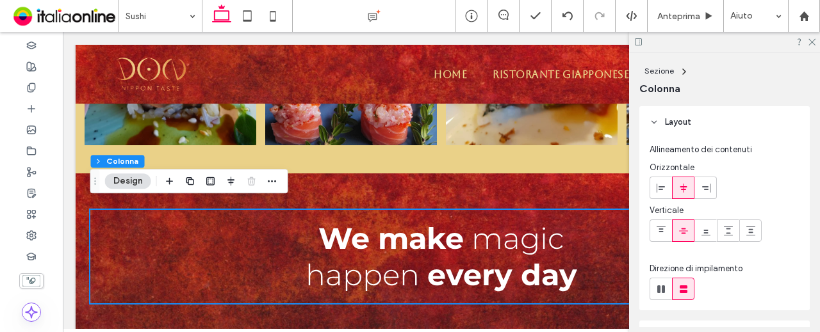
scroll to position [0, 0]
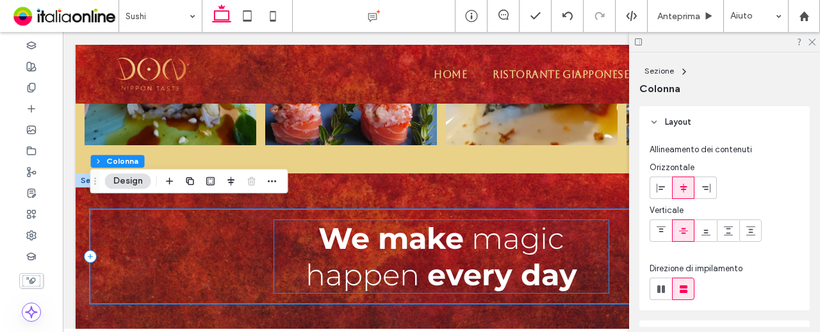
click at [557, 234] on span "magic happen" at bounding box center [434, 256] width 259 height 73
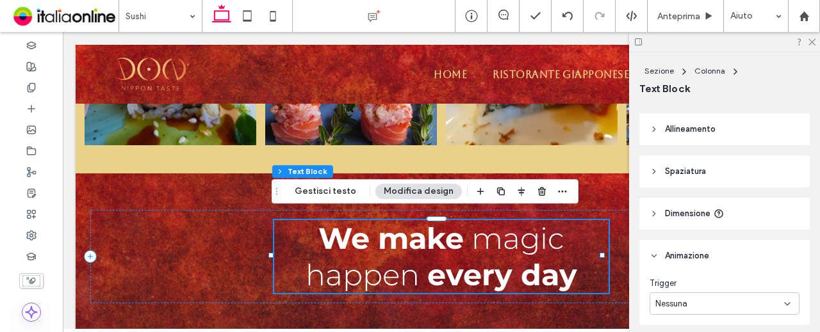
scroll to position [337, 0]
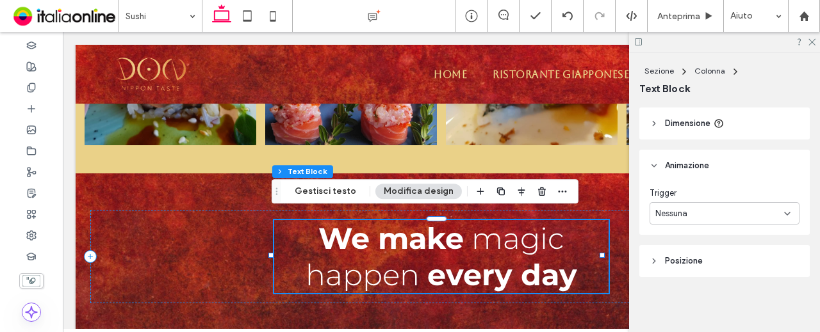
click at [729, 266] on header "Posizione" at bounding box center [724, 261] width 170 height 32
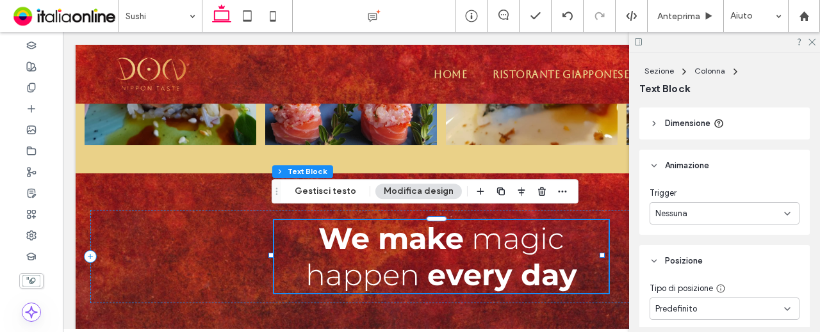
click at [729, 265] on header "Posizione" at bounding box center [724, 261] width 170 height 32
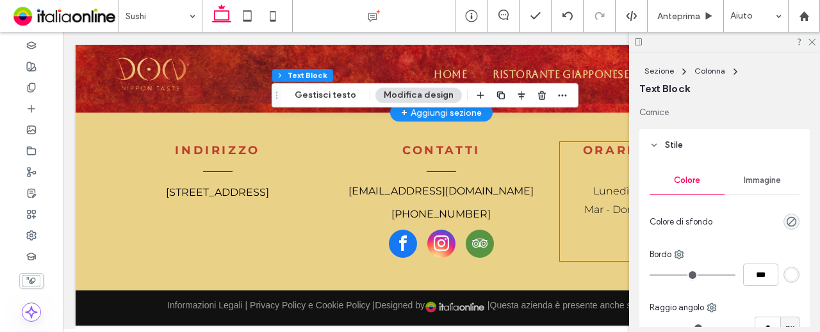
scroll to position [1525, 0]
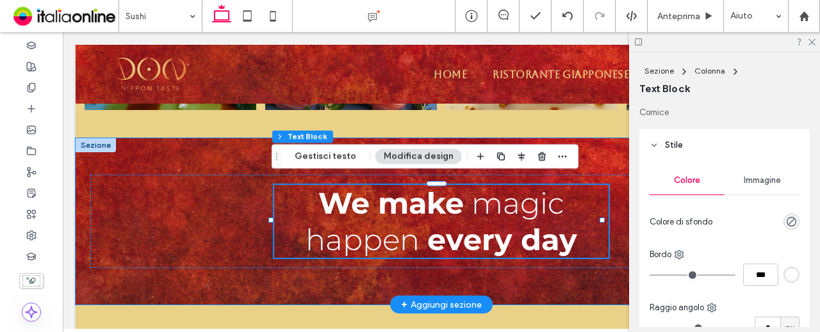
click at [601, 144] on div "We make magic happen every day" at bounding box center [441, 221] width 731 height 166
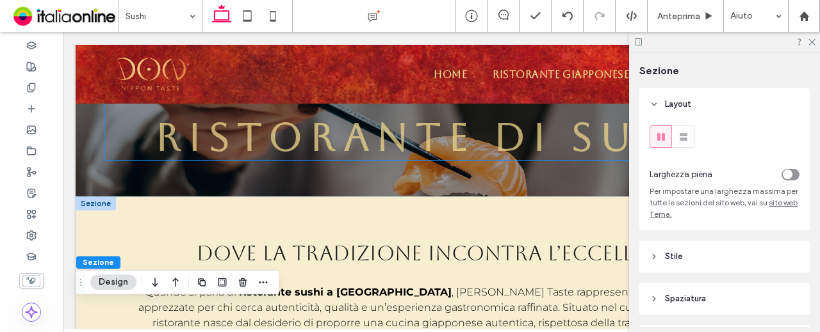
scroll to position [117, 0]
